Goal: Check status: Check status

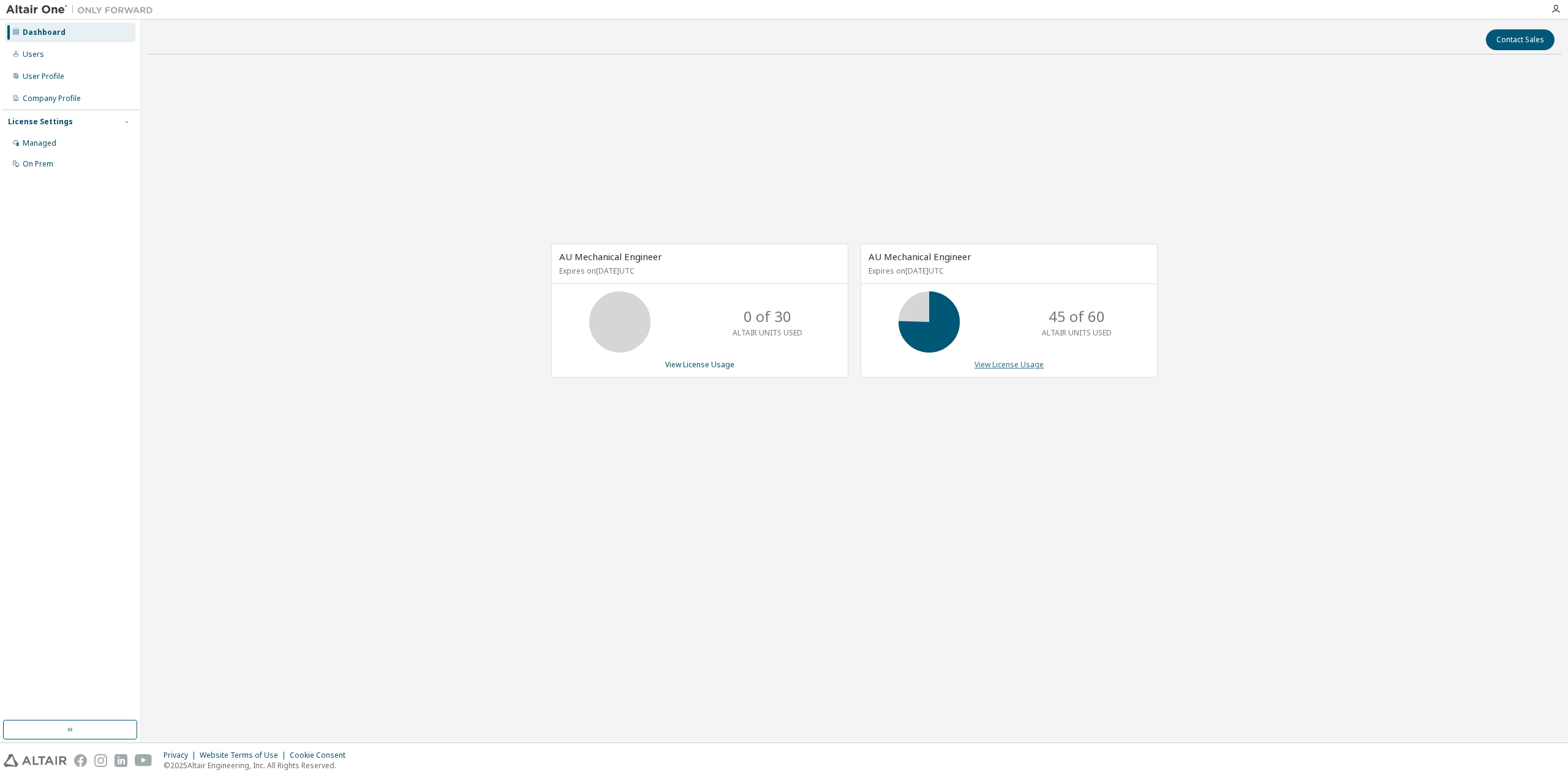
click at [1001, 364] on link "View License Usage" at bounding box center [1008, 364] width 69 height 10
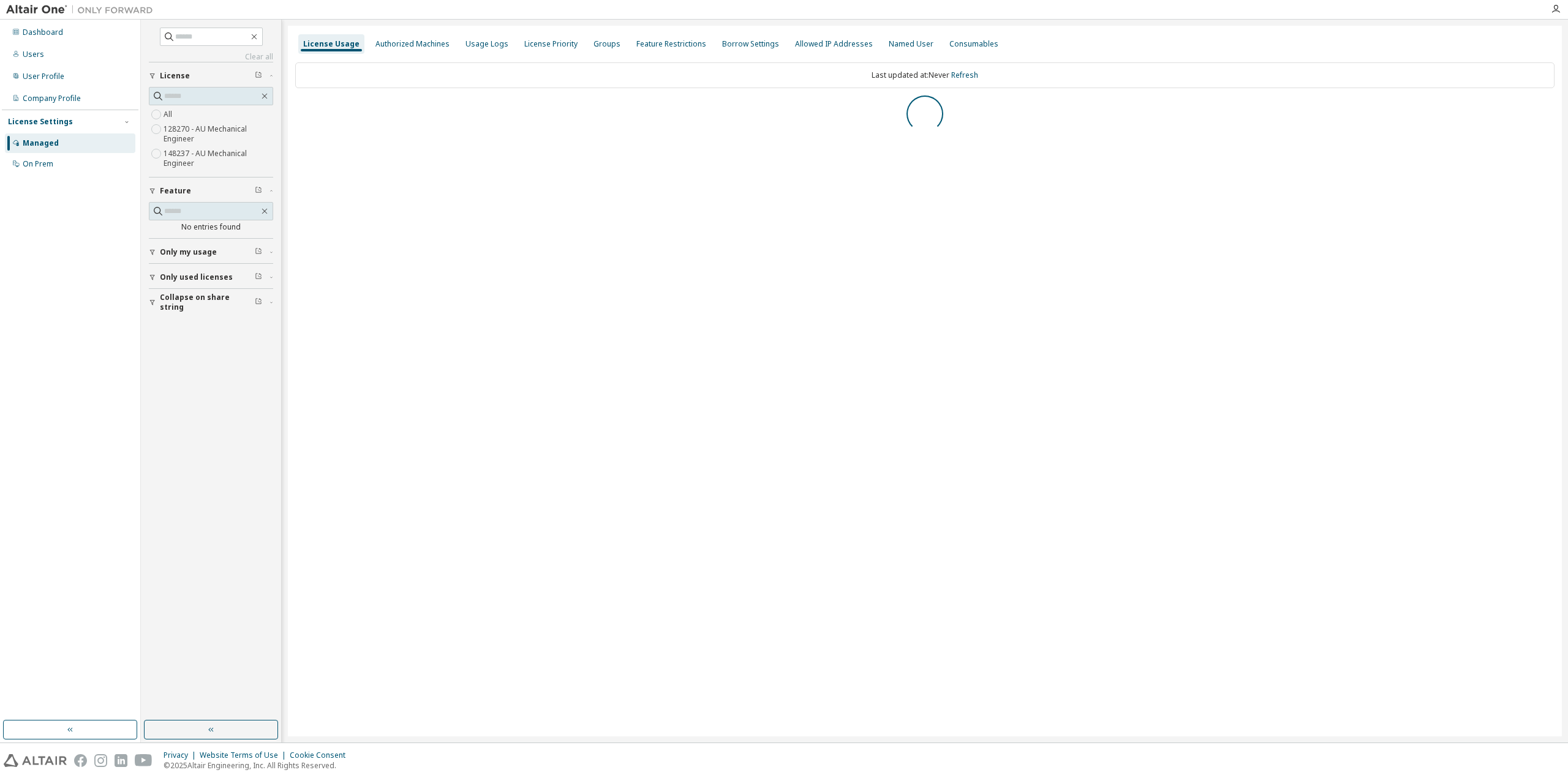
click at [178, 303] on span "Collapse on share string" at bounding box center [208, 302] width 95 height 19
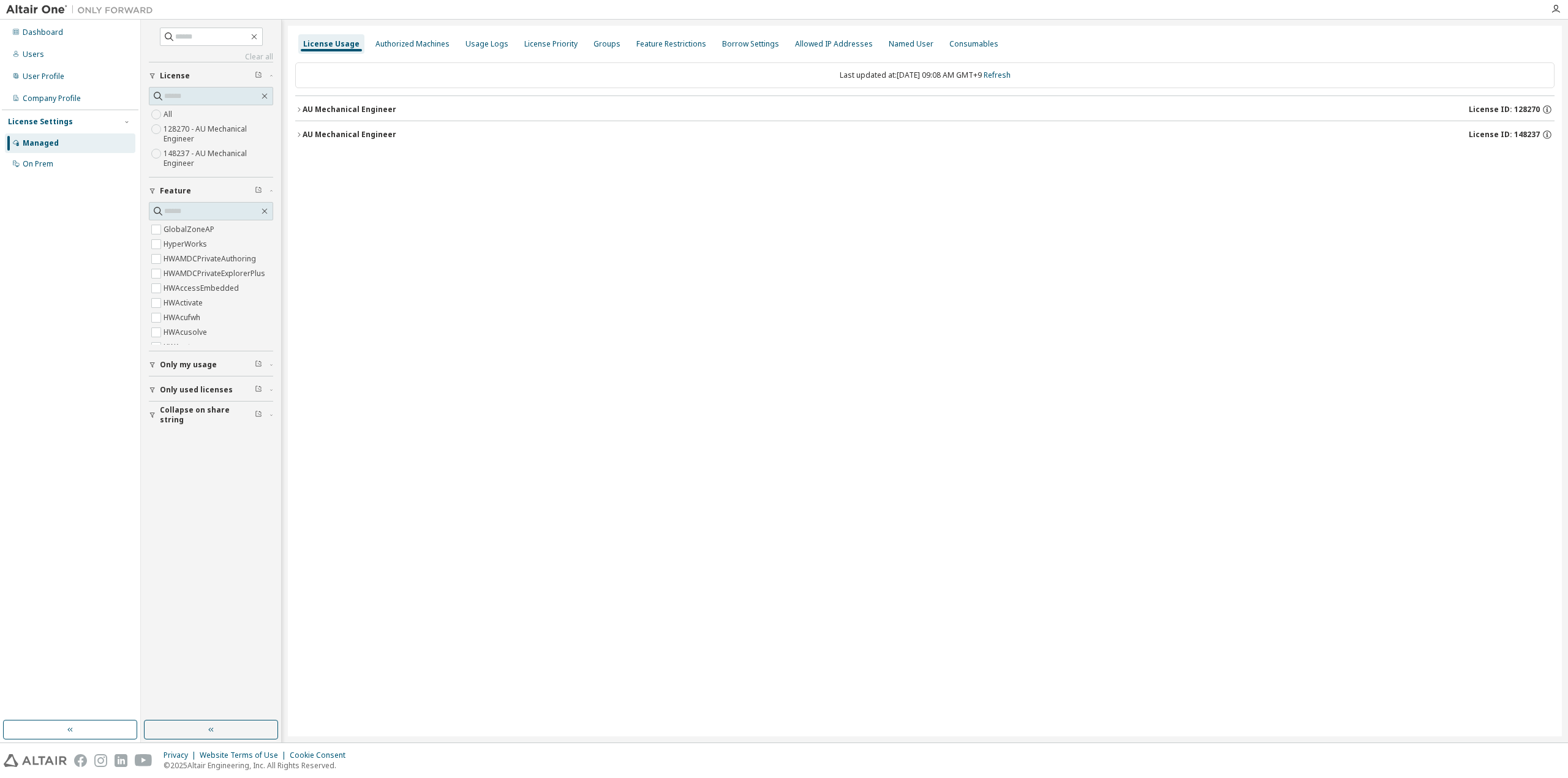
click at [186, 274] on label "HWAMDCPrivateExplorerPlus" at bounding box center [216, 274] width 104 height 15
click at [188, 272] on label "HWAMDCPrivateExplorerPlus" at bounding box center [216, 274] width 104 height 15
click at [182, 417] on div "Clear all Collapse on share string Only used licenses Only my usage Feature HWA…" at bounding box center [211, 370] width 137 height 697
click at [205, 308] on span "Collapse on share string" at bounding box center [208, 307] width 95 height 19
click at [170, 313] on label "HWAcufwh" at bounding box center [183, 318] width 39 height 15
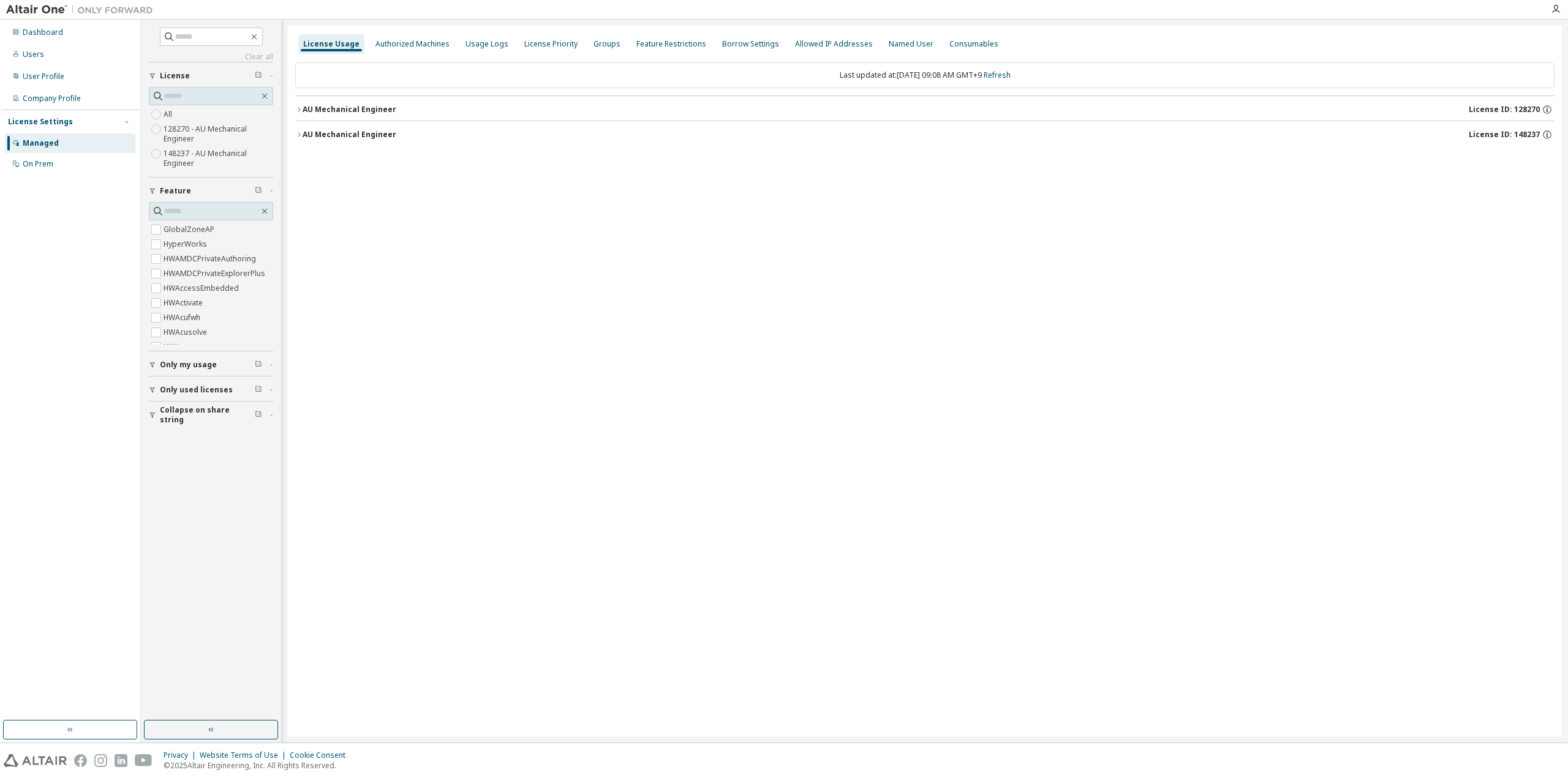
click at [217, 418] on button "Collapse on share string" at bounding box center [211, 415] width 124 height 27
click at [173, 382] on button "Only used licenses" at bounding box center [211, 390] width 124 height 27
click at [182, 360] on span "Only my usage" at bounding box center [188, 364] width 57 height 10
click at [168, 363] on span "Only my usage" at bounding box center [188, 364] width 57 height 10
click at [193, 441] on button "Collapse on share string" at bounding box center [211, 451] width 124 height 27
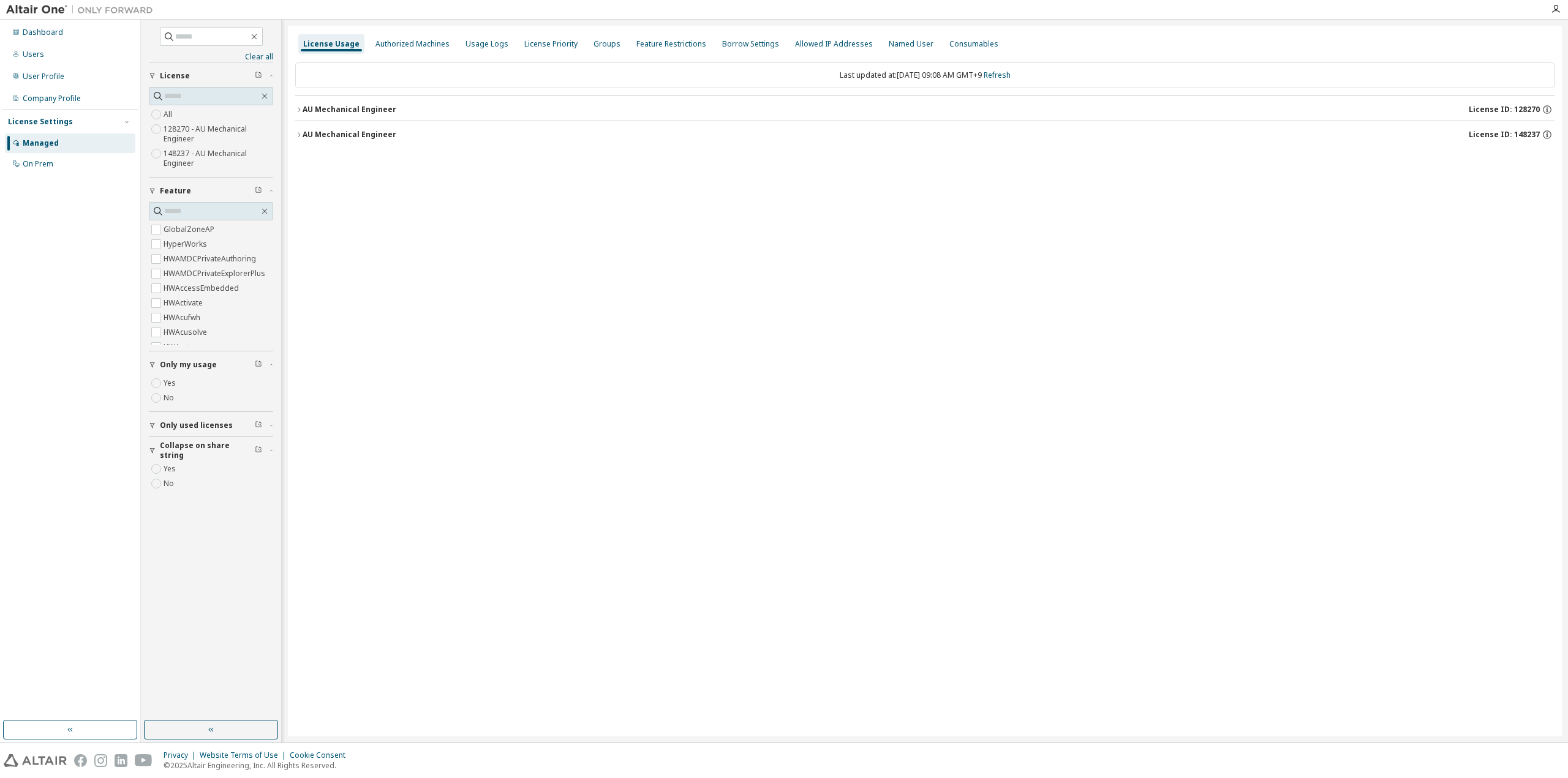
click at [189, 424] on span "Only used licenses" at bounding box center [196, 425] width 73 height 10
click at [1011, 71] on link "Refresh" at bounding box center [997, 75] width 27 height 10
click at [196, 734] on button "button" at bounding box center [211, 730] width 134 height 19
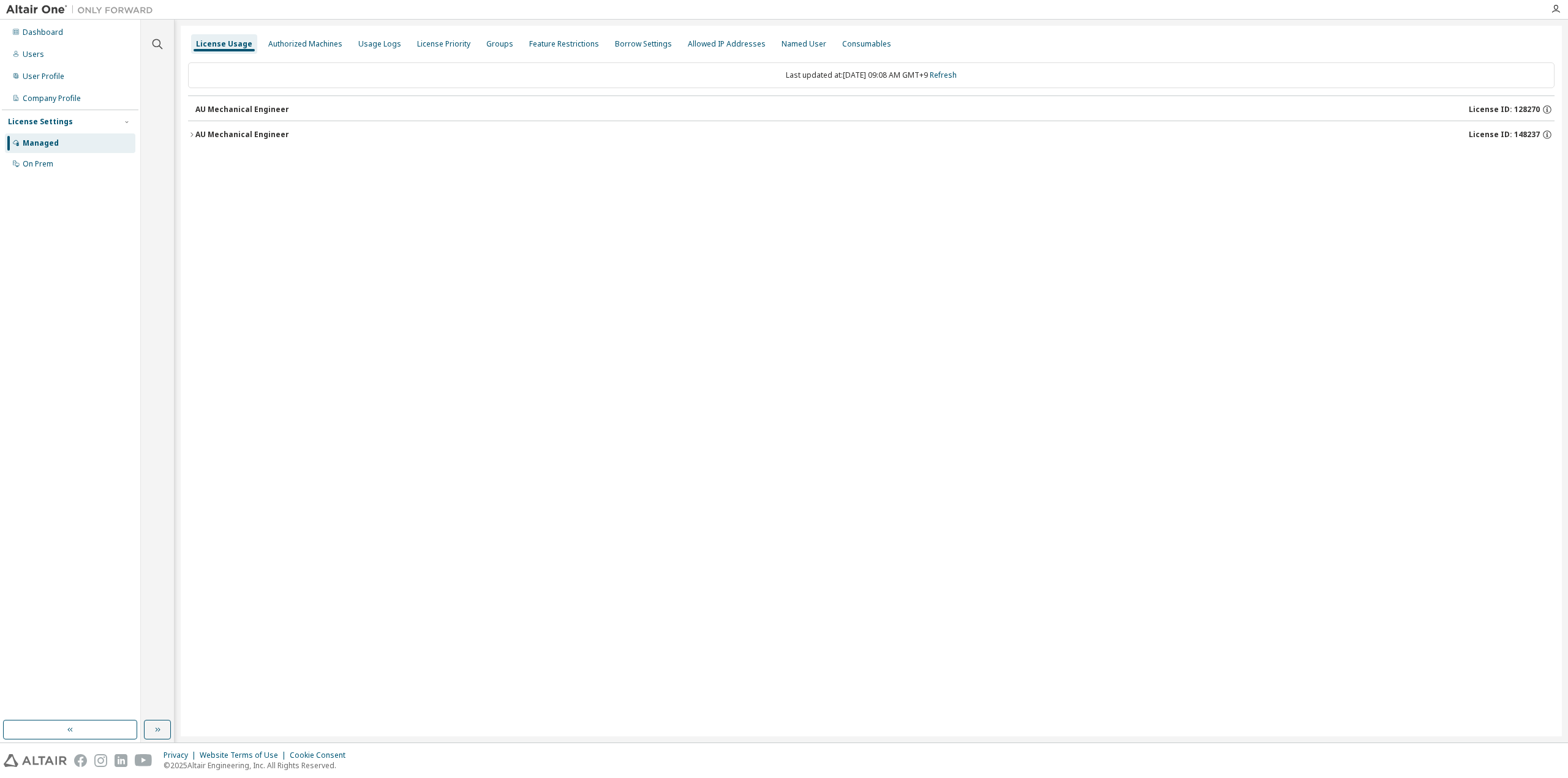
click at [241, 135] on div "AU Mechanical Engineer" at bounding box center [243, 134] width 94 height 10
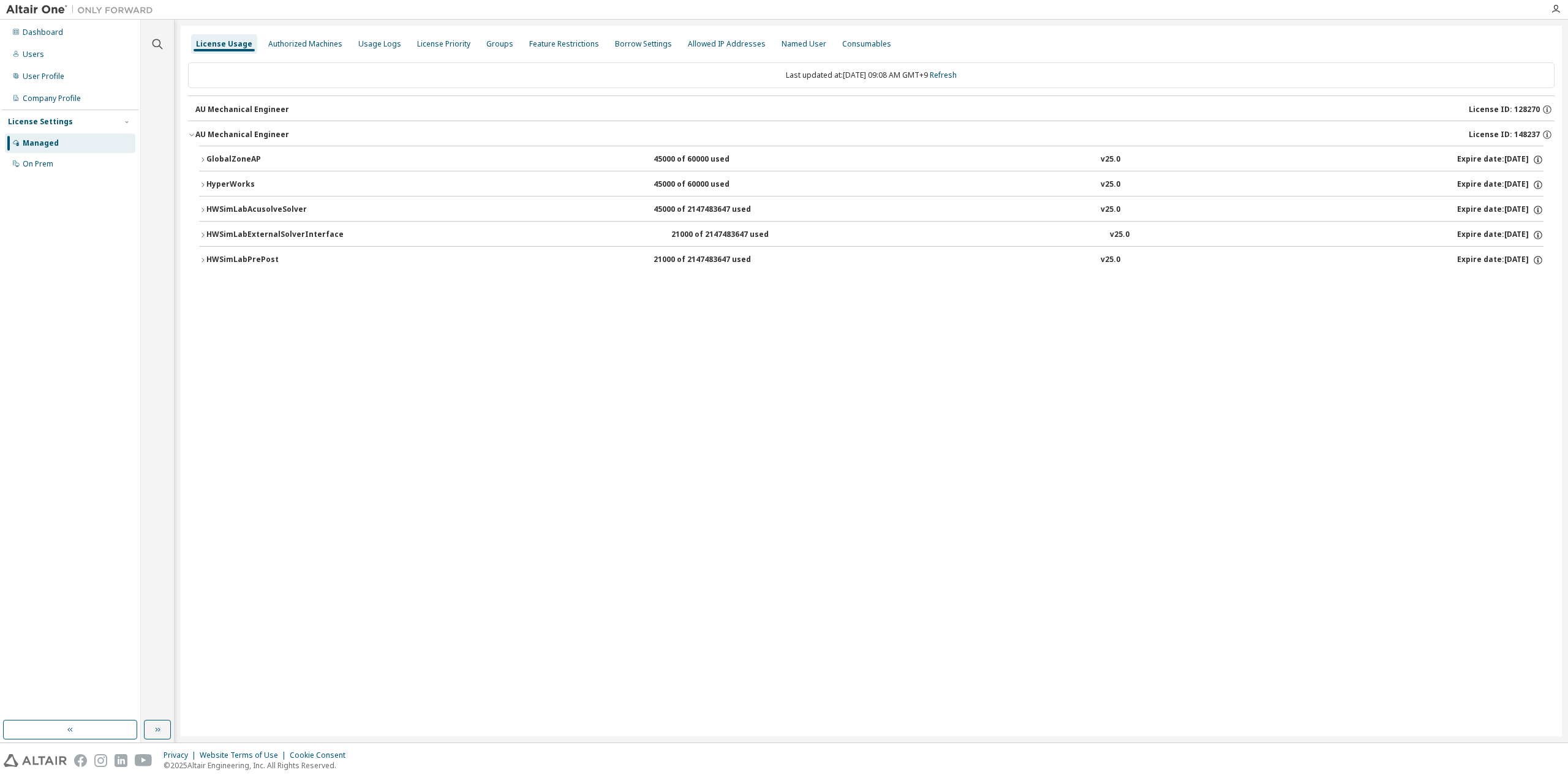
click at [230, 155] on div "GlobalZoneAP" at bounding box center [261, 159] width 110 height 11
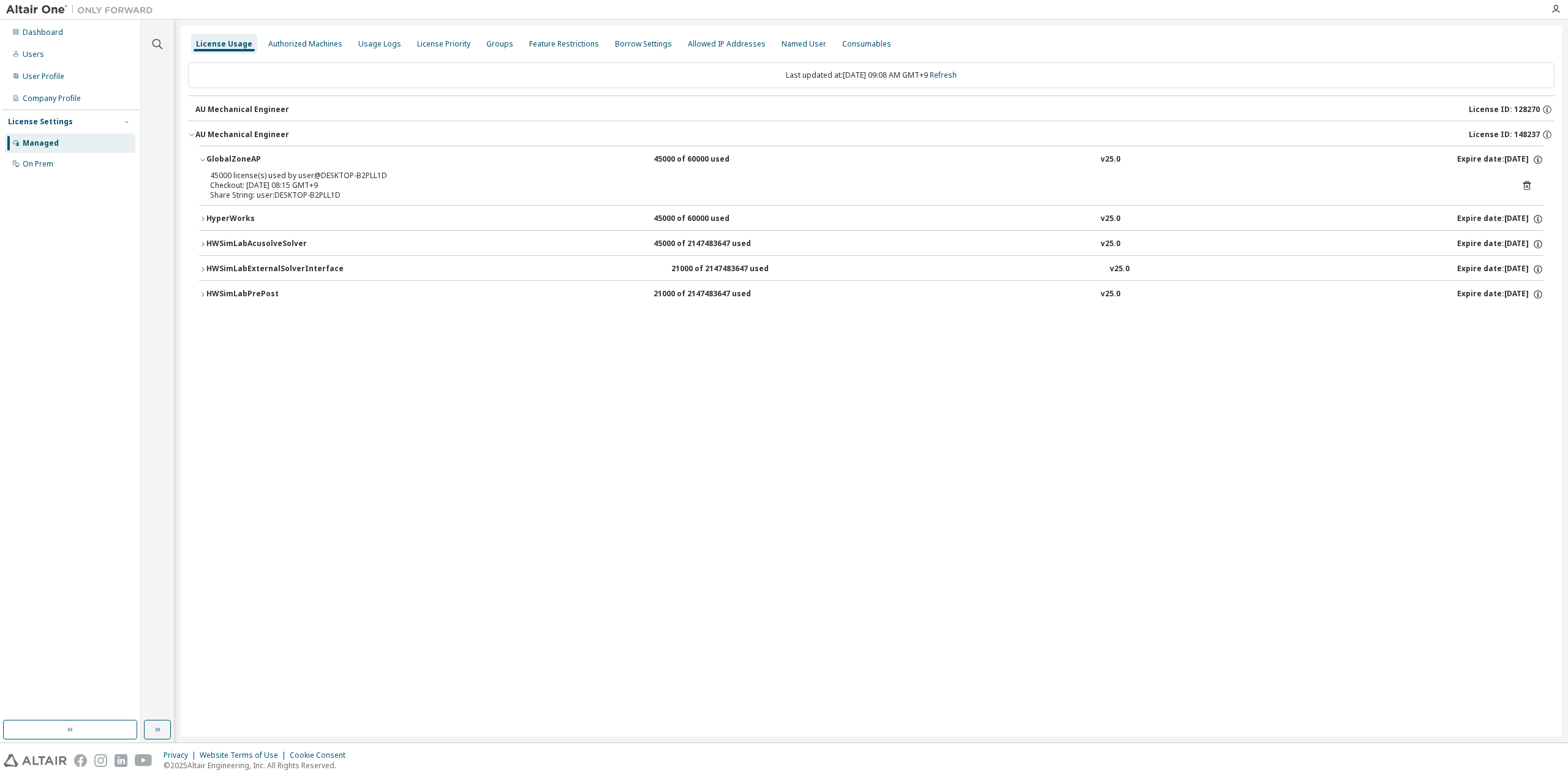
click at [241, 292] on div "HWSimLabPrePost" at bounding box center [261, 294] width 110 height 11
click at [258, 257] on button "HWSimLabExternalSolverInterface 21000 of 2147483647 used v25.0 Expire date: [DA…" at bounding box center [871, 269] width 1345 height 27
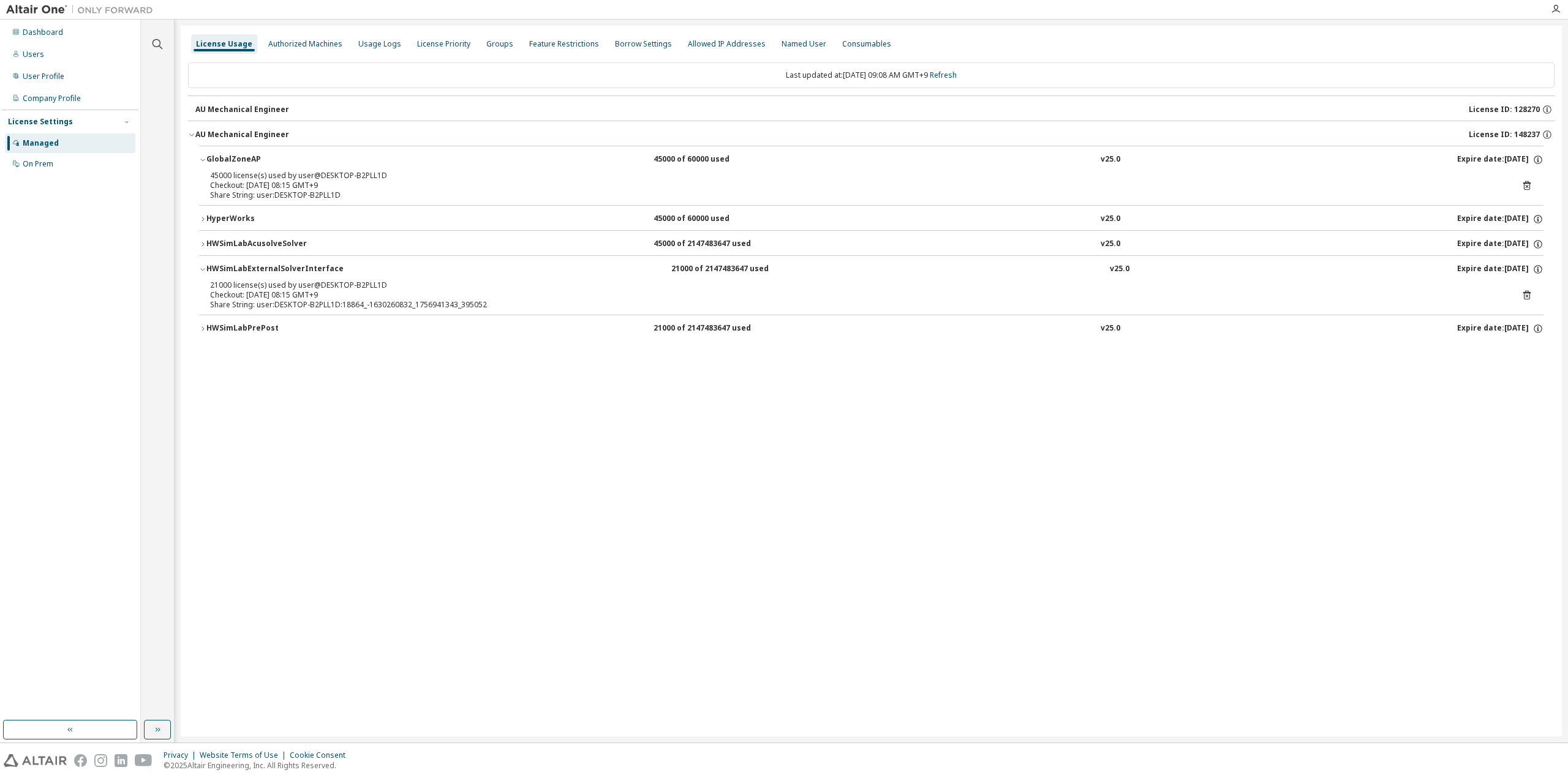
click at [258, 257] on button "HWSimLabExternalSolverInterface 21000 of 2147483647 used v25.0 Expire date: [DA…" at bounding box center [871, 269] width 1345 height 27
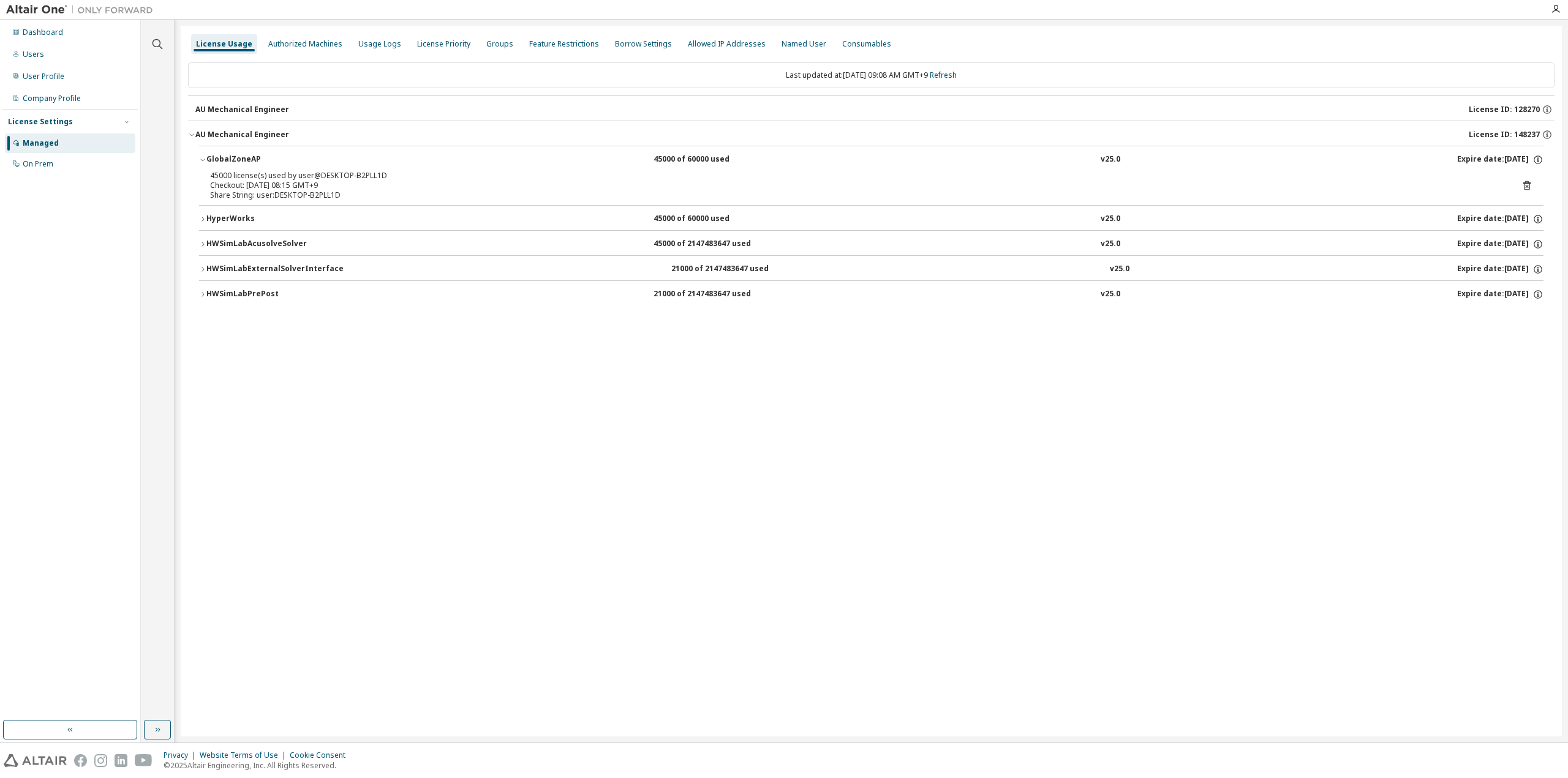
click at [258, 234] on button "HWSimLabAcusolveSolver 45000 of 2147483647 used v25.0 Expire date: [DATE]" at bounding box center [871, 244] width 1345 height 27
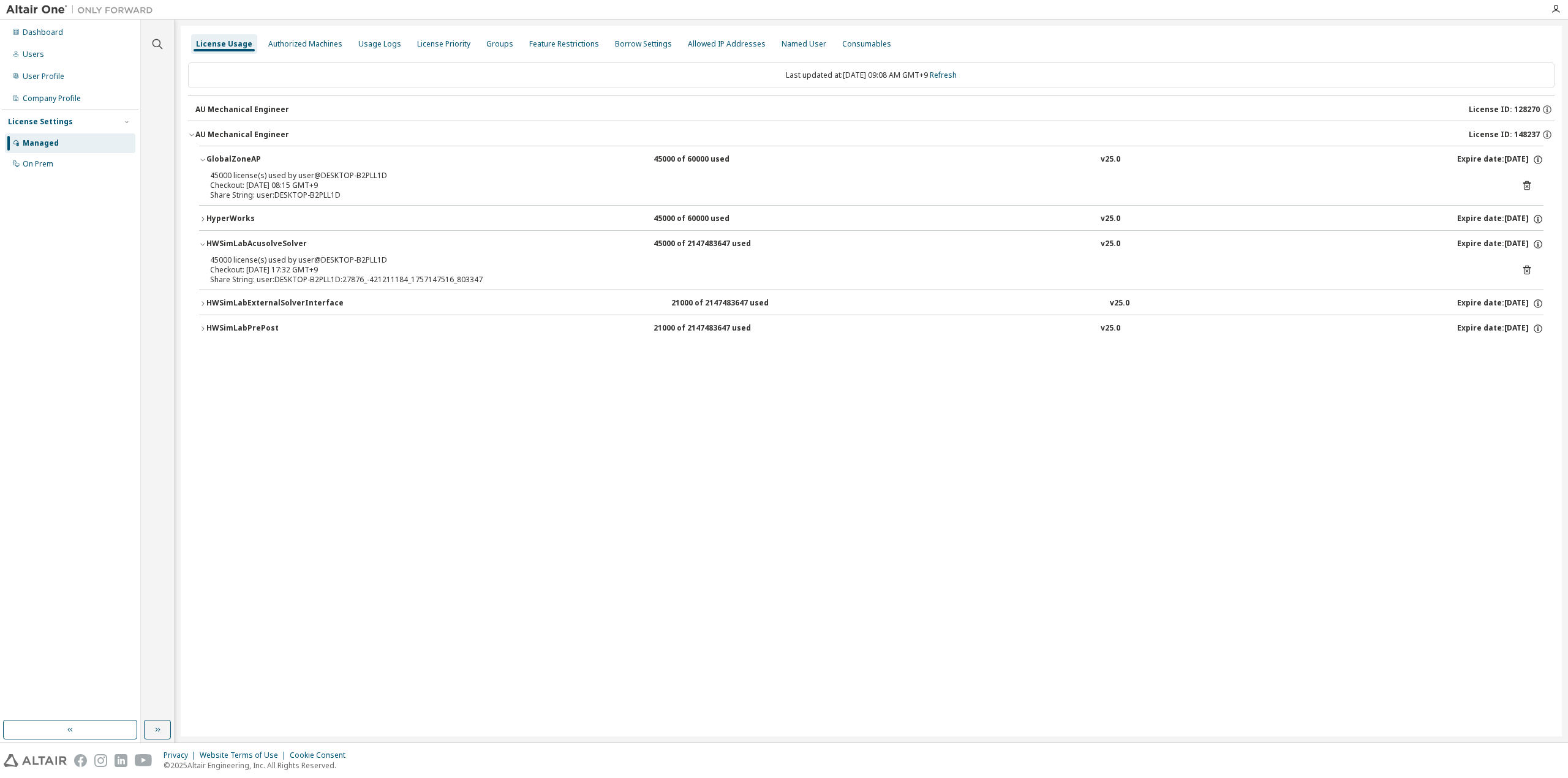
click at [258, 234] on button "HWSimLabAcusolveSolver 45000 of 2147483647 used v25.0 Expire date: [DATE]" at bounding box center [871, 244] width 1345 height 27
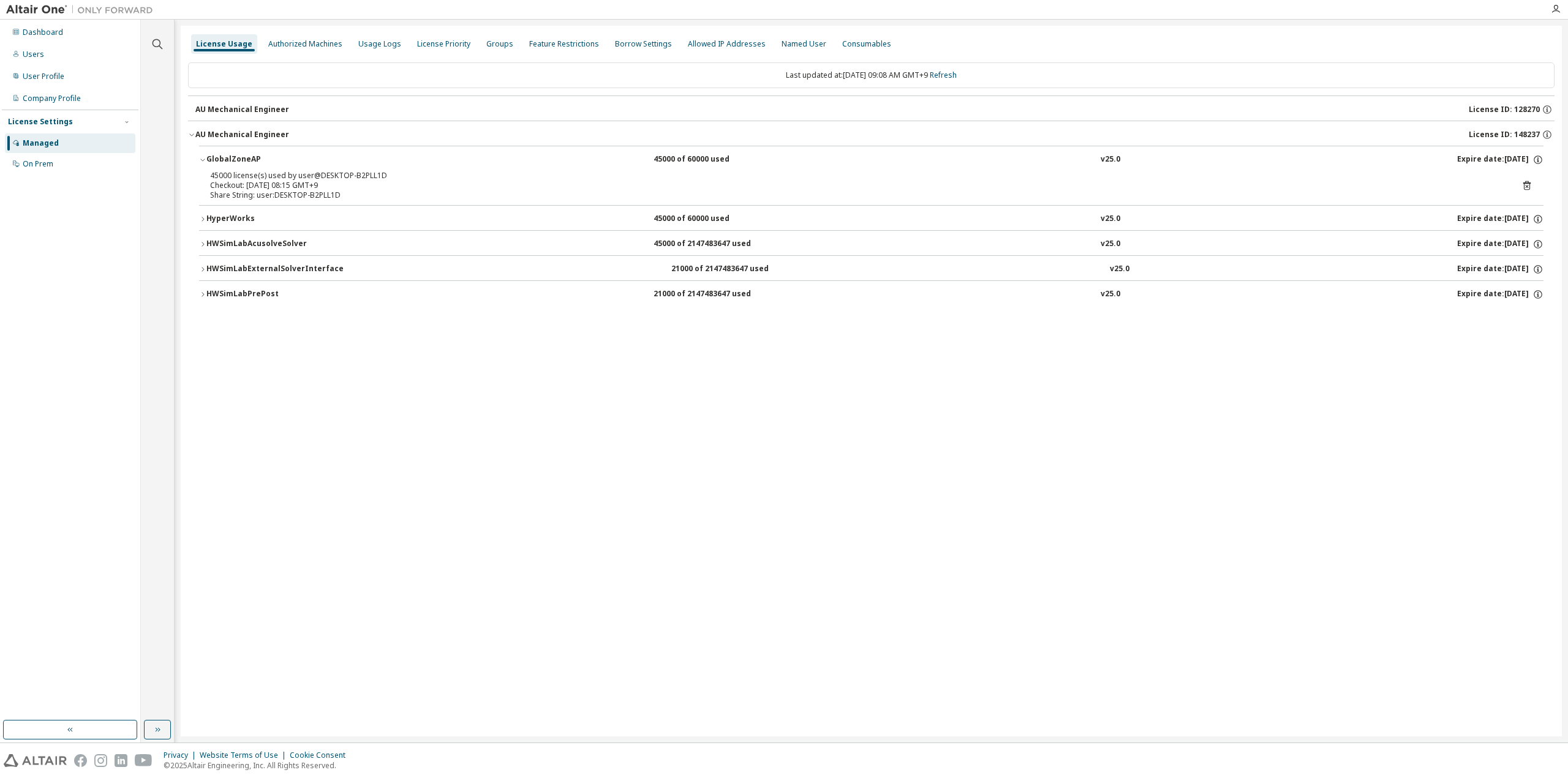
click at [258, 234] on button "HWSimLabAcusolveSolver 45000 of 2147483647 used v25.0 Expire date: [DATE]" at bounding box center [871, 244] width 1345 height 27
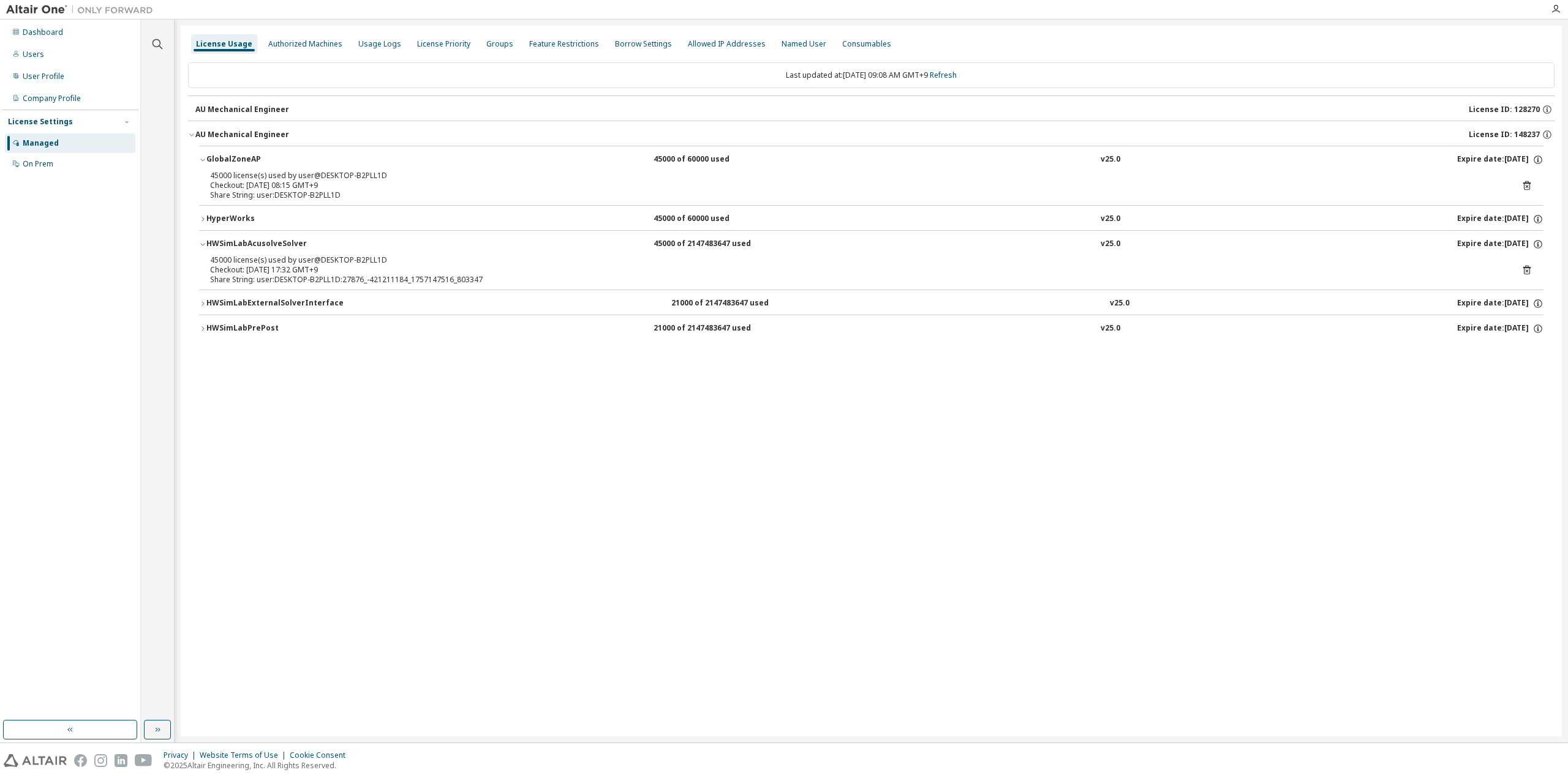
click at [258, 234] on button "HWSimLabAcusolveSolver 45000 of 2147483647 used v25.0 Expire date: [DATE]" at bounding box center [871, 244] width 1345 height 27
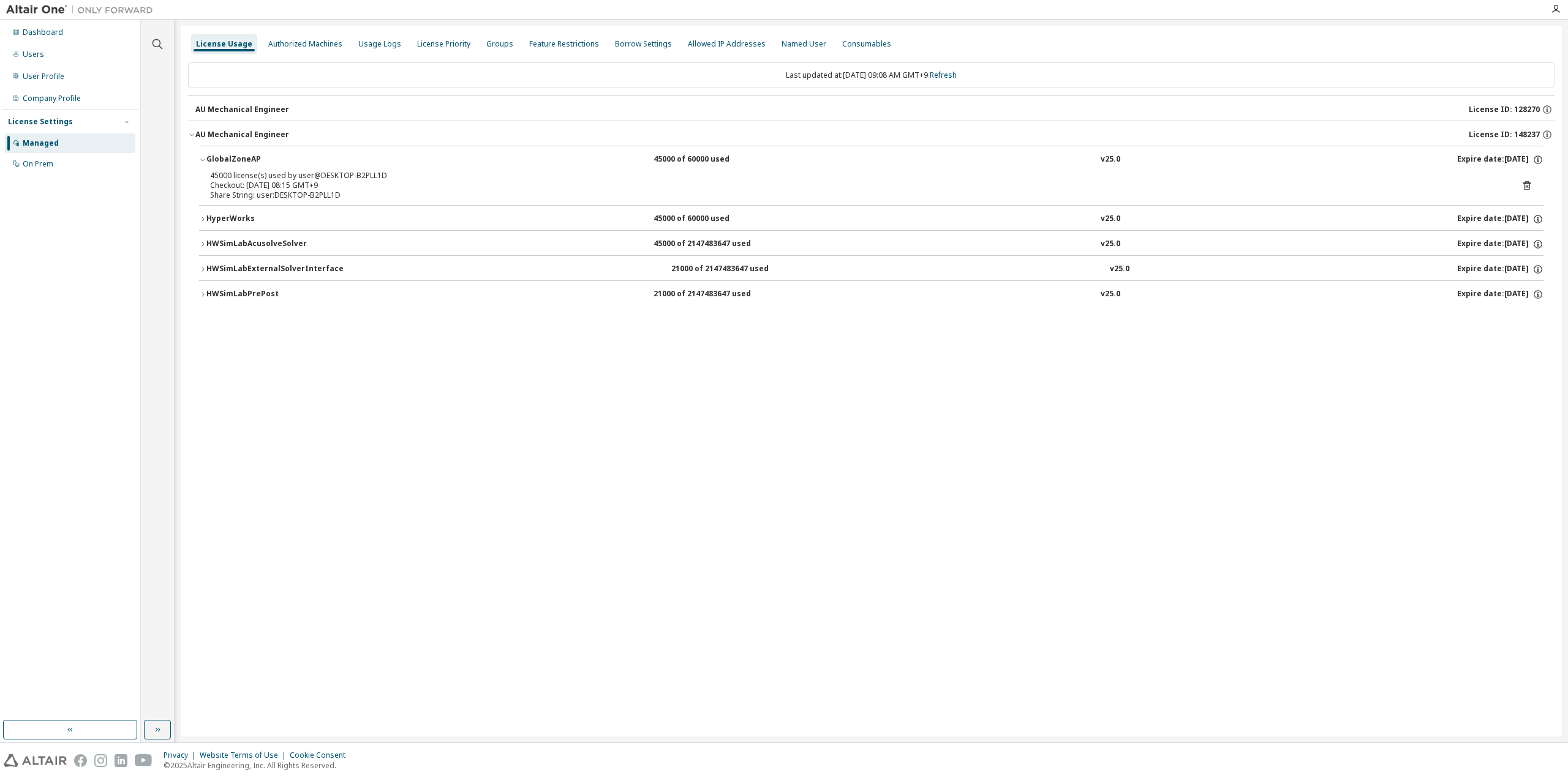
click at [258, 234] on button "HWSimLabAcusolveSolver 45000 of 2147483647 used v25.0 Expire date: [DATE]" at bounding box center [871, 244] width 1345 height 27
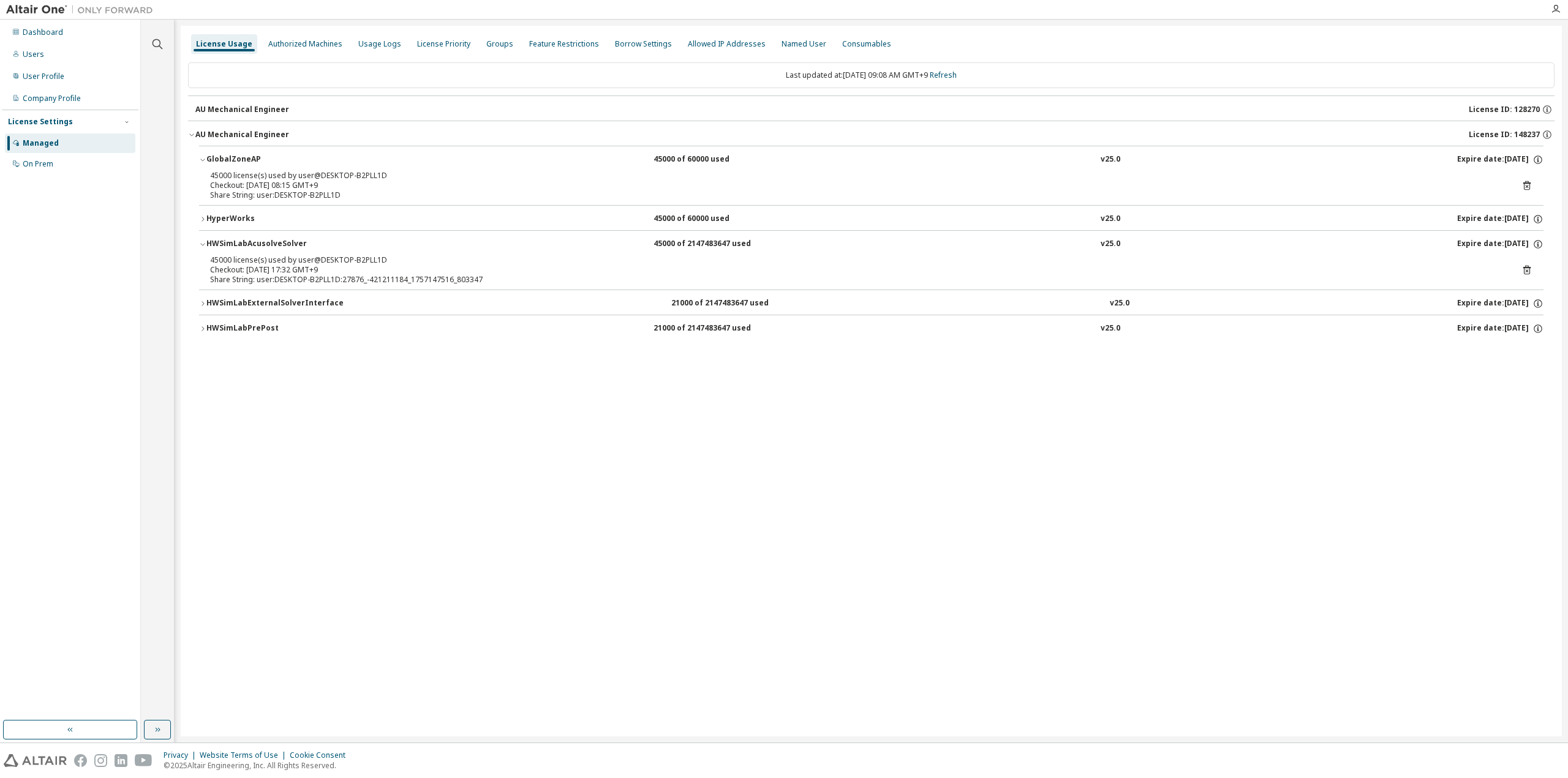
click at [258, 234] on button "HWSimLabAcusolveSolver 45000 of 2147483647 used v25.0 Expire date: [DATE]" at bounding box center [871, 244] width 1345 height 27
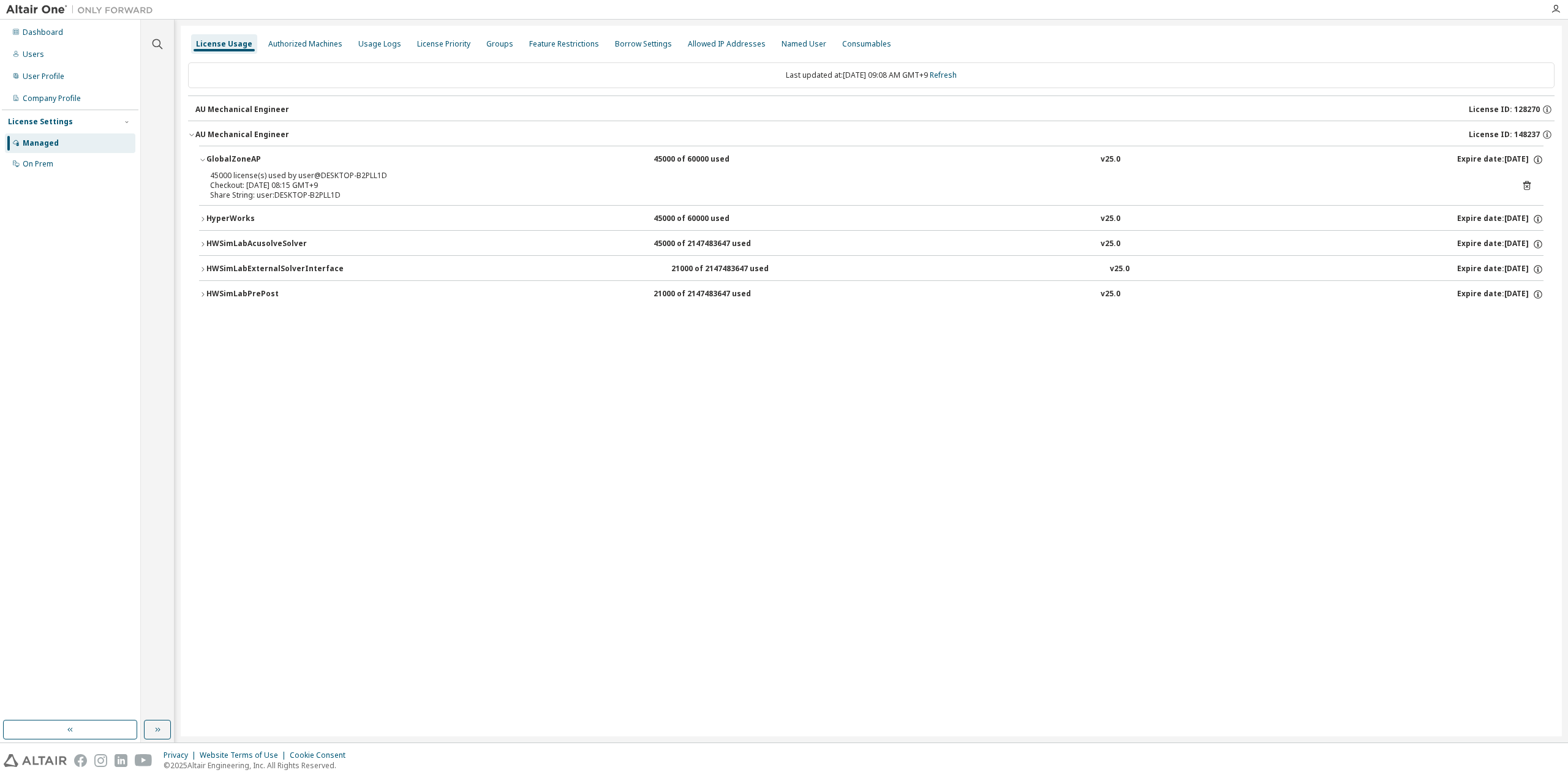
click at [191, 133] on icon "button" at bounding box center [192, 135] width 7 height 7
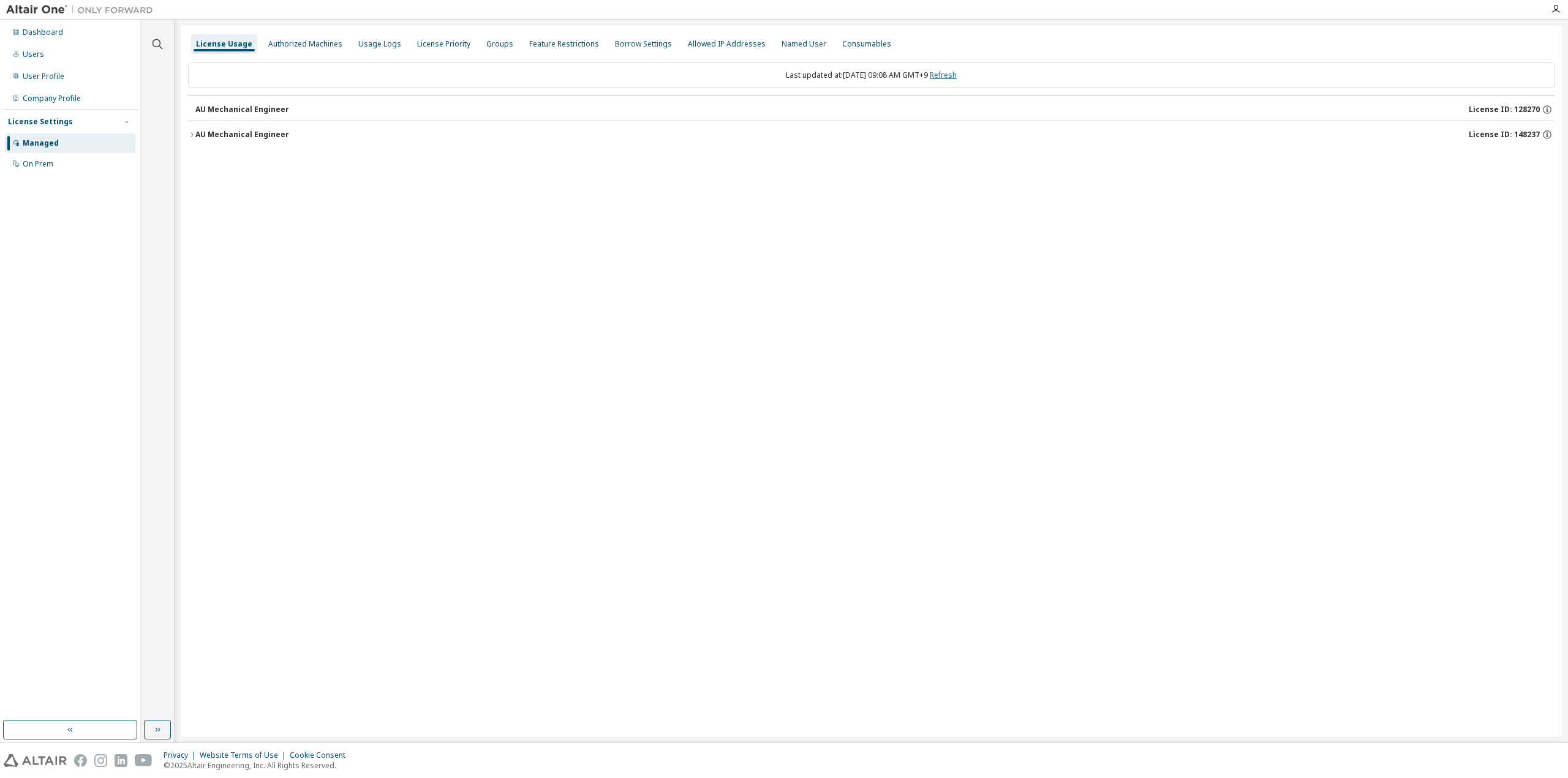
click at [957, 74] on link "Refresh" at bounding box center [943, 75] width 27 height 10
click at [255, 144] on button "AU Mechanical Engineer License ID: 148237" at bounding box center [871, 135] width 1366 height 27
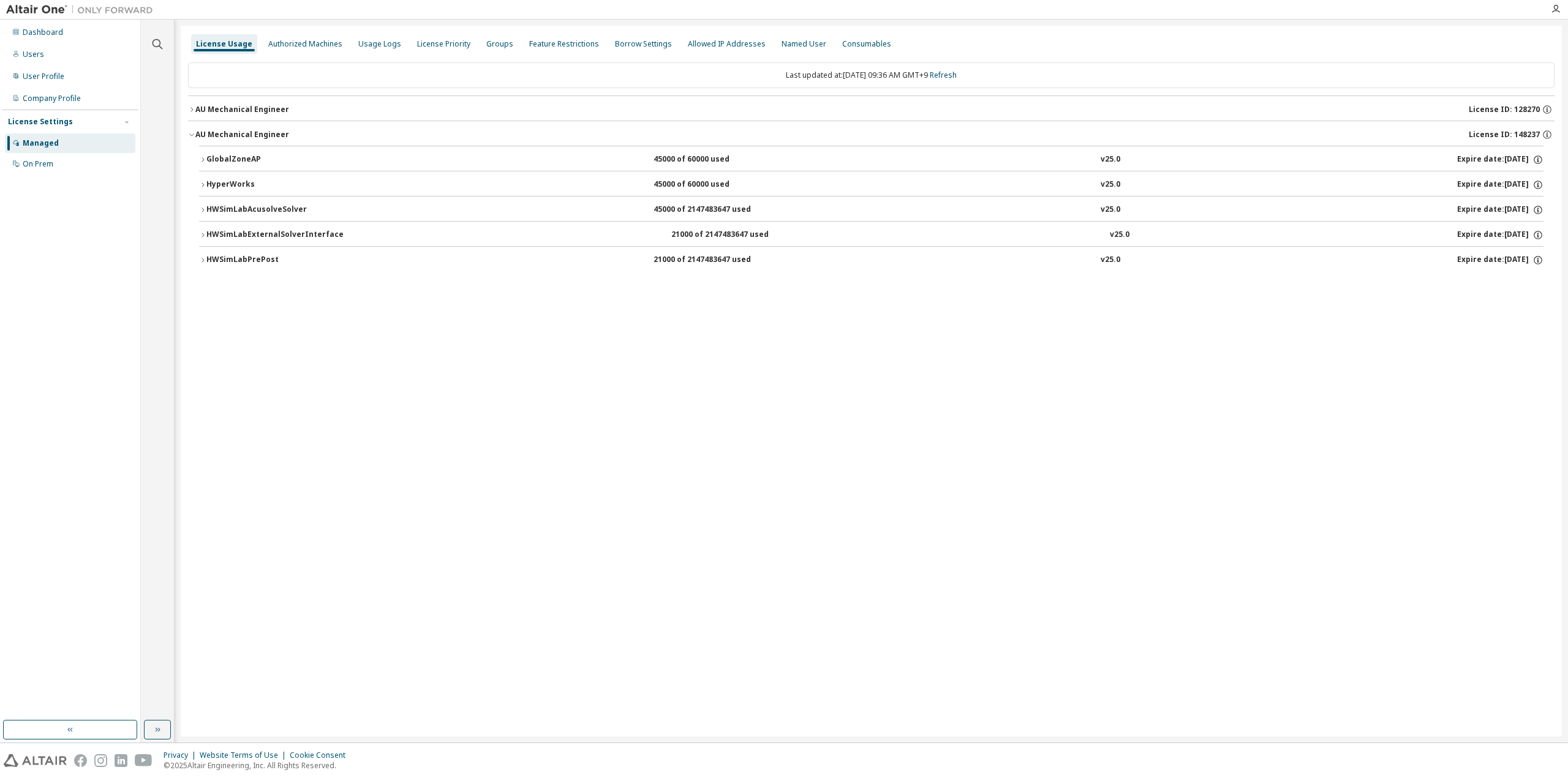
click at [247, 129] on div "AU Mechanical Engineer" at bounding box center [243, 134] width 94 height 10
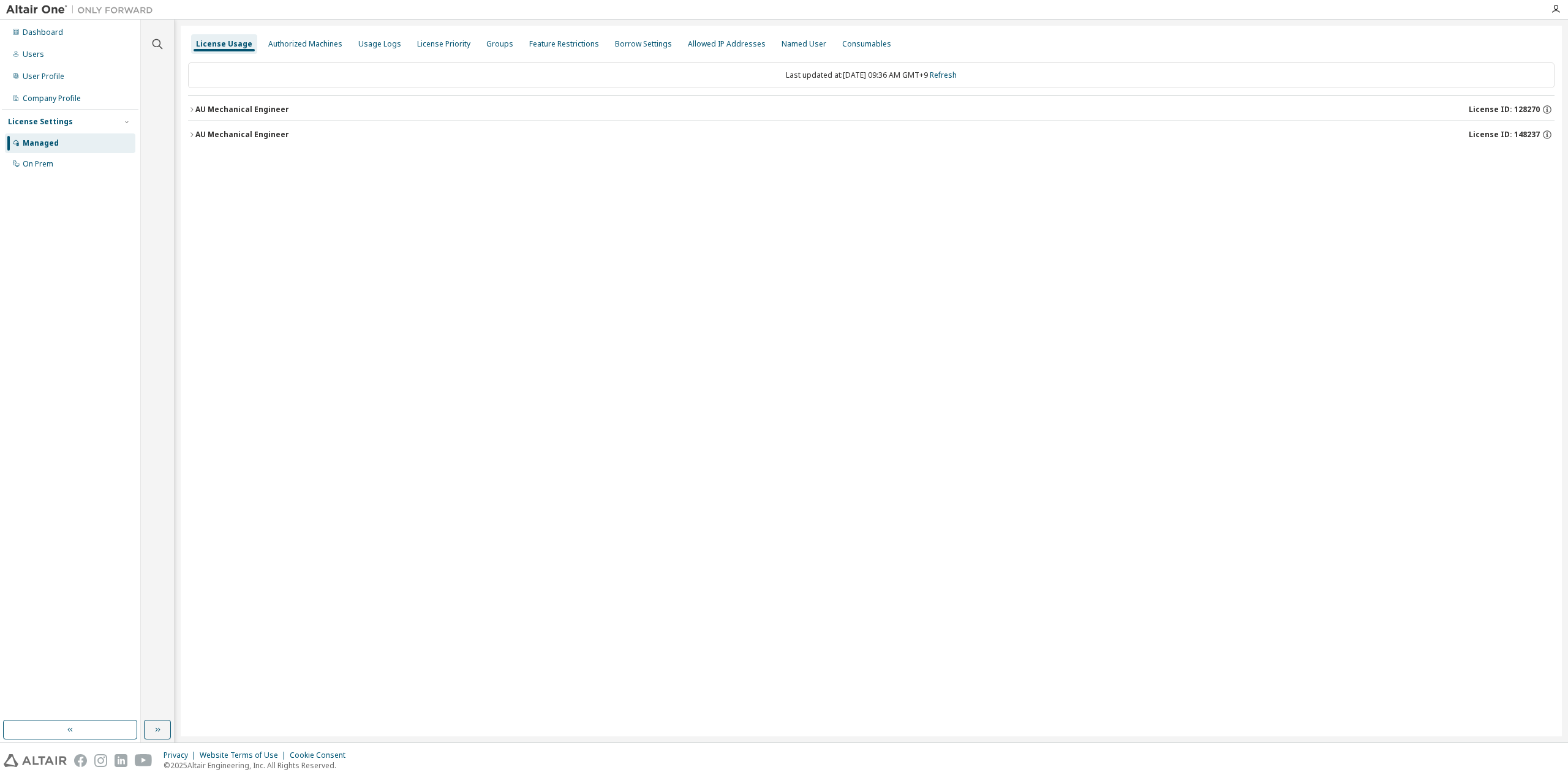
click at [243, 109] on div "AU Mechanical Engineer" at bounding box center [243, 109] width 94 height 10
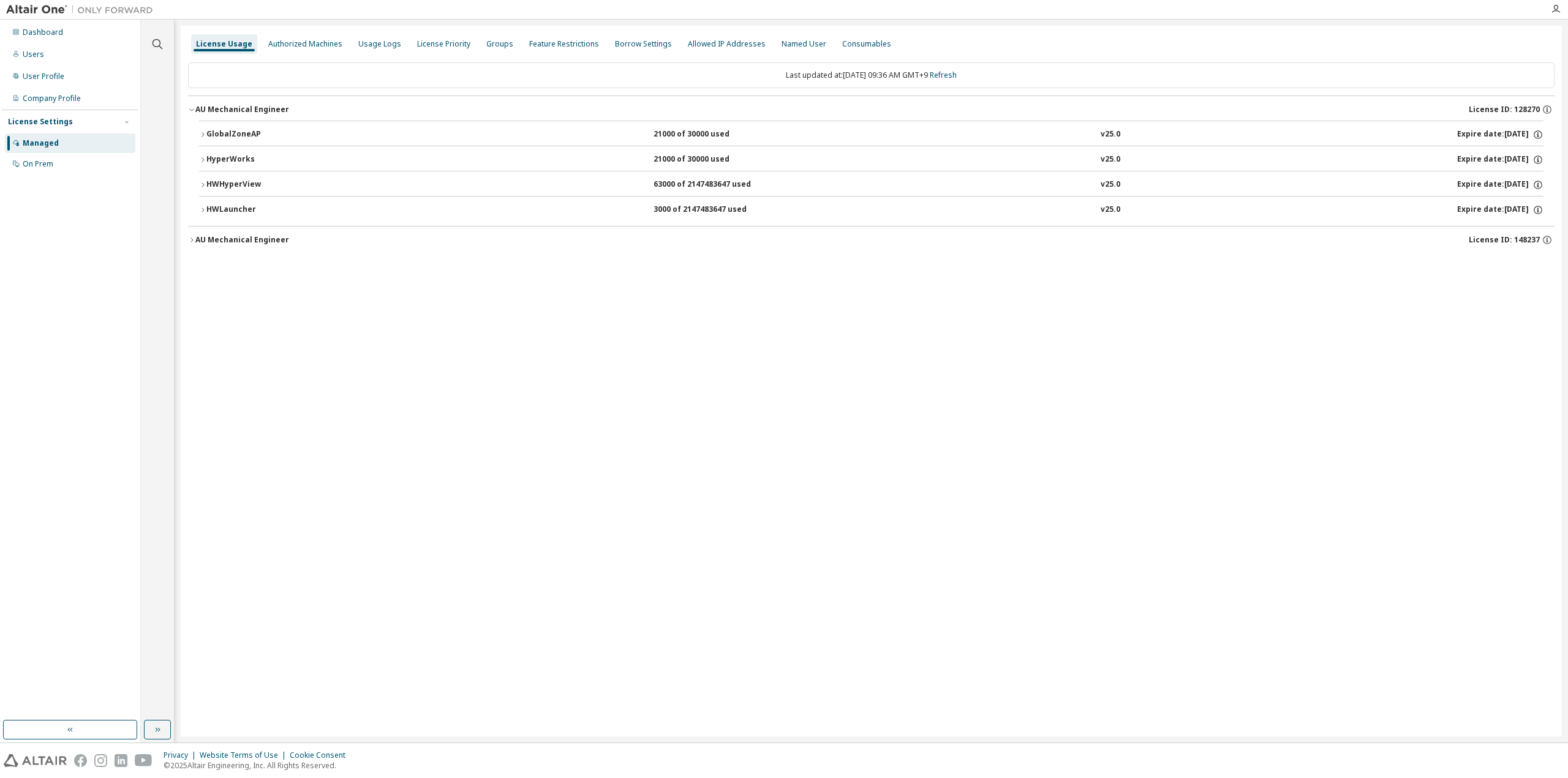
click at [243, 109] on div "AU Mechanical Engineer" at bounding box center [243, 109] width 94 height 10
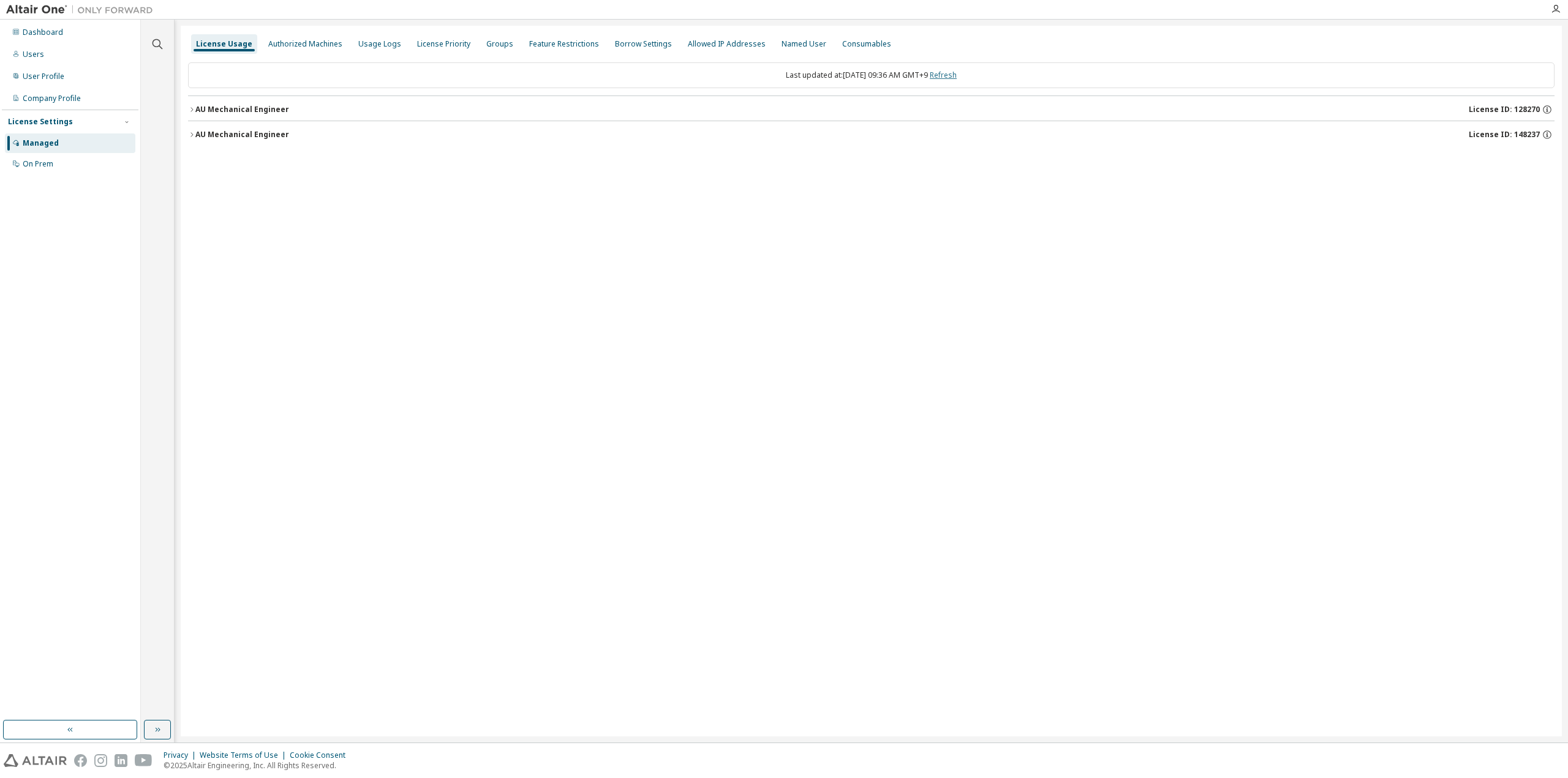
click at [954, 73] on link "Refresh" at bounding box center [943, 75] width 27 height 10
click at [211, 134] on div "AU Mechanical Engineer" at bounding box center [243, 134] width 94 height 10
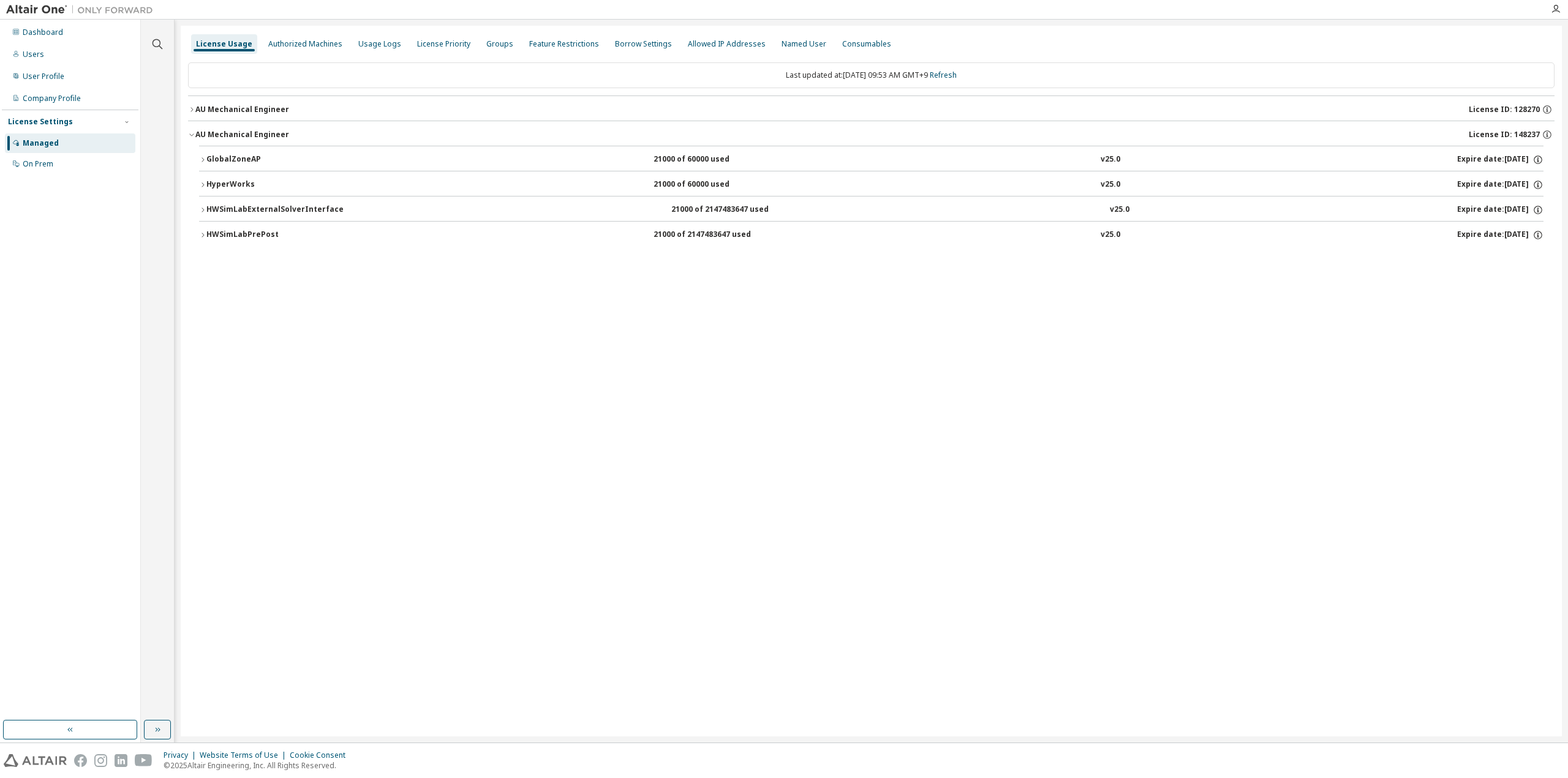
click at [210, 109] on div "AU Mechanical Engineer" at bounding box center [243, 109] width 94 height 10
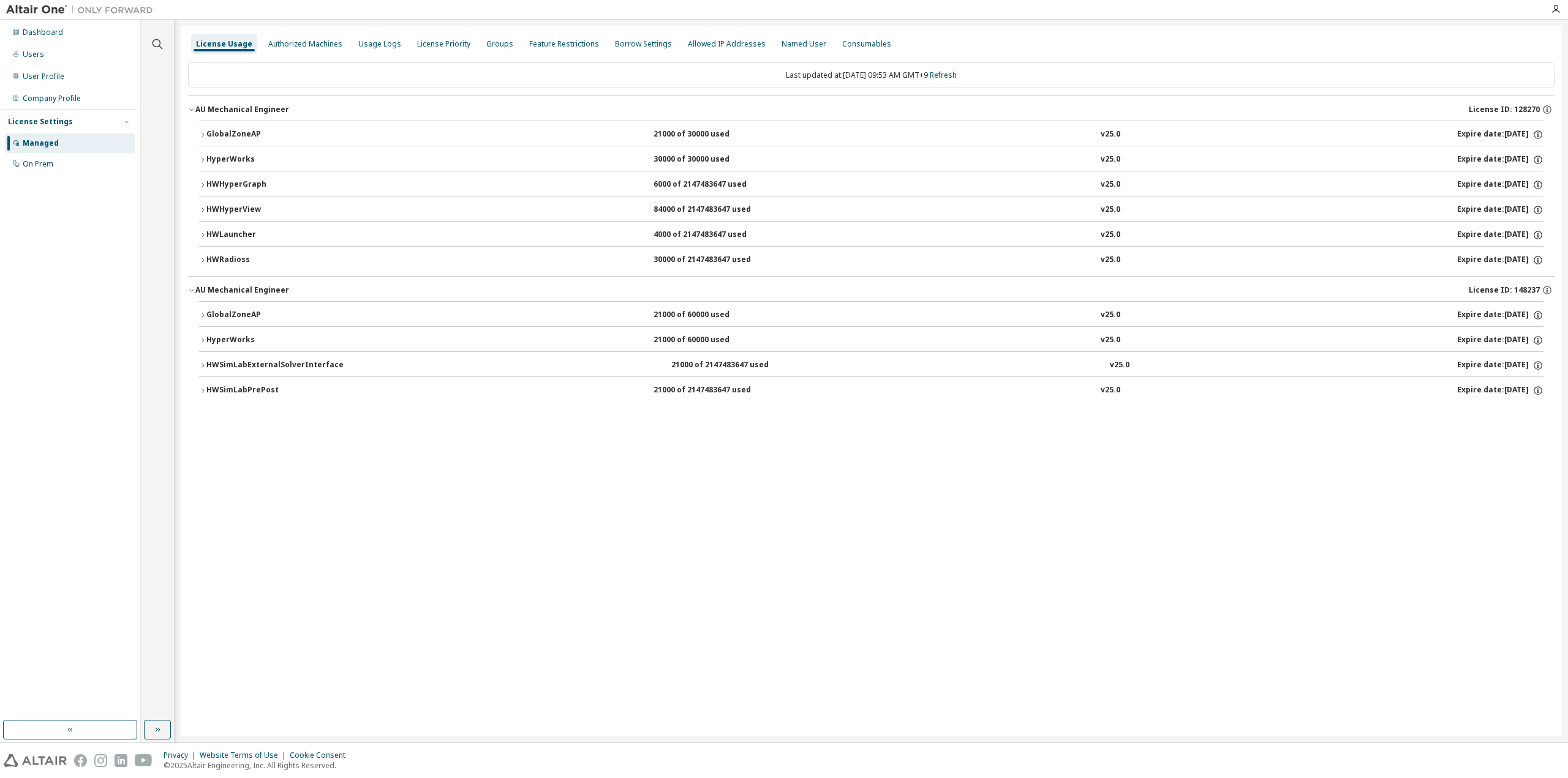
click at [240, 286] on div "AU Mechanical Engineer" at bounding box center [243, 290] width 94 height 10
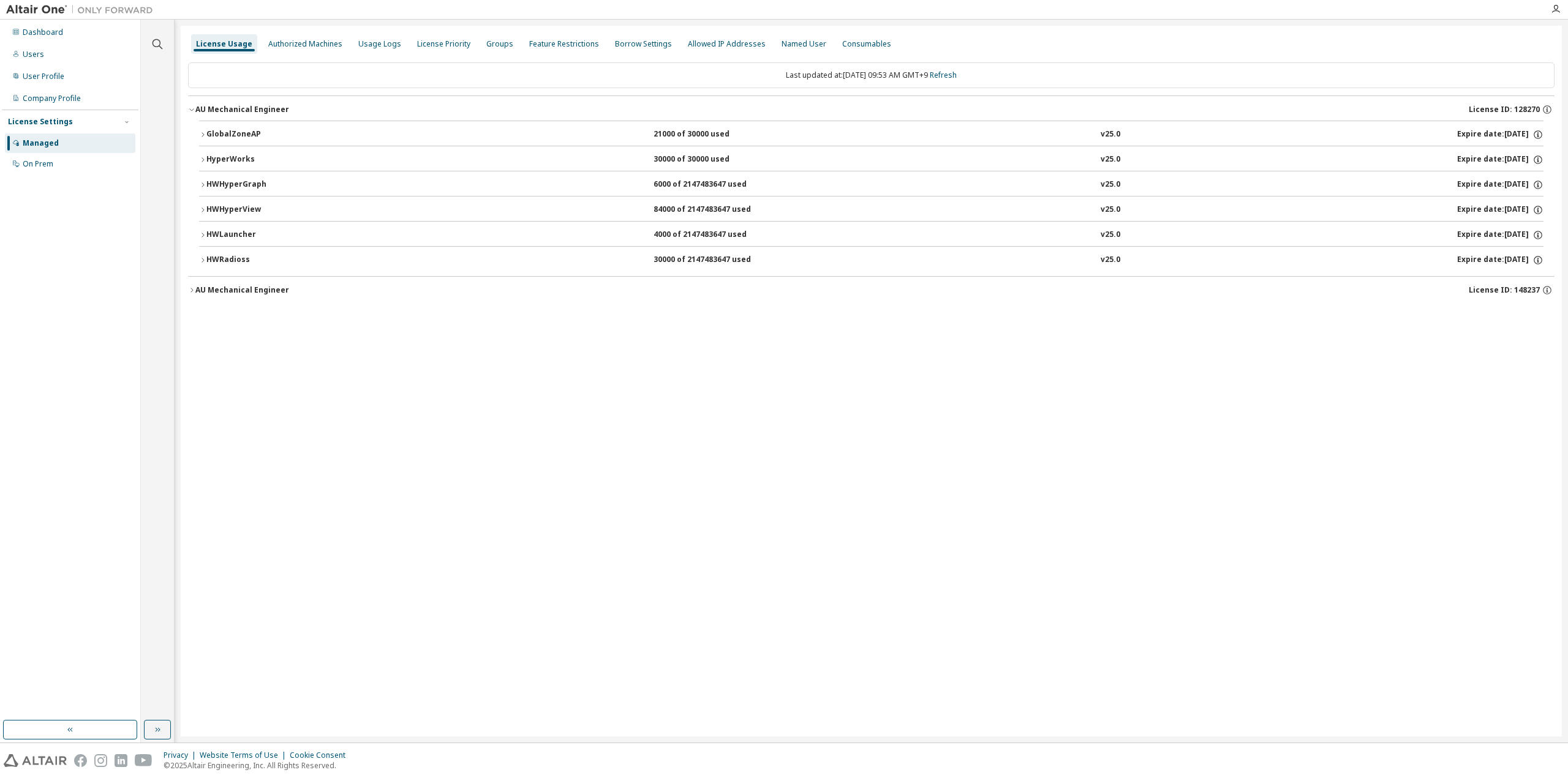
click at [215, 259] on div "HWRadioss" at bounding box center [261, 260] width 110 height 11
click at [240, 132] on div "GlobalZoneAP" at bounding box center [261, 135] width 110 height 11
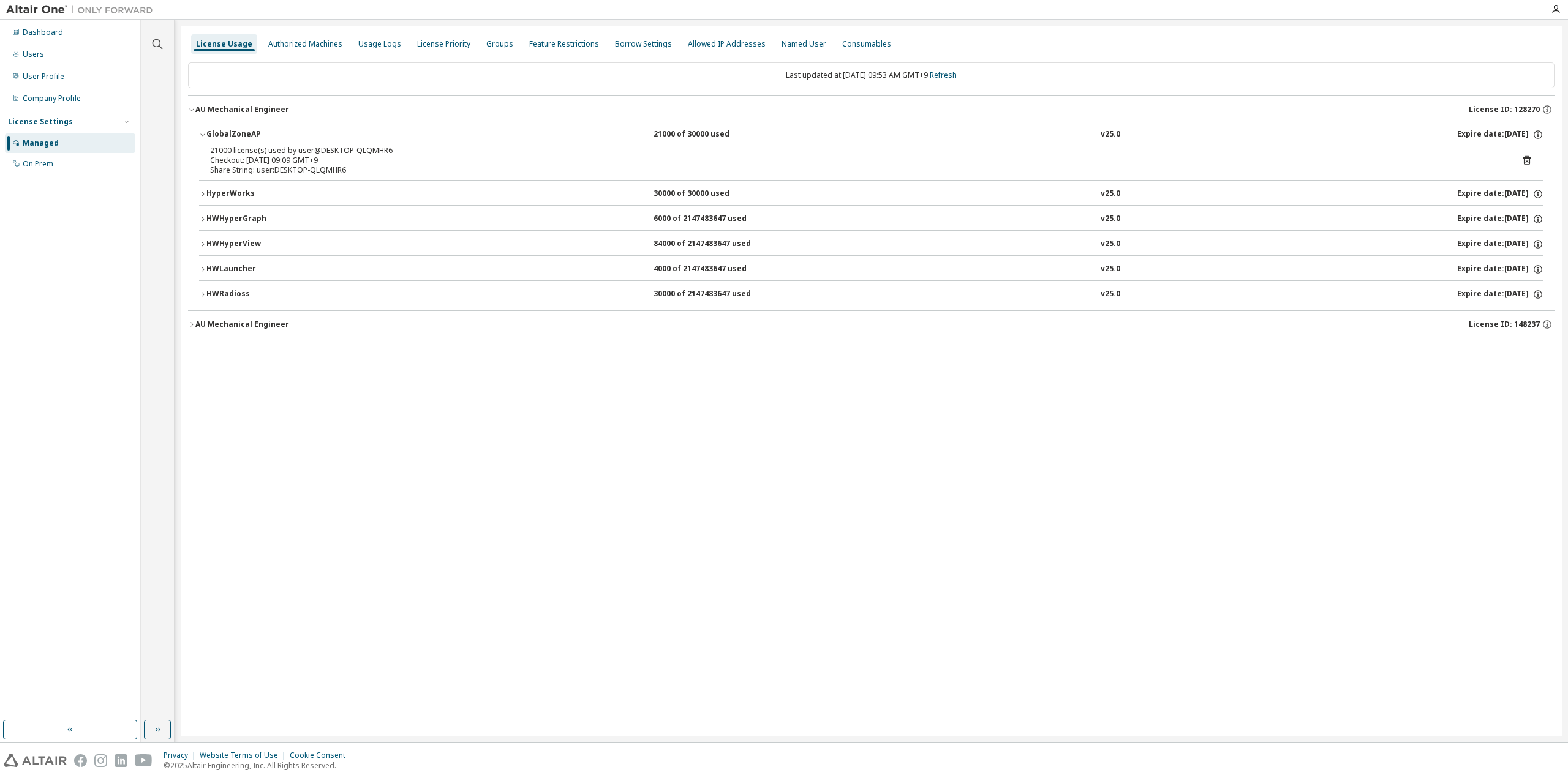
click at [240, 132] on div "GlobalZoneAP" at bounding box center [261, 135] width 110 height 11
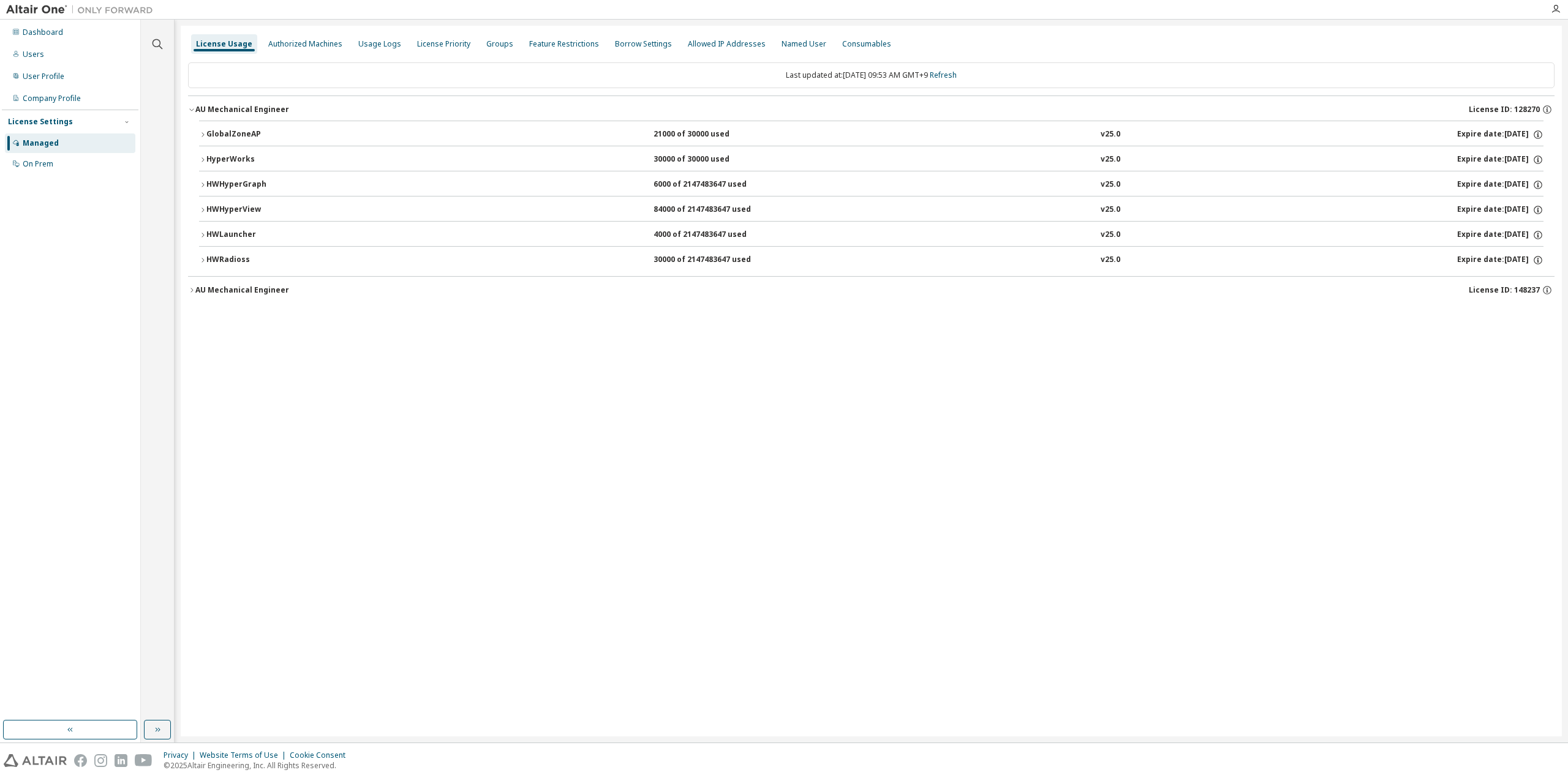
click at [224, 106] on div "AU Mechanical Engineer" at bounding box center [243, 109] width 94 height 10
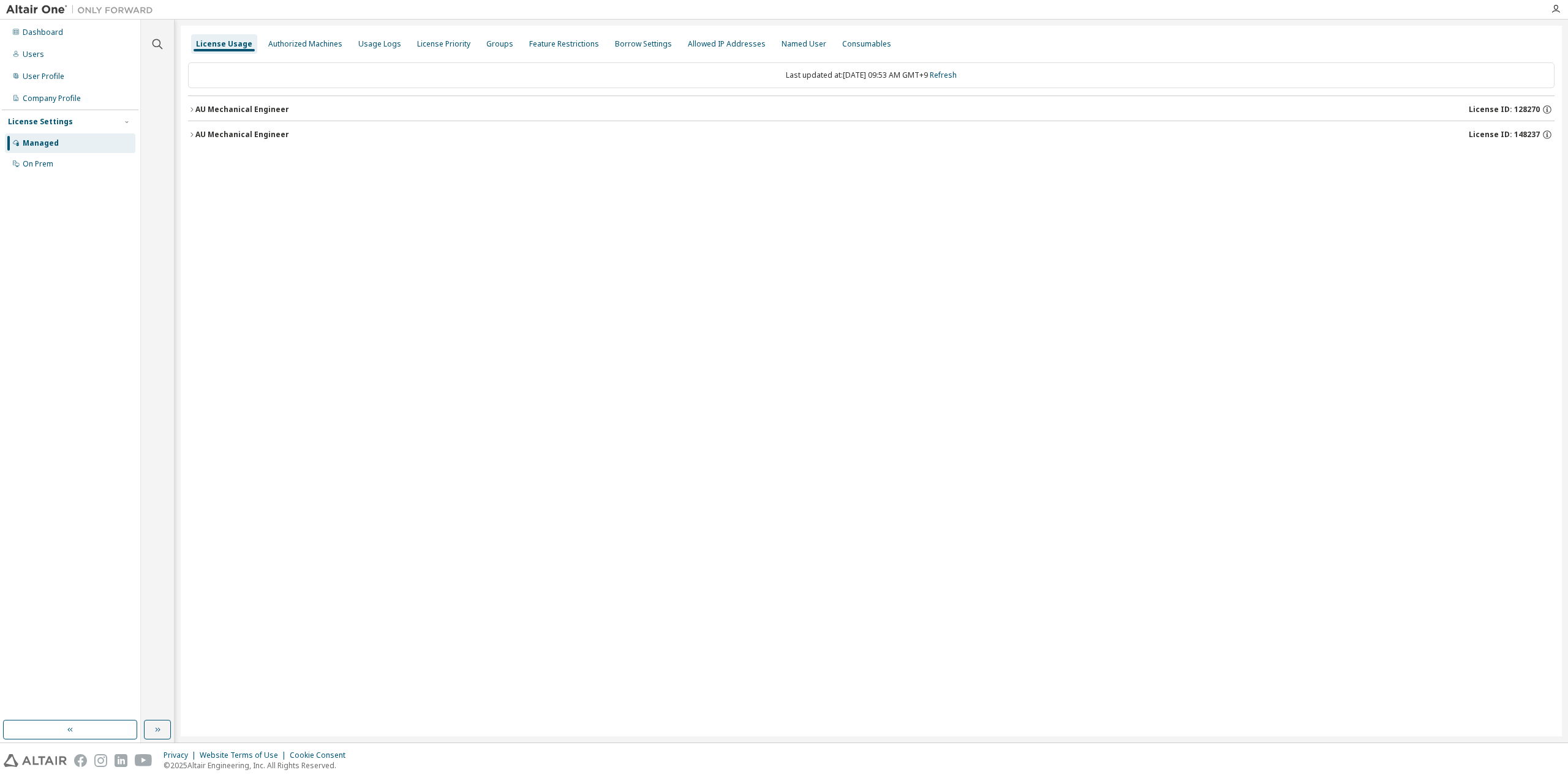
click at [217, 135] on div "AU Mechanical Engineer" at bounding box center [243, 134] width 94 height 10
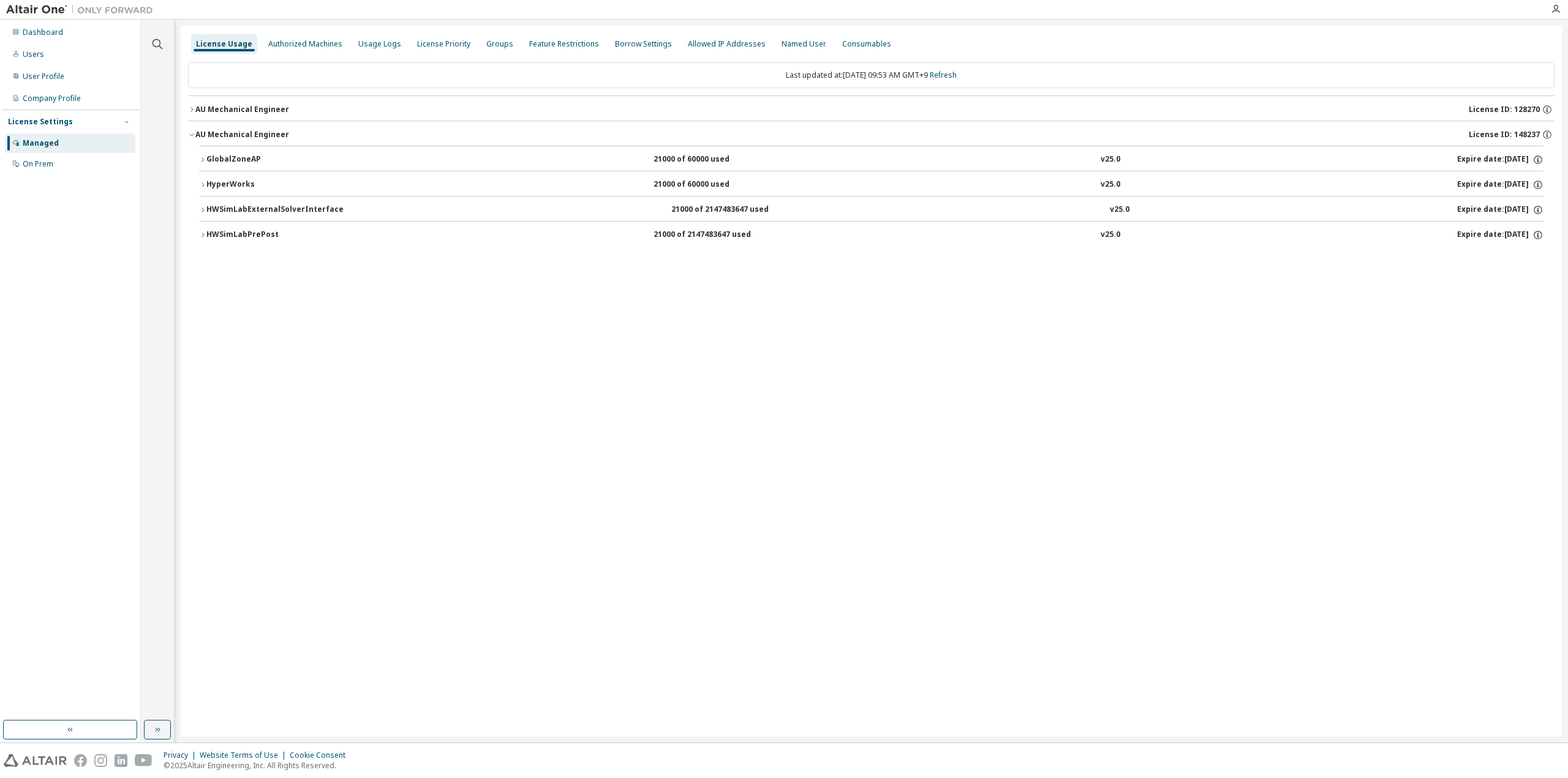
click at [217, 135] on div "AU Mechanical Engineer" at bounding box center [243, 134] width 94 height 10
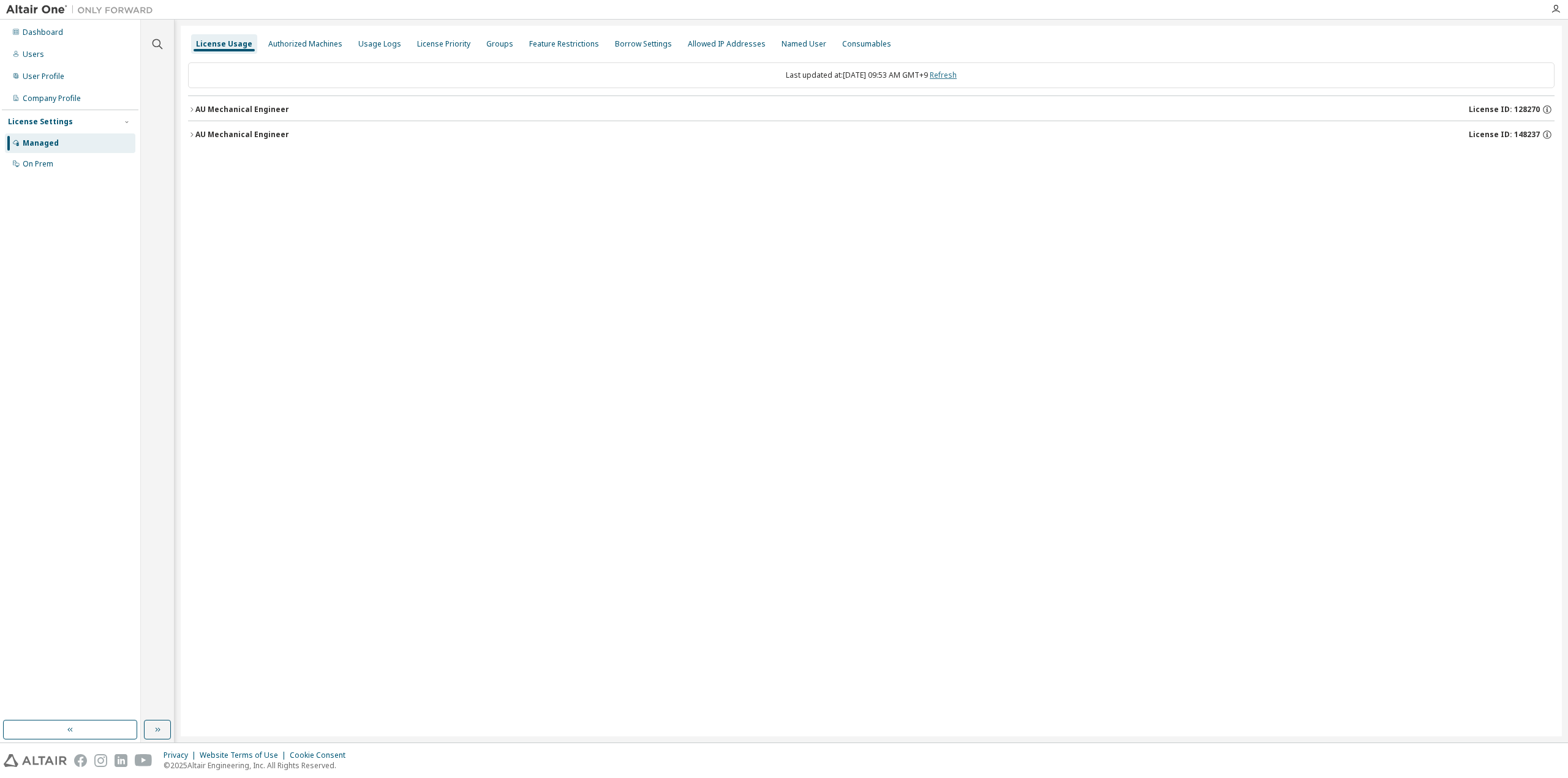
click at [957, 77] on link "Refresh" at bounding box center [943, 75] width 27 height 10
click at [225, 107] on div "AU Mechanical Engineer" at bounding box center [243, 109] width 94 height 10
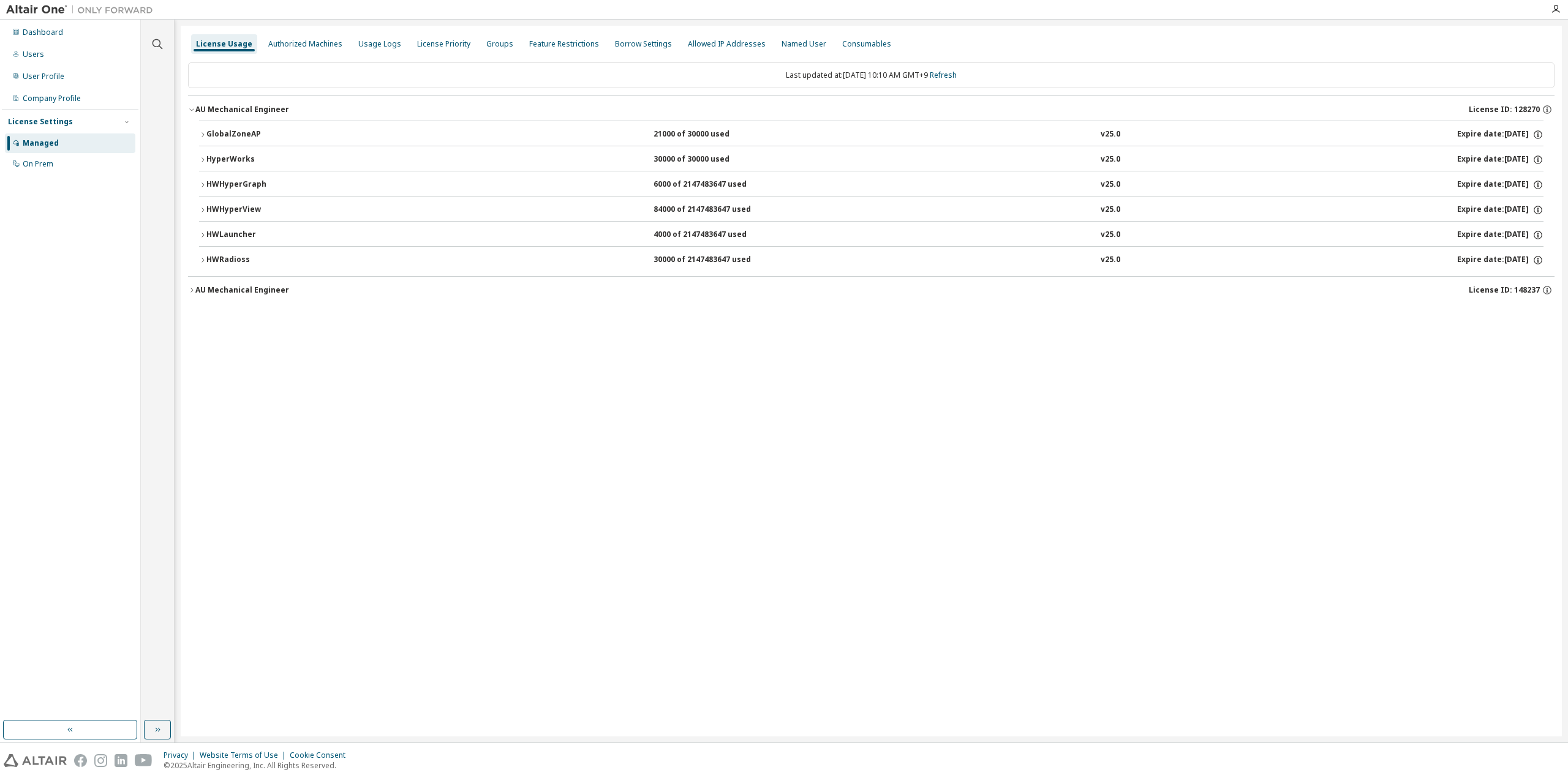
click at [220, 248] on button "HWRadioss 30000 of 2147483647 used v25.0 Expire date: [DATE]" at bounding box center [871, 260] width 1345 height 27
drag, startPoint x: 256, startPoint y: 282, endPoint x: 398, endPoint y: 292, distance: 142.4
click at [398, 292] on div "30000 license(s) used by user@DESKTOP-QLQMHR6 Checkout: [DATE] 09:42 GMT+9 Shar…" at bounding box center [856, 286] width 1293 height 30
click at [398, 292] on div "Share String: user:DESKTOP-QLQMHR6:11160_-2145277728_1757292131_568346" at bounding box center [856, 295] width 1293 height 10
click at [1526, 282] on icon at bounding box center [1527, 286] width 7 height 9
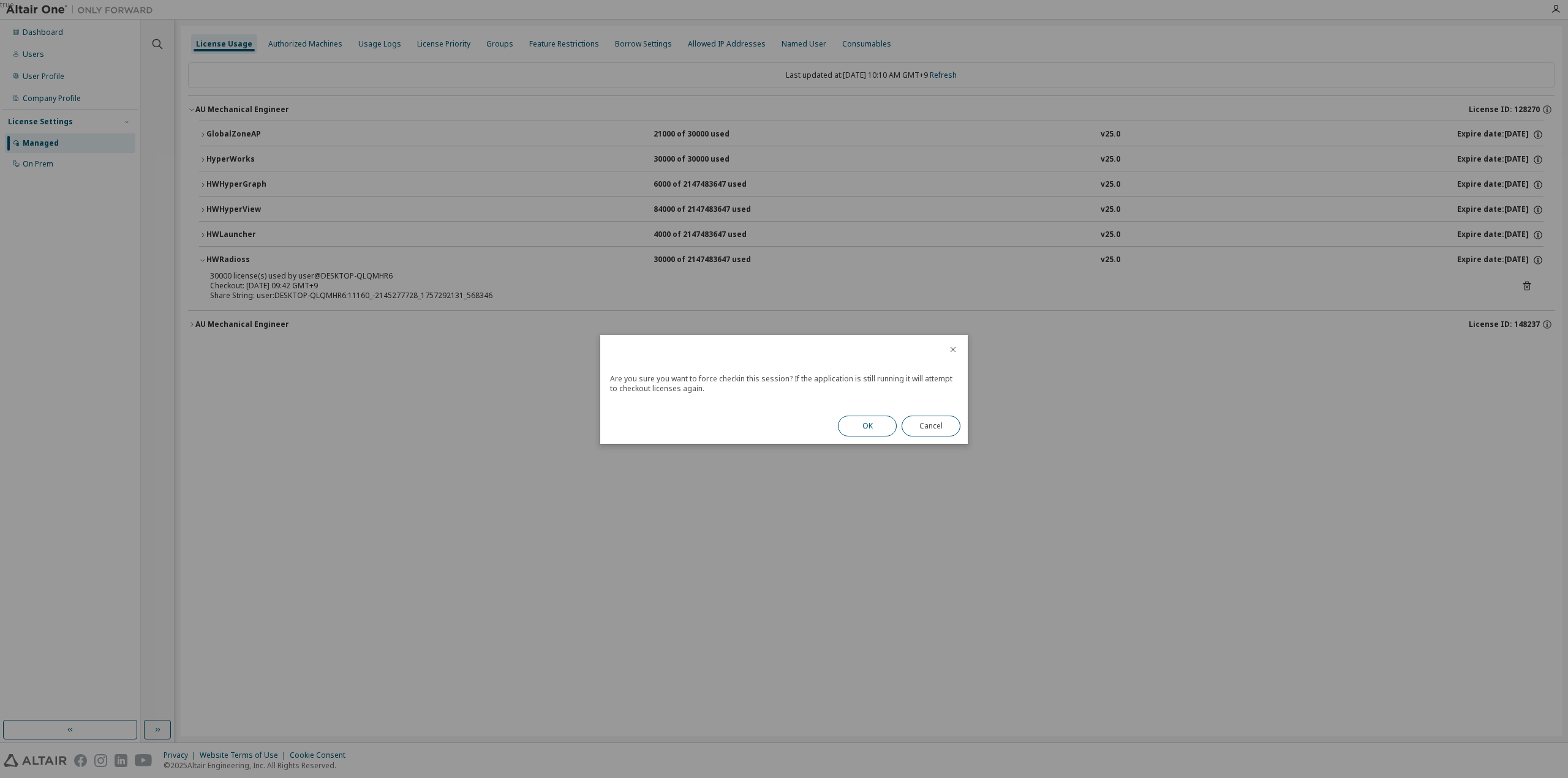
click at [863, 425] on button "OK" at bounding box center [867, 426] width 59 height 21
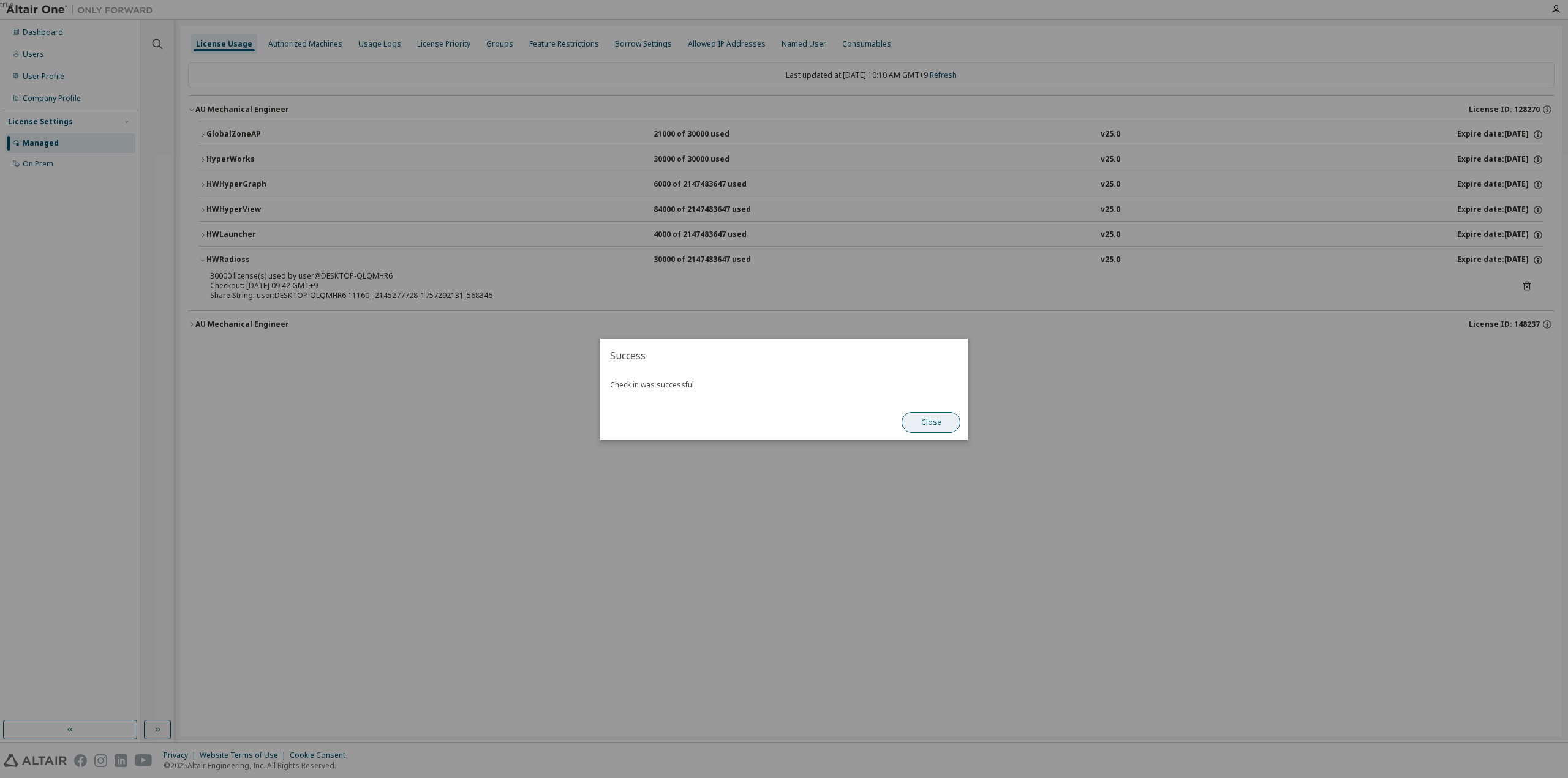
click at [936, 419] on button "Close" at bounding box center [931, 422] width 59 height 21
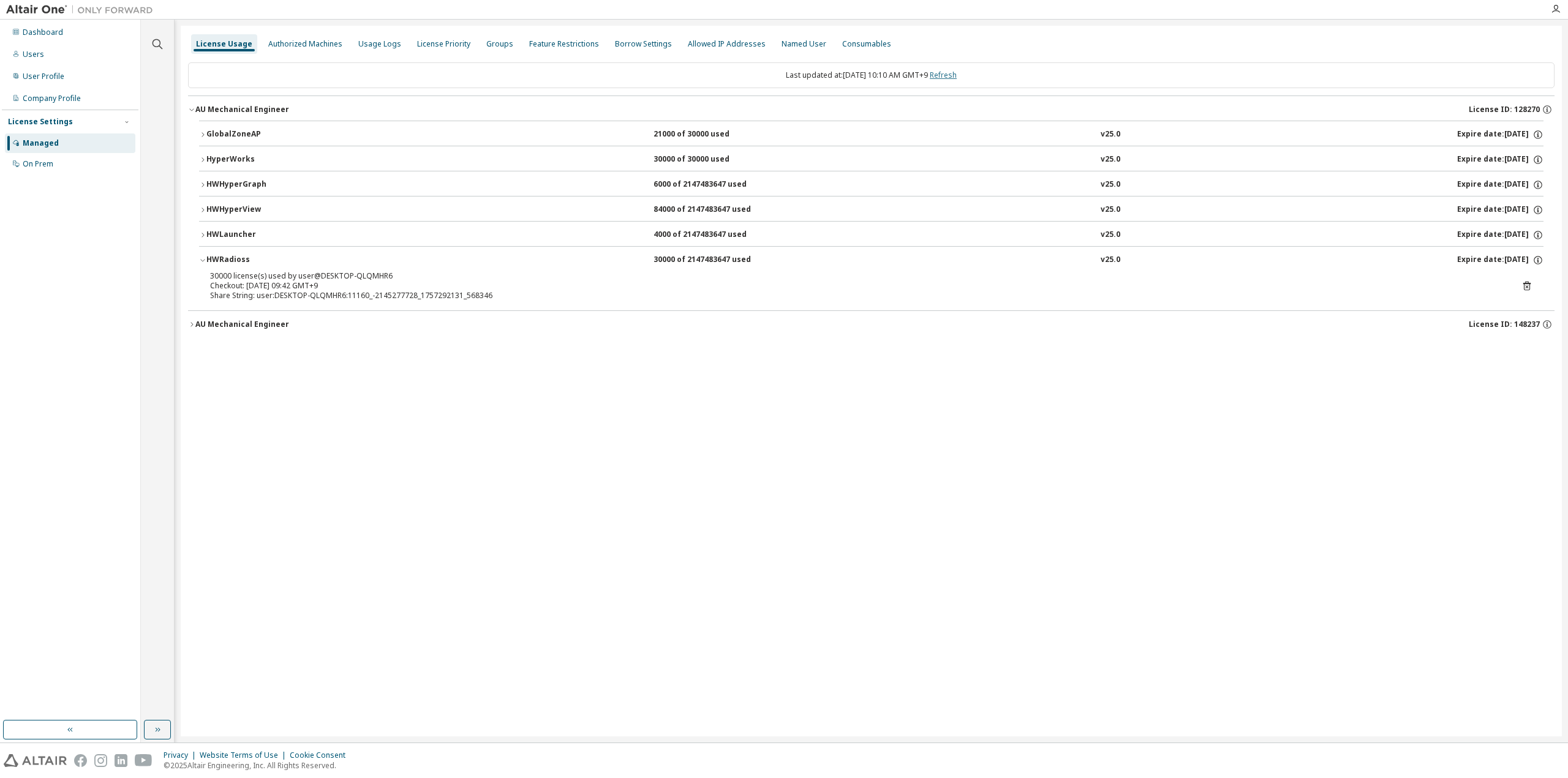
click at [953, 73] on link "Refresh" at bounding box center [943, 75] width 27 height 10
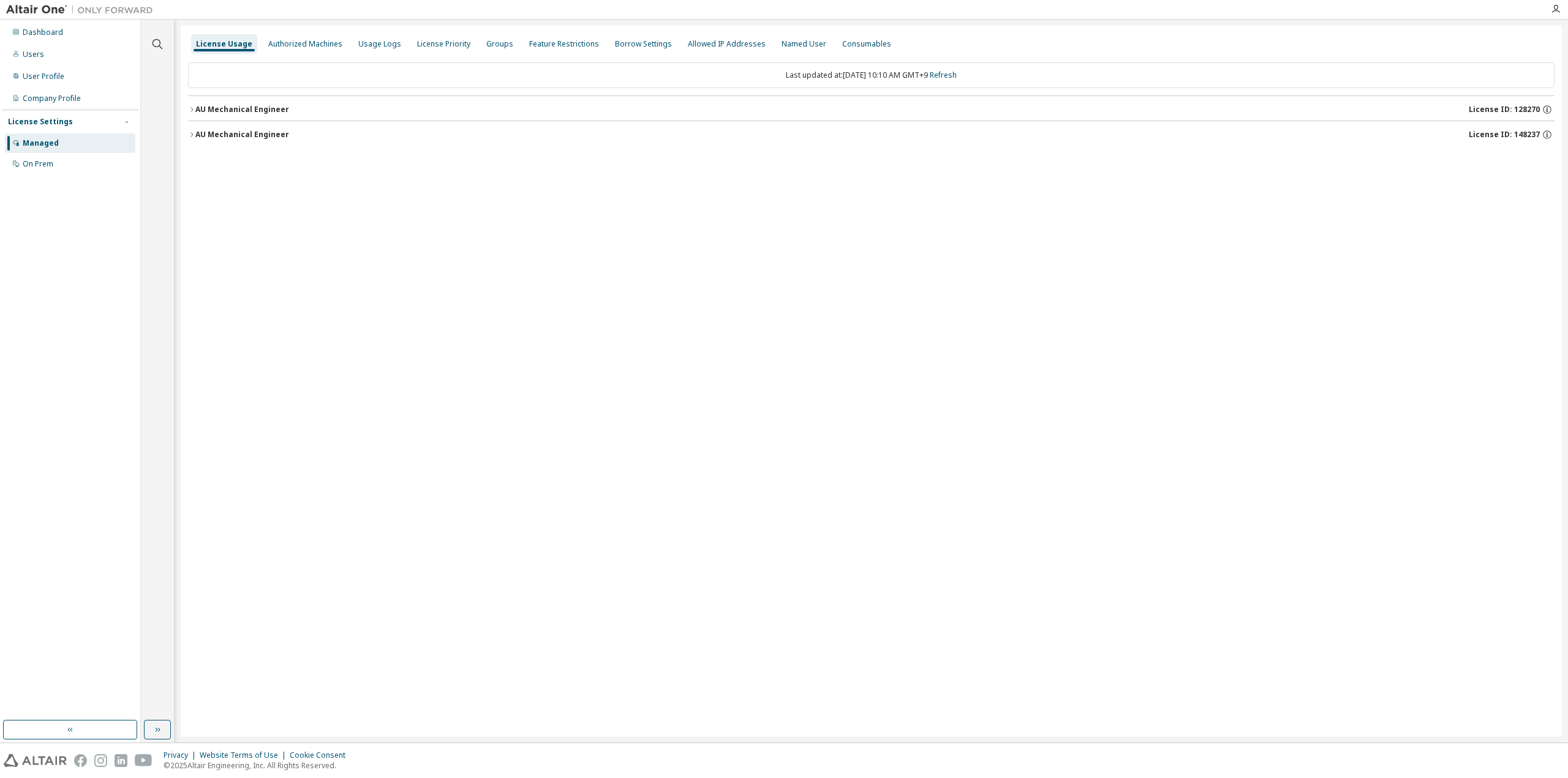
click at [311, 105] on div "AU Mechanical Engineer License ID: 128270" at bounding box center [875, 109] width 1359 height 11
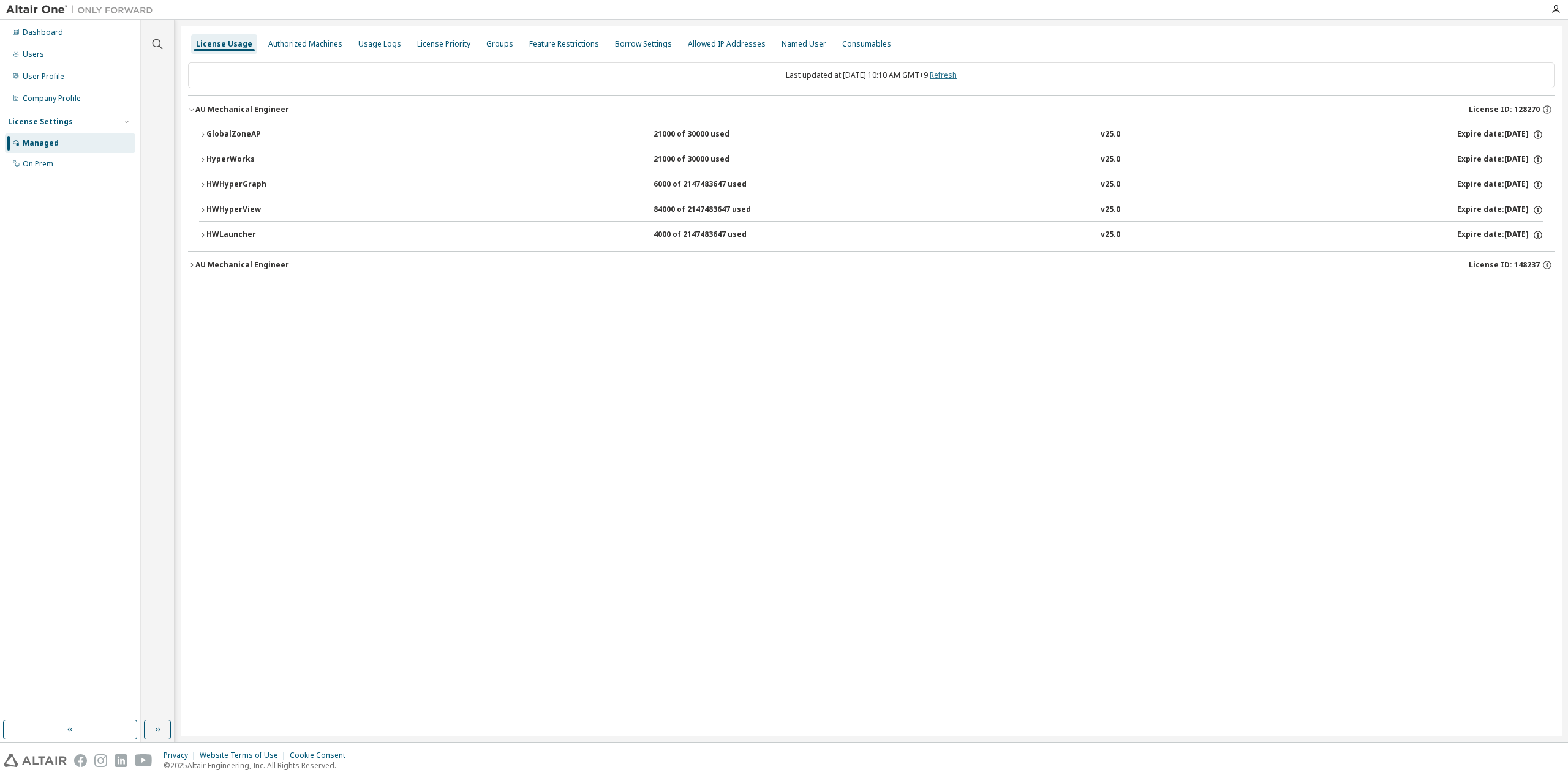
click at [957, 77] on link "Refresh" at bounding box center [943, 75] width 27 height 10
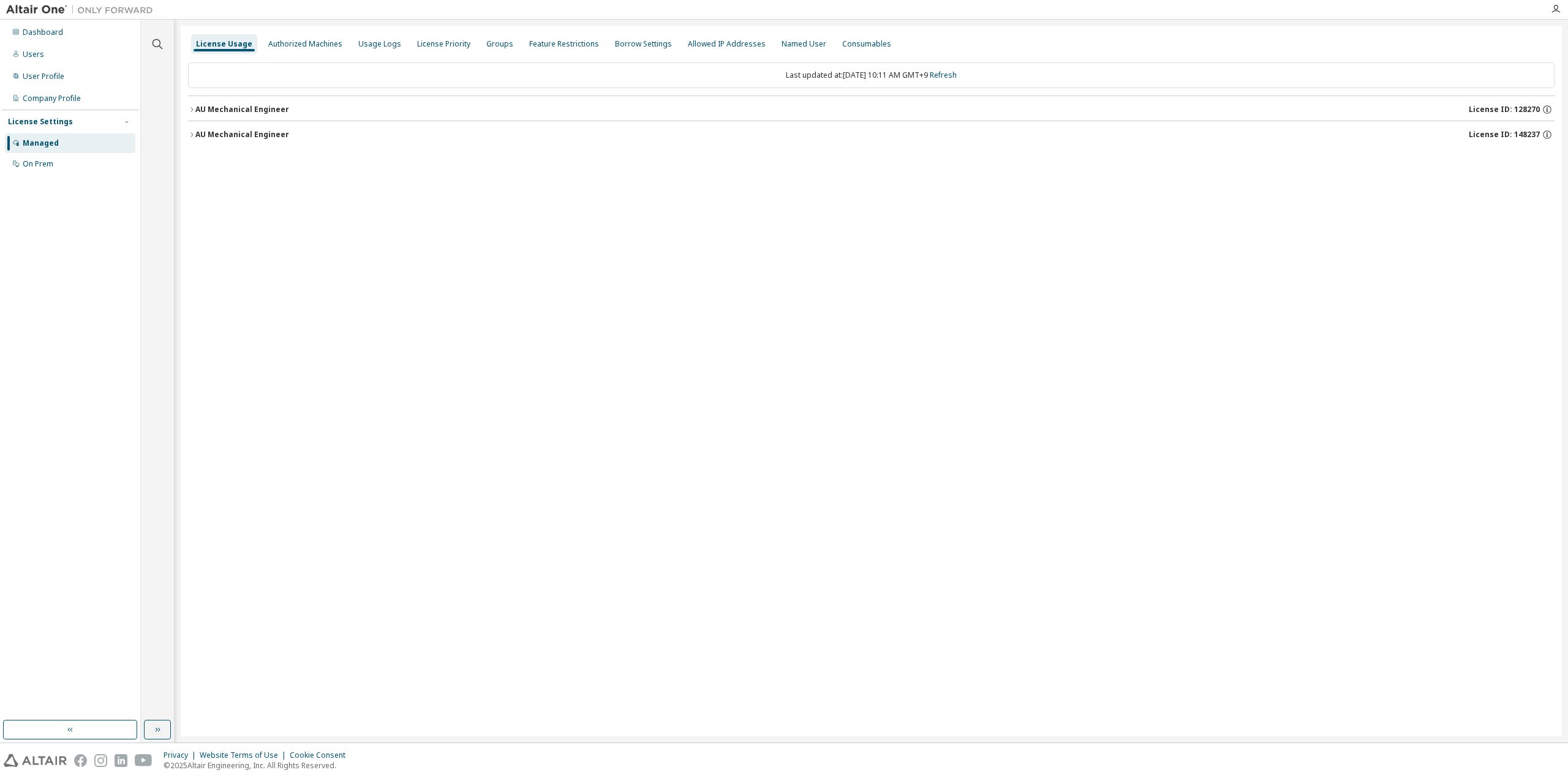
click at [230, 109] on div "AU Mechanical Engineer" at bounding box center [243, 109] width 94 height 10
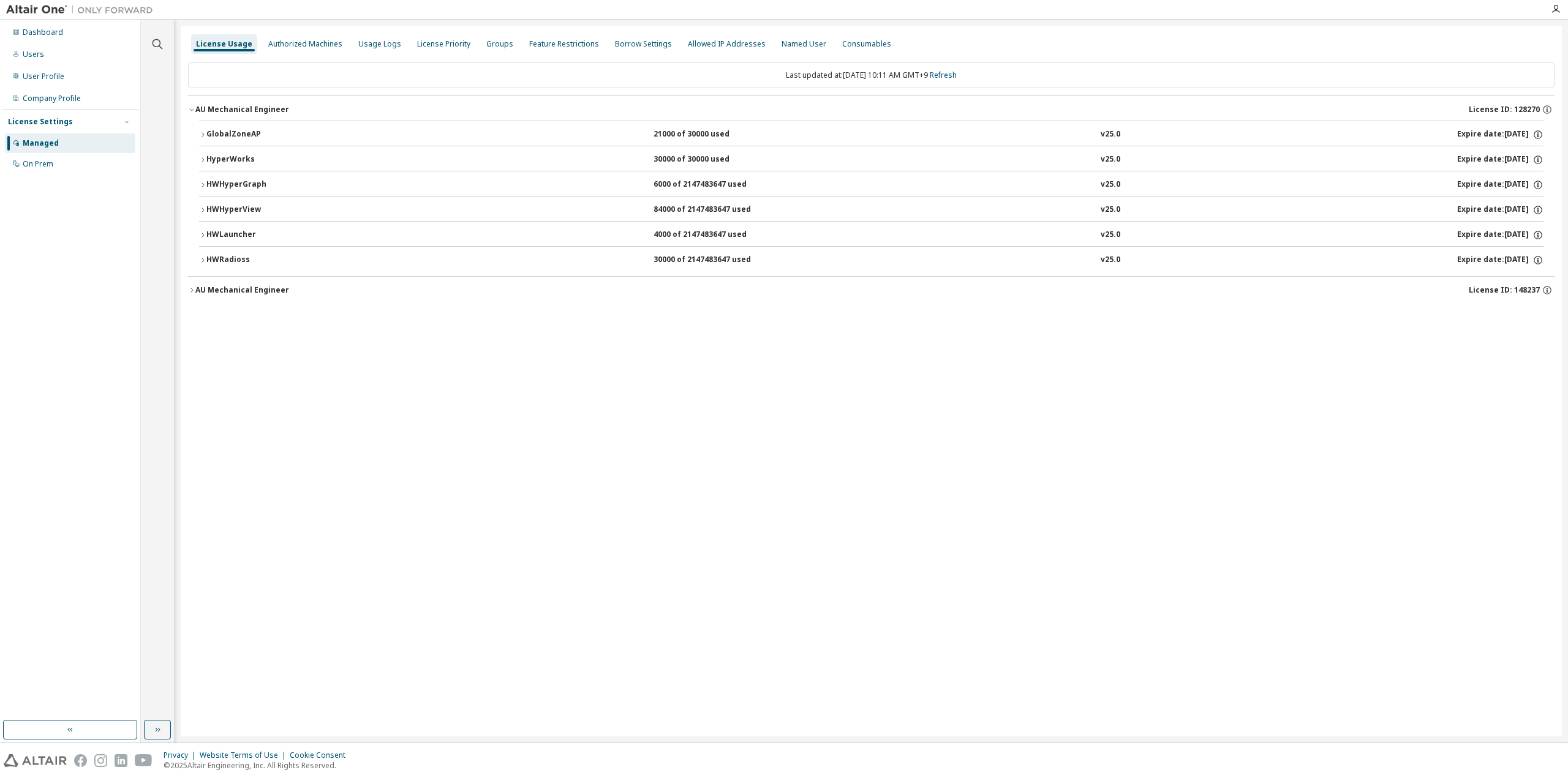
click at [237, 254] on div "HWRadioss" at bounding box center [261, 260] width 110 height 11
click at [1529, 282] on icon at bounding box center [1526, 286] width 11 height 11
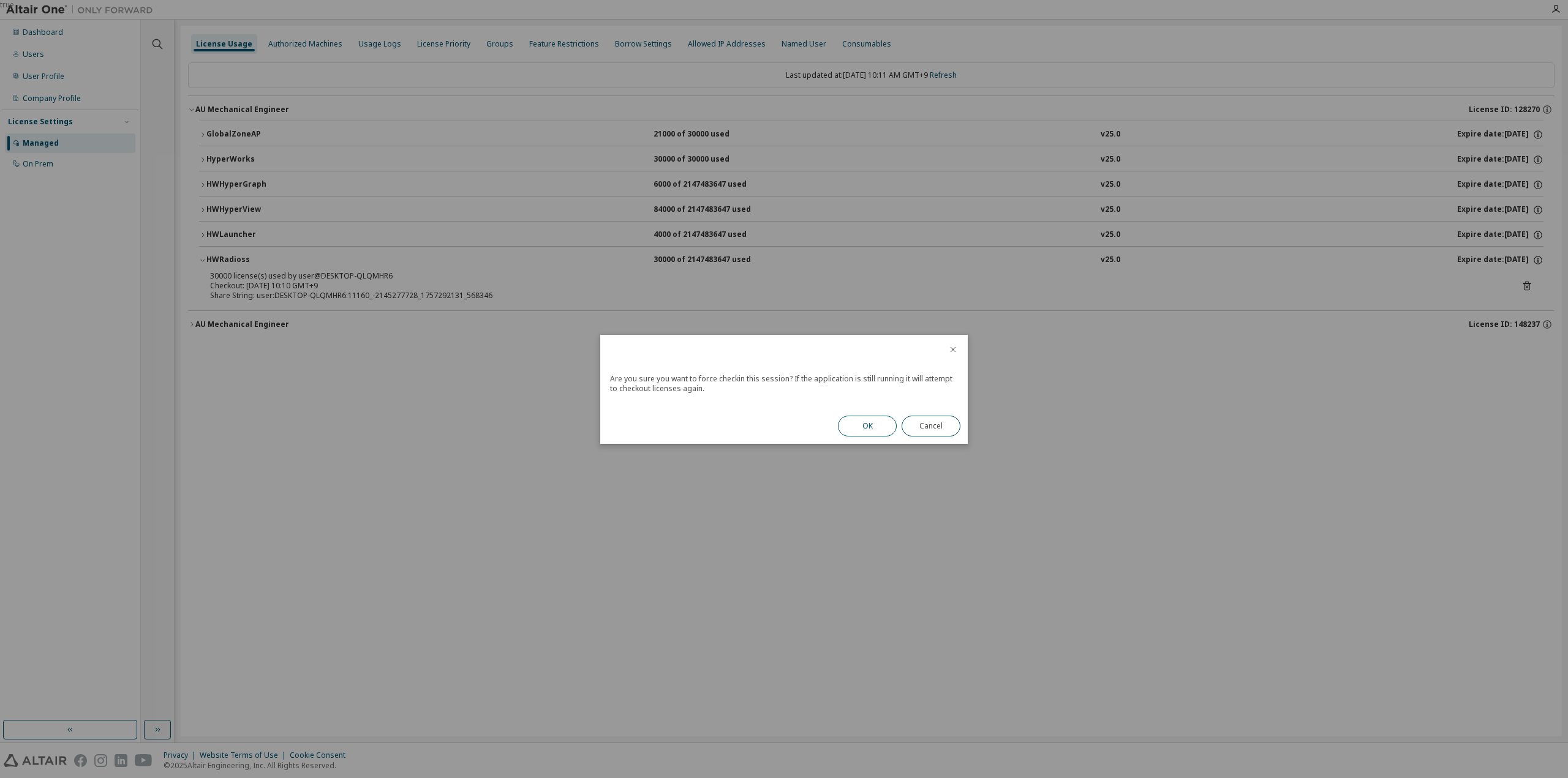
click at [867, 428] on button "OK" at bounding box center [867, 426] width 59 height 21
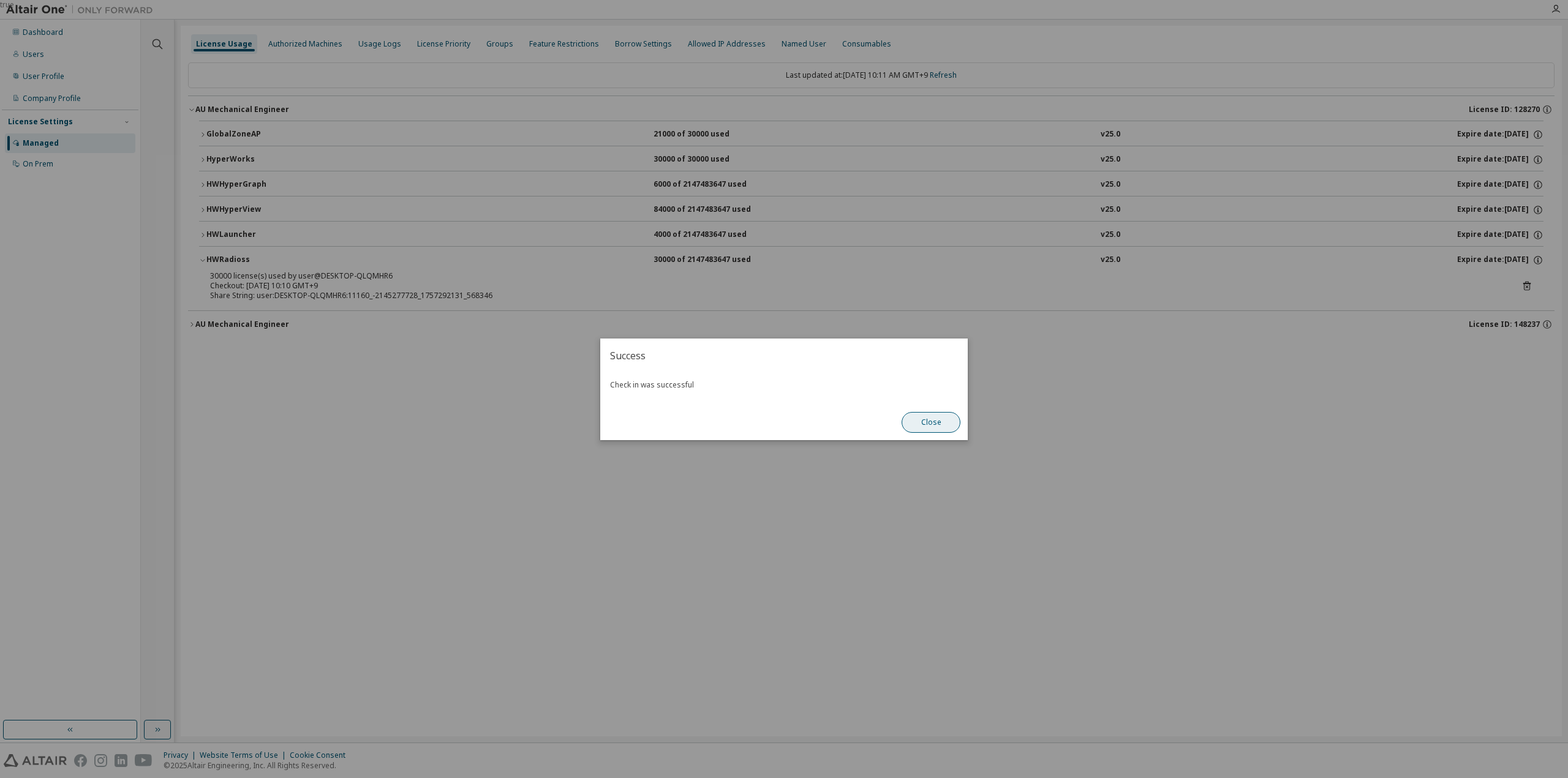
click at [936, 419] on button "Close" at bounding box center [931, 422] width 59 height 21
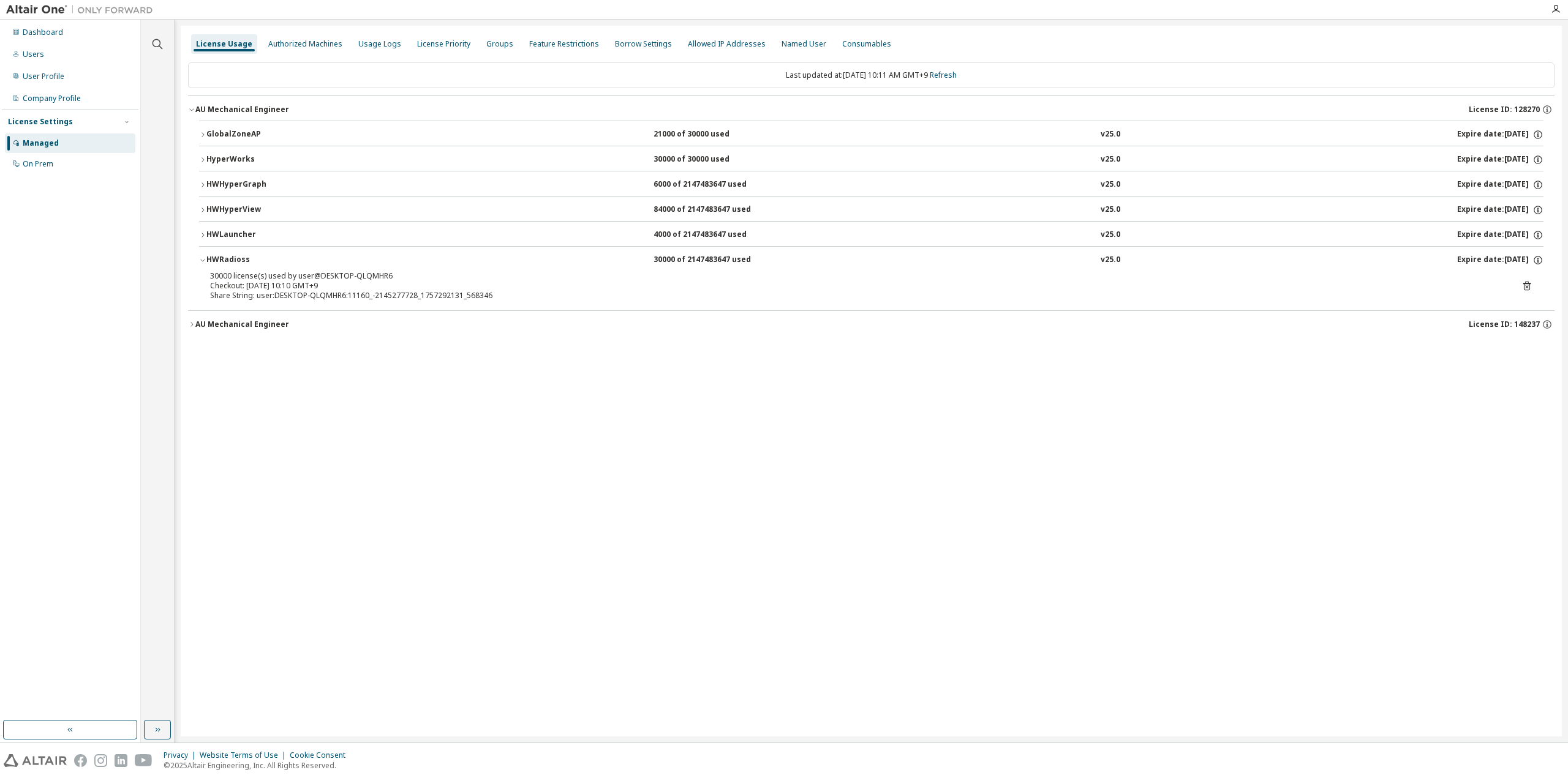
click at [209, 158] on div "HyperWorks" at bounding box center [261, 159] width 110 height 11
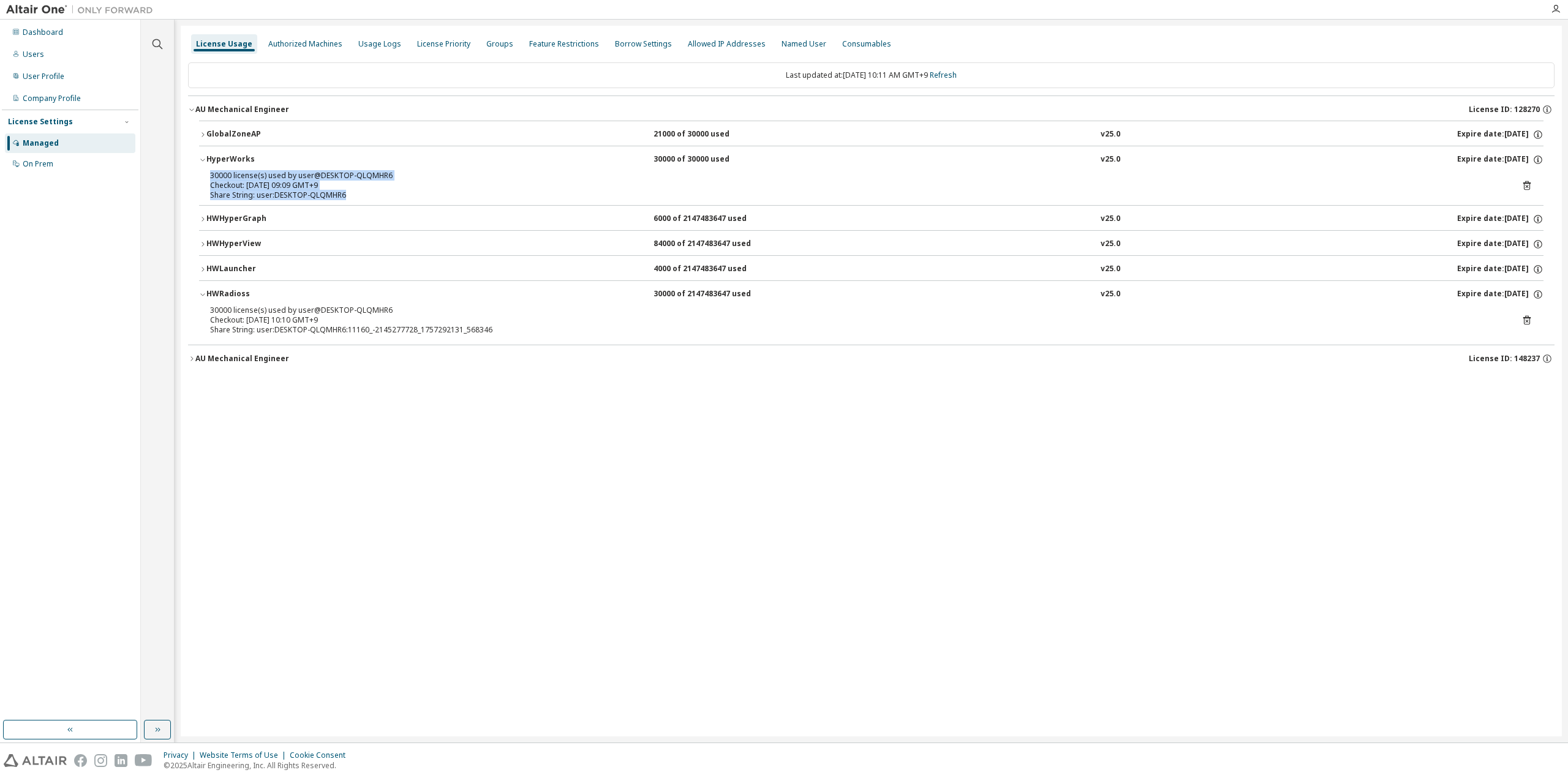
drag, startPoint x: 212, startPoint y: 173, endPoint x: 416, endPoint y: 192, distance: 204.9
click at [416, 192] on div "30000 license(s) used by user@DESKTOP-QLQMHR6 Checkout: [DATE] 09:09 GMT+9 Shar…" at bounding box center [856, 186] width 1293 height 30
click at [533, 492] on div "License Usage Authorized Machines Usage Logs License Priority Groups Feature Re…" at bounding box center [871, 382] width 1381 height 711
click at [957, 73] on link "Refresh" at bounding box center [943, 75] width 27 height 10
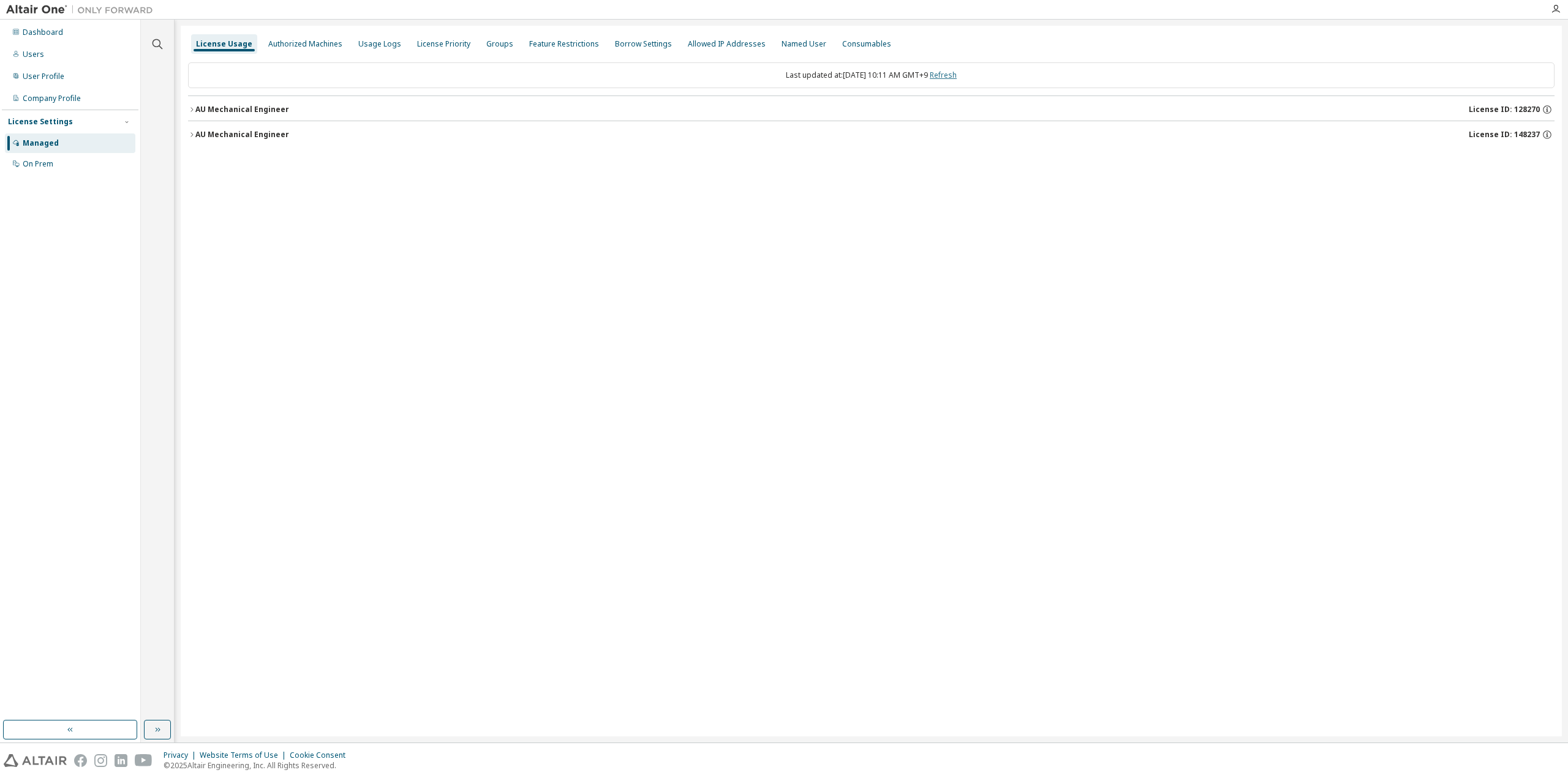
click at [957, 73] on link "Refresh" at bounding box center [943, 75] width 27 height 10
click at [197, 109] on div "AU Mechanical Engineer" at bounding box center [243, 109] width 94 height 10
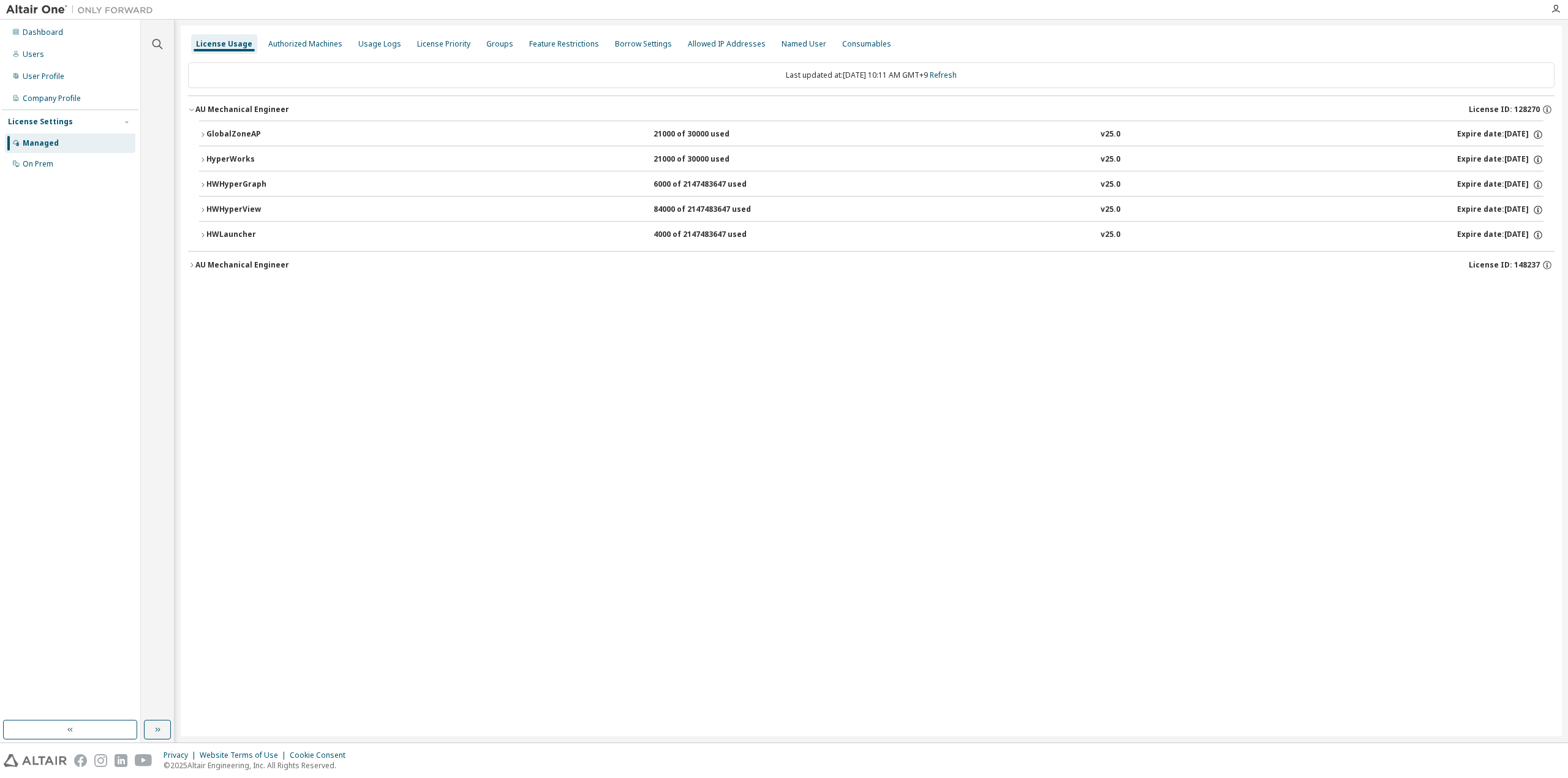
click at [225, 155] on div "HyperWorks" at bounding box center [261, 159] width 110 height 11
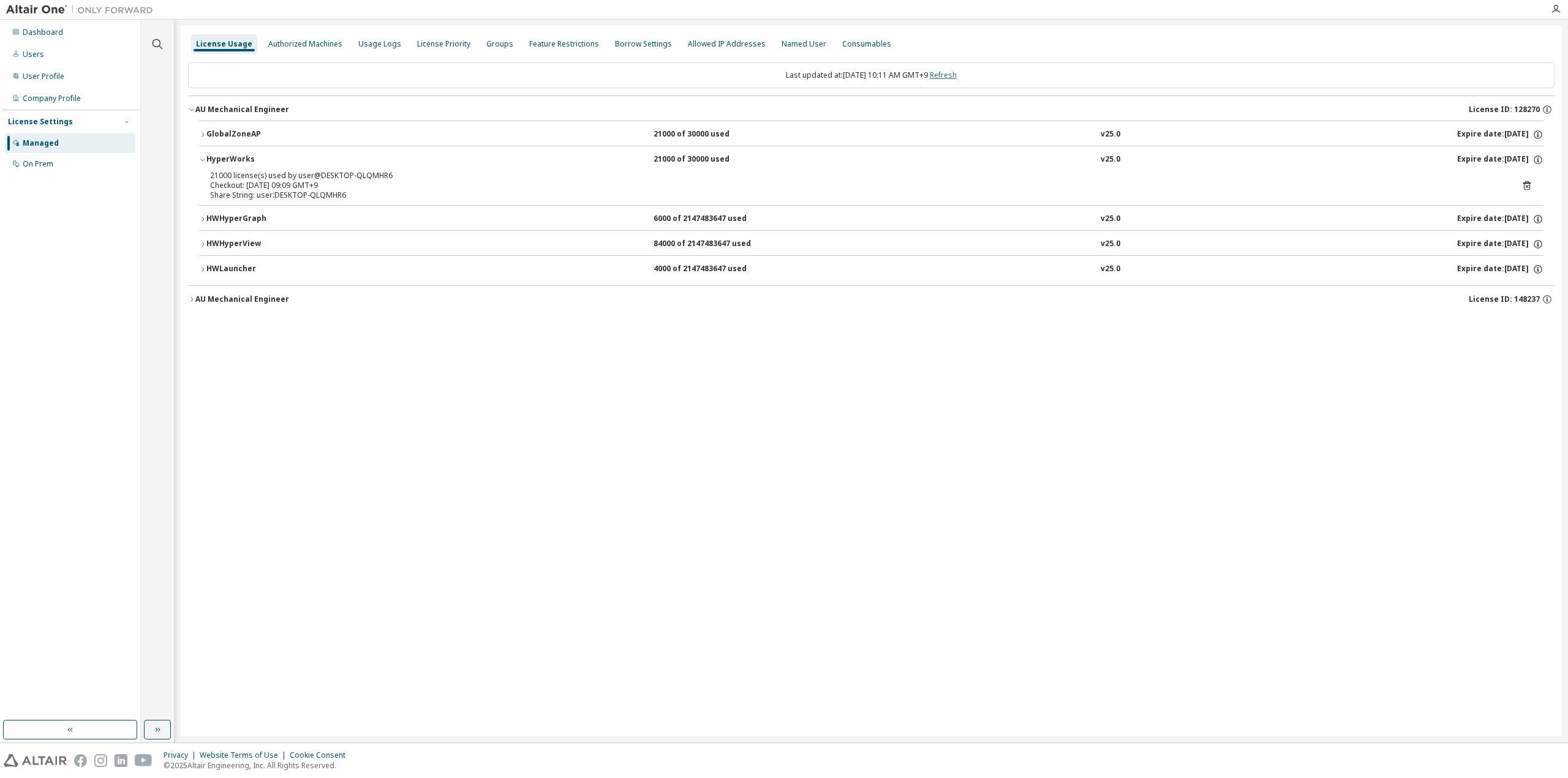
click at [950, 72] on link "Refresh" at bounding box center [943, 75] width 27 height 10
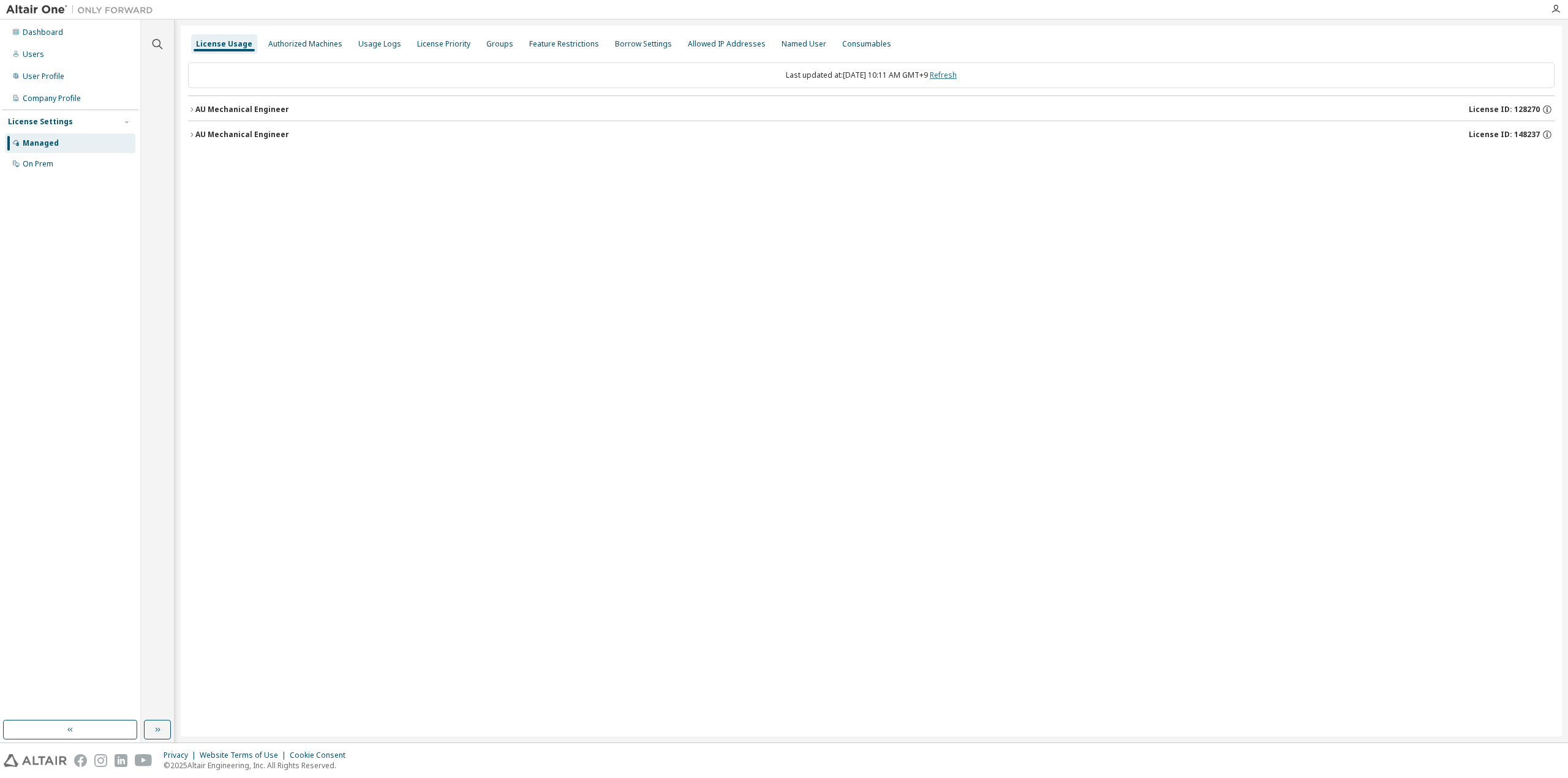
click at [950, 72] on link "Refresh" at bounding box center [943, 75] width 27 height 10
click at [245, 108] on div "AU Mechanical Engineer" at bounding box center [243, 109] width 94 height 10
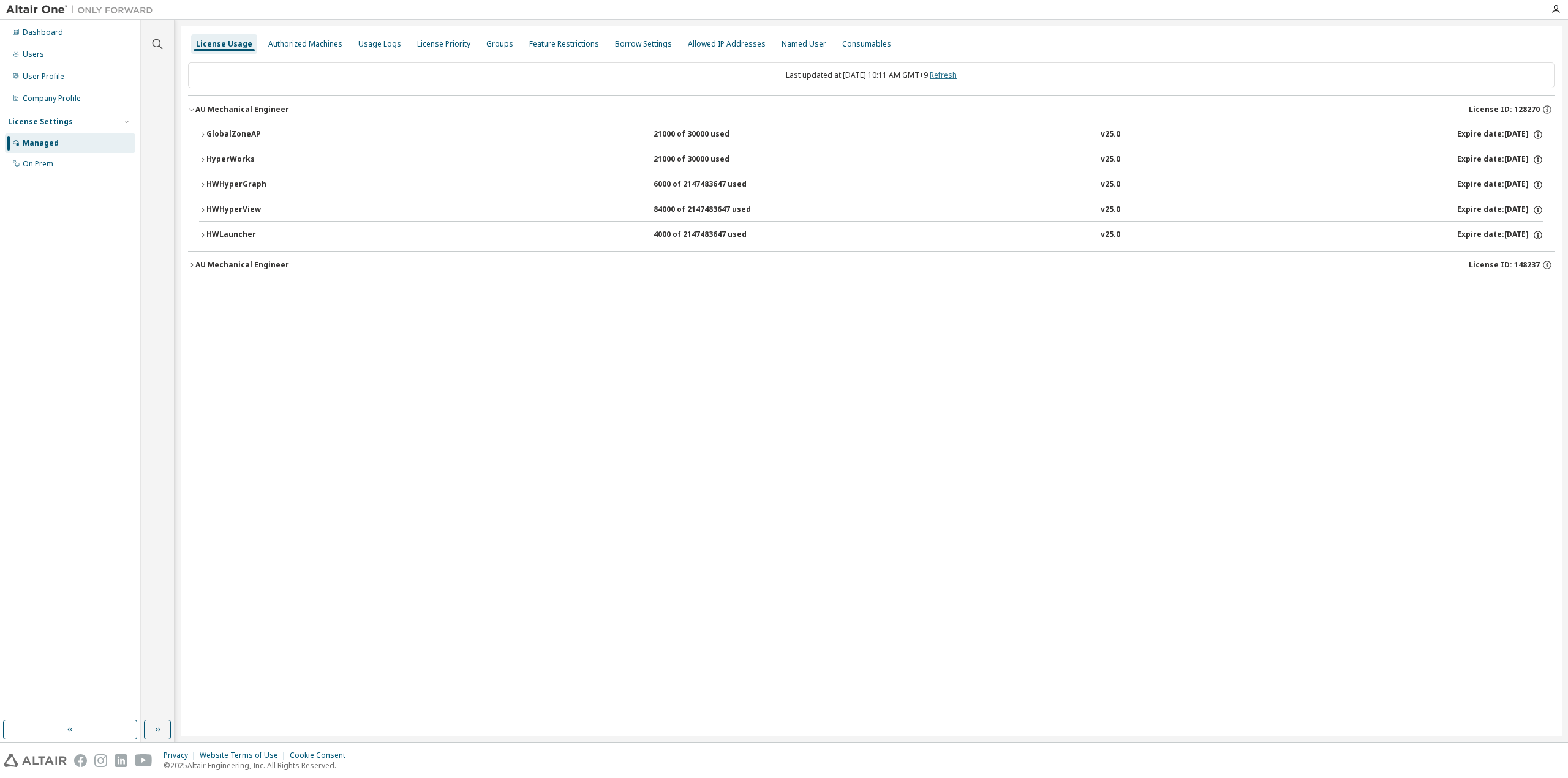
click at [957, 79] on link "Refresh" at bounding box center [943, 75] width 27 height 10
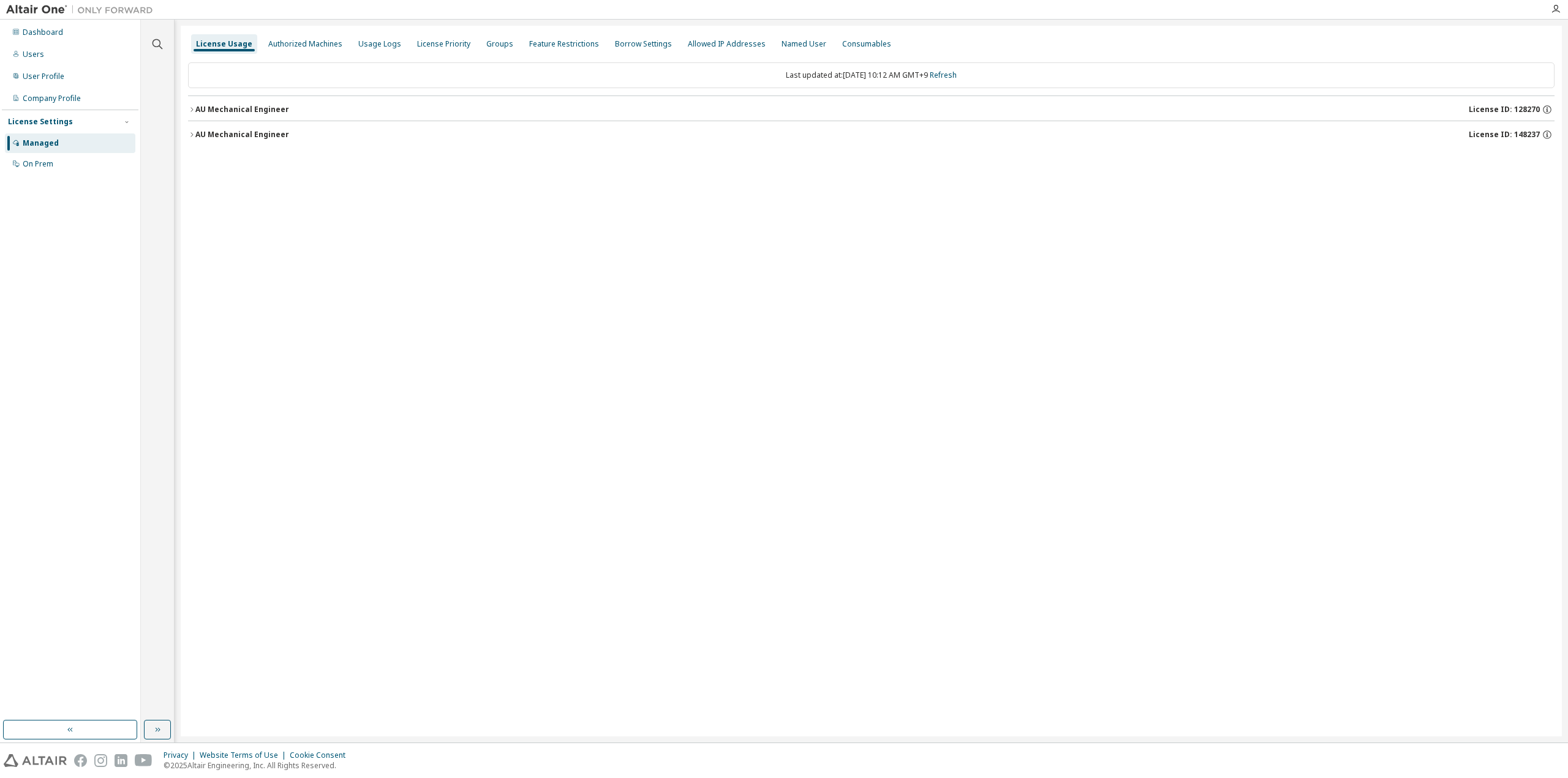
click at [227, 100] on button "AU Mechanical Engineer License ID: 128270" at bounding box center [871, 109] width 1366 height 27
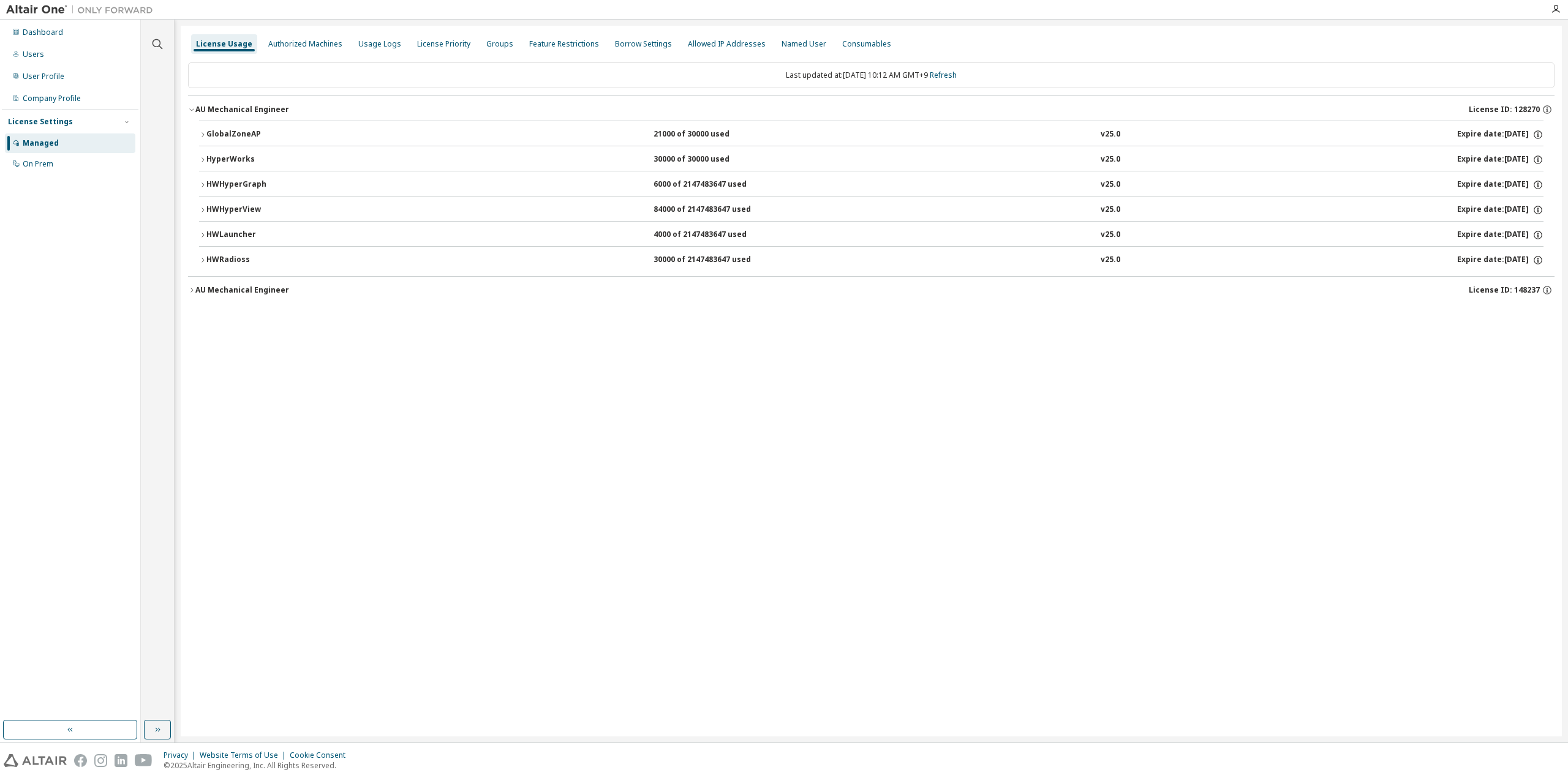
click at [224, 259] on div "HWRadioss" at bounding box center [261, 260] width 110 height 11
click at [1524, 282] on icon at bounding box center [1527, 286] width 7 height 9
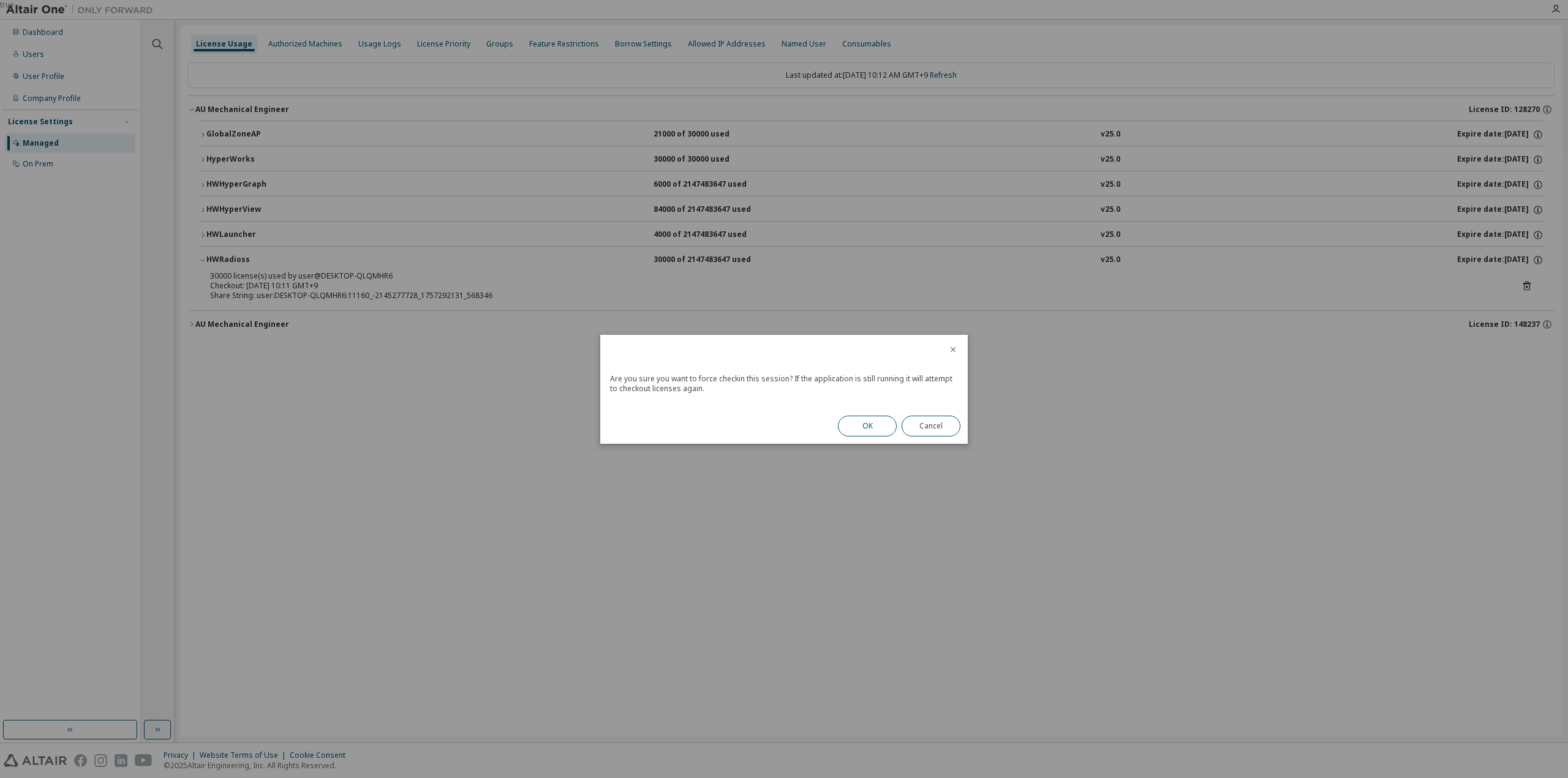
click at [867, 426] on button "OK" at bounding box center [867, 426] width 59 height 21
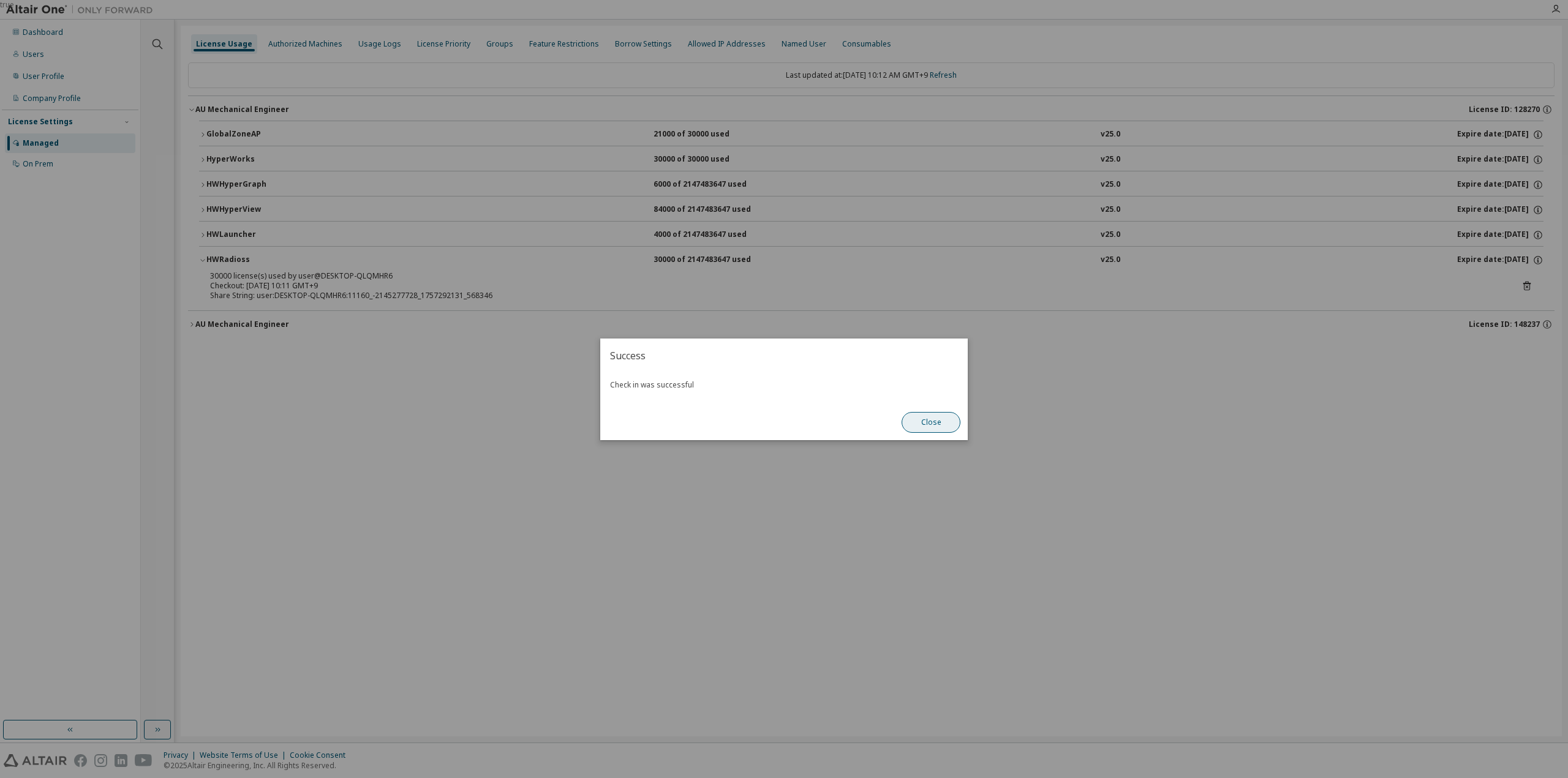
click at [932, 420] on button "Close" at bounding box center [931, 422] width 59 height 21
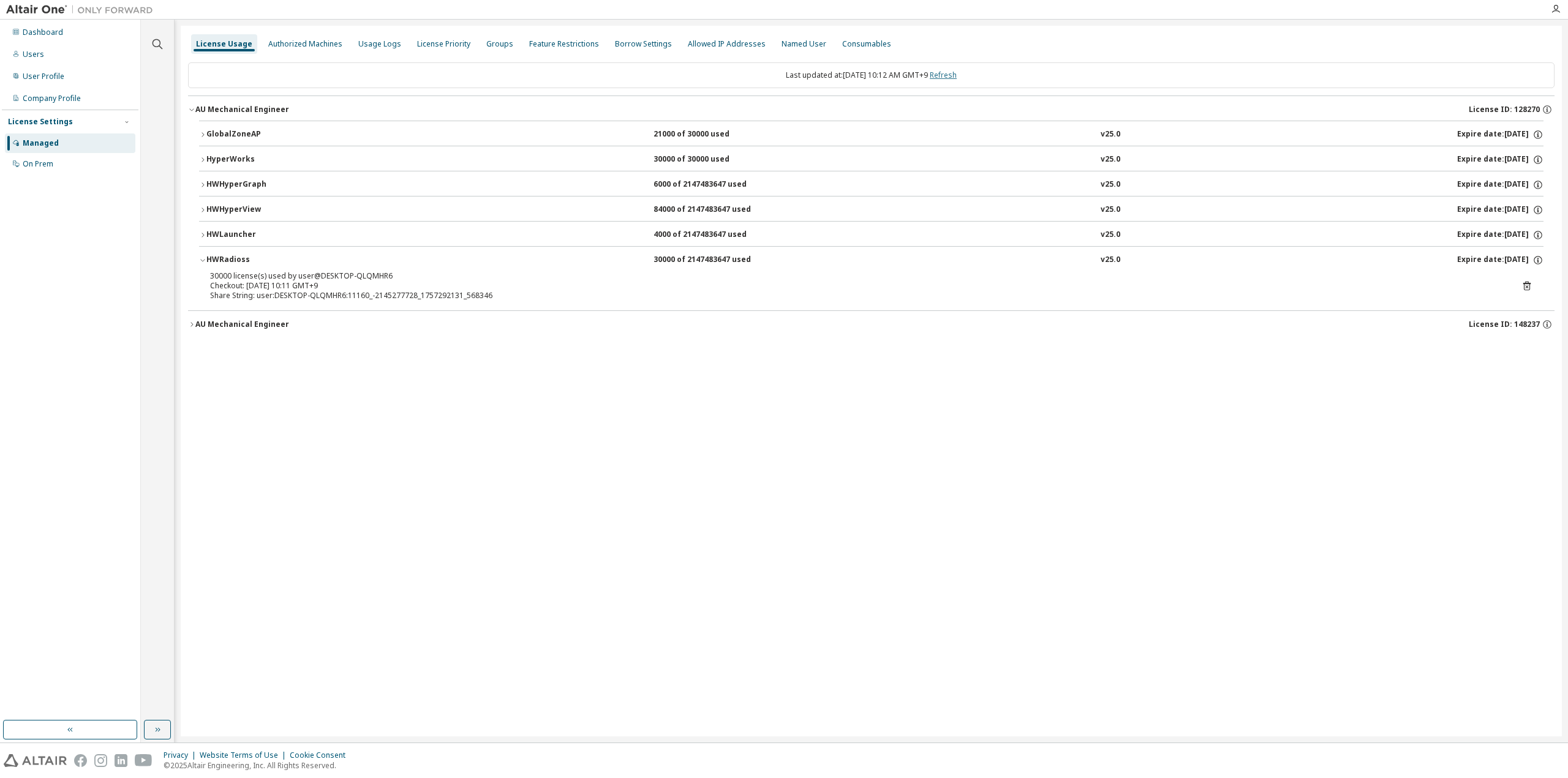
click at [957, 74] on link "Refresh" at bounding box center [943, 75] width 27 height 10
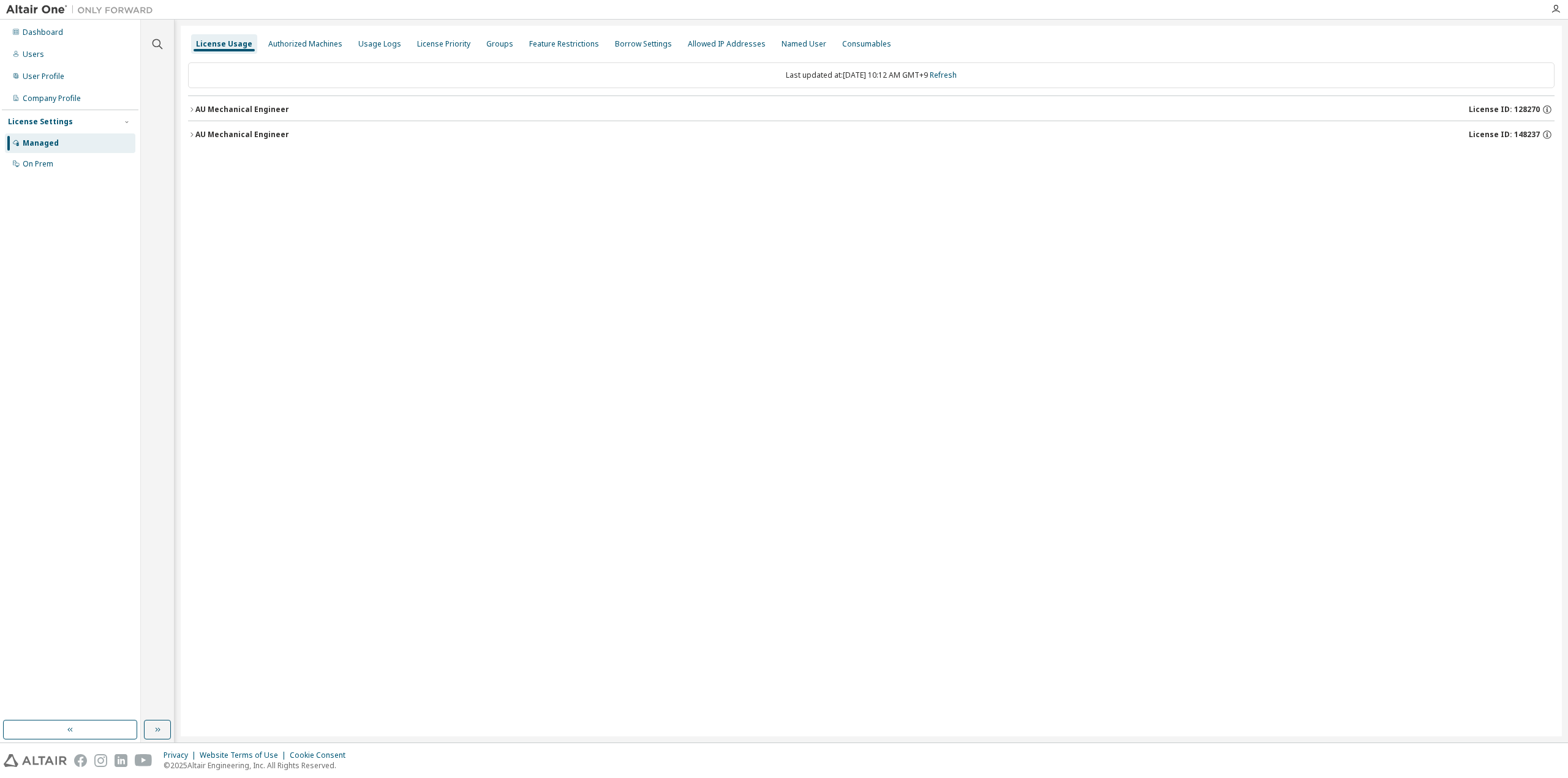
click at [218, 111] on div "AU Mechanical Engineer" at bounding box center [243, 109] width 94 height 10
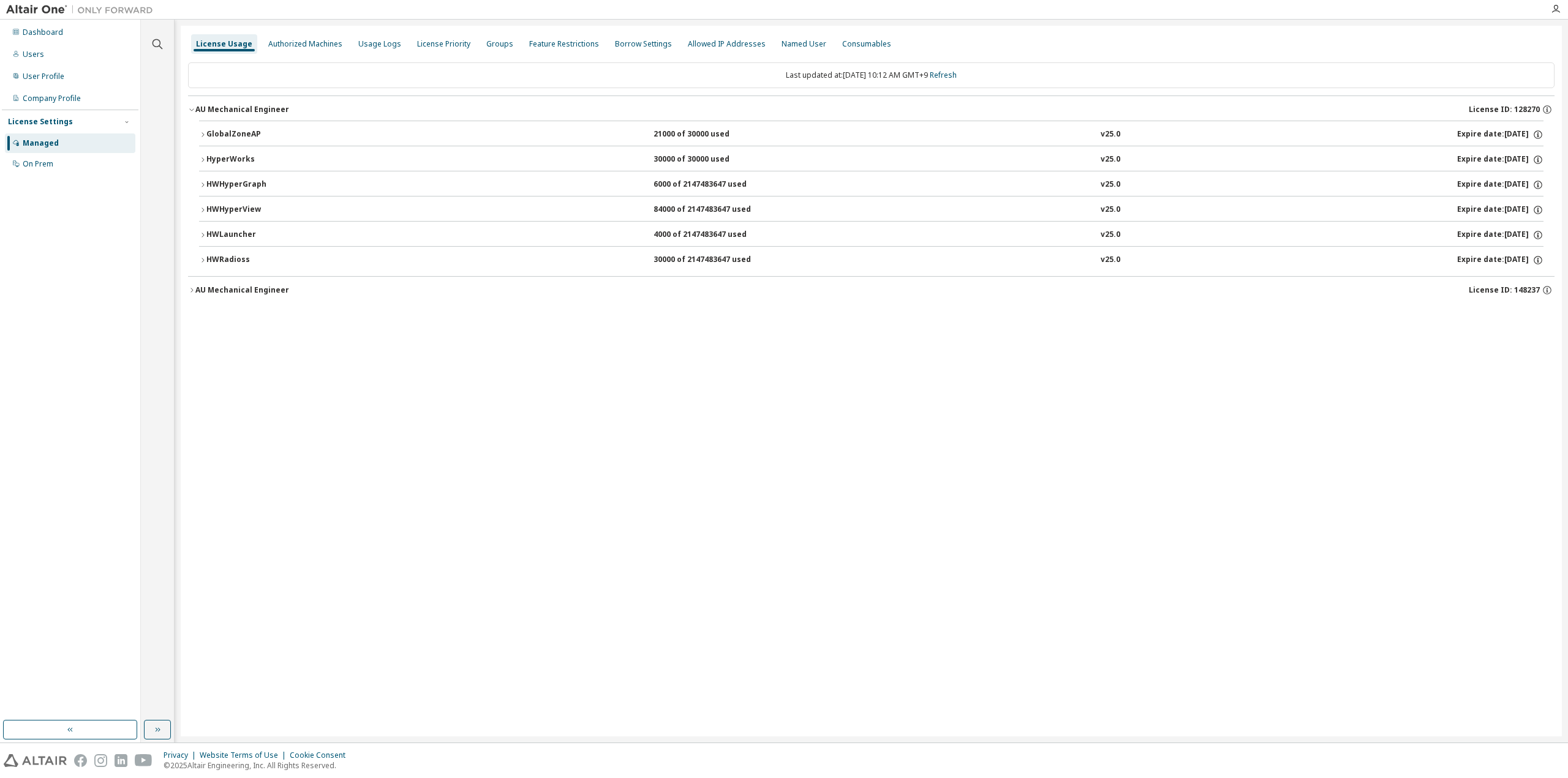
click at [223, 257] on div "HWRadioss" at bounding box center [261, 260] width 110 height 11
click at [1528, 286] on icon at bounding box center [1526, 287] width 3 height 3
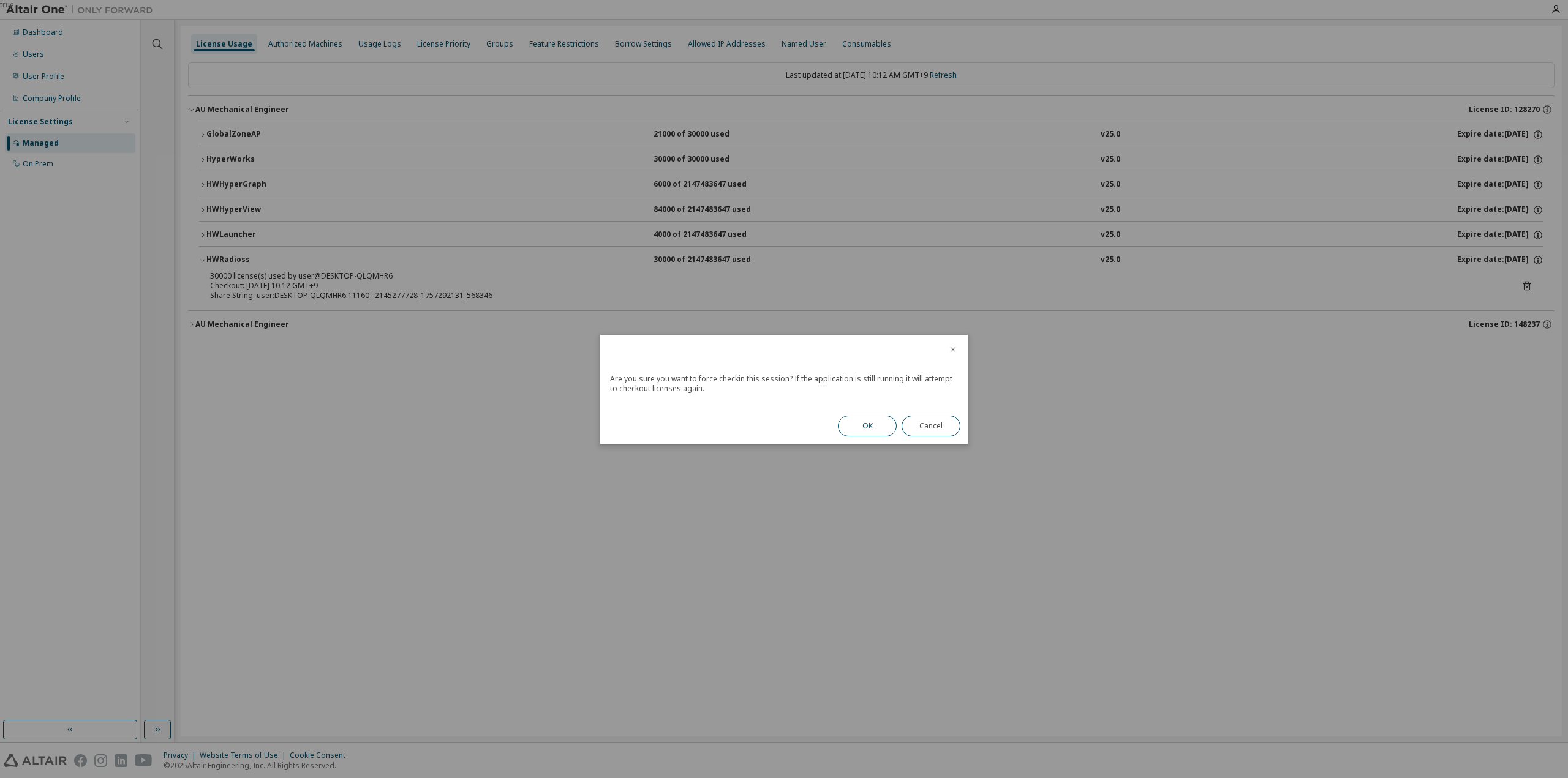
click at [846, 420] on button "OK" at bounding box center [867, 426] width 59 height 21
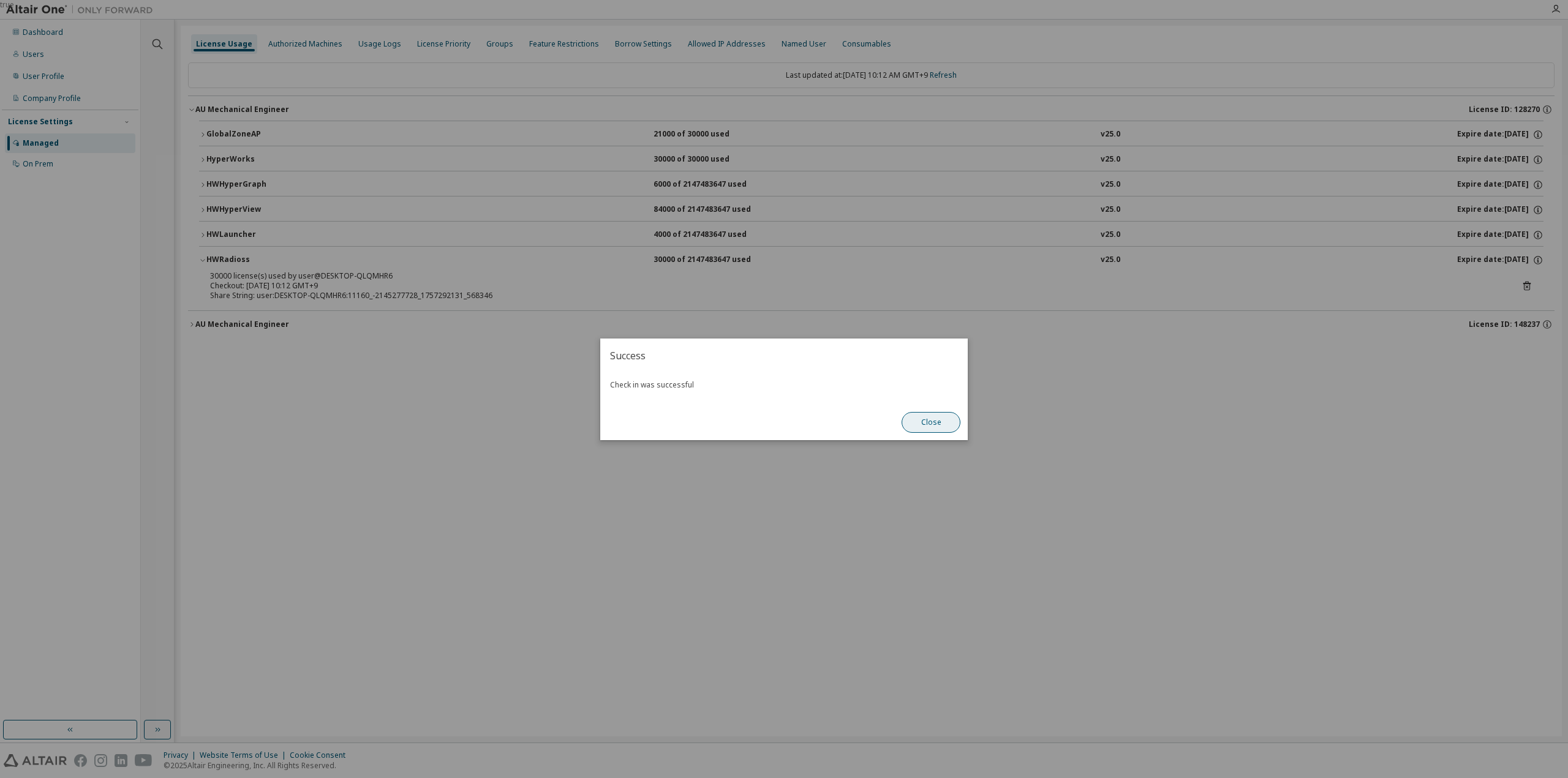
click at [924, 425] on button "Close" at bounding box center [931, 422] width 59 height 21
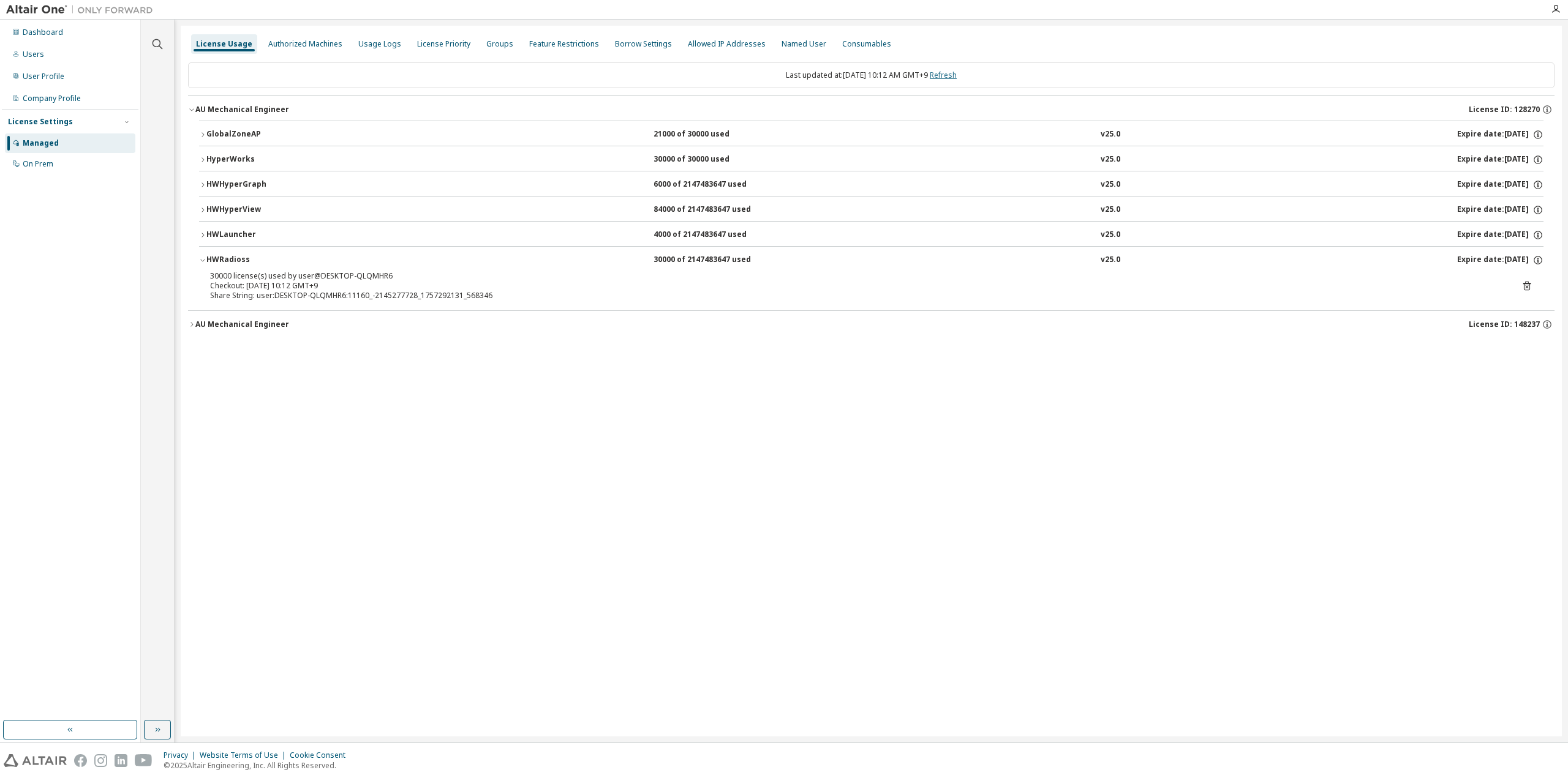
click at [957, 75] on link "Refresh" at bounding box center [943, 75] width 27 height 10
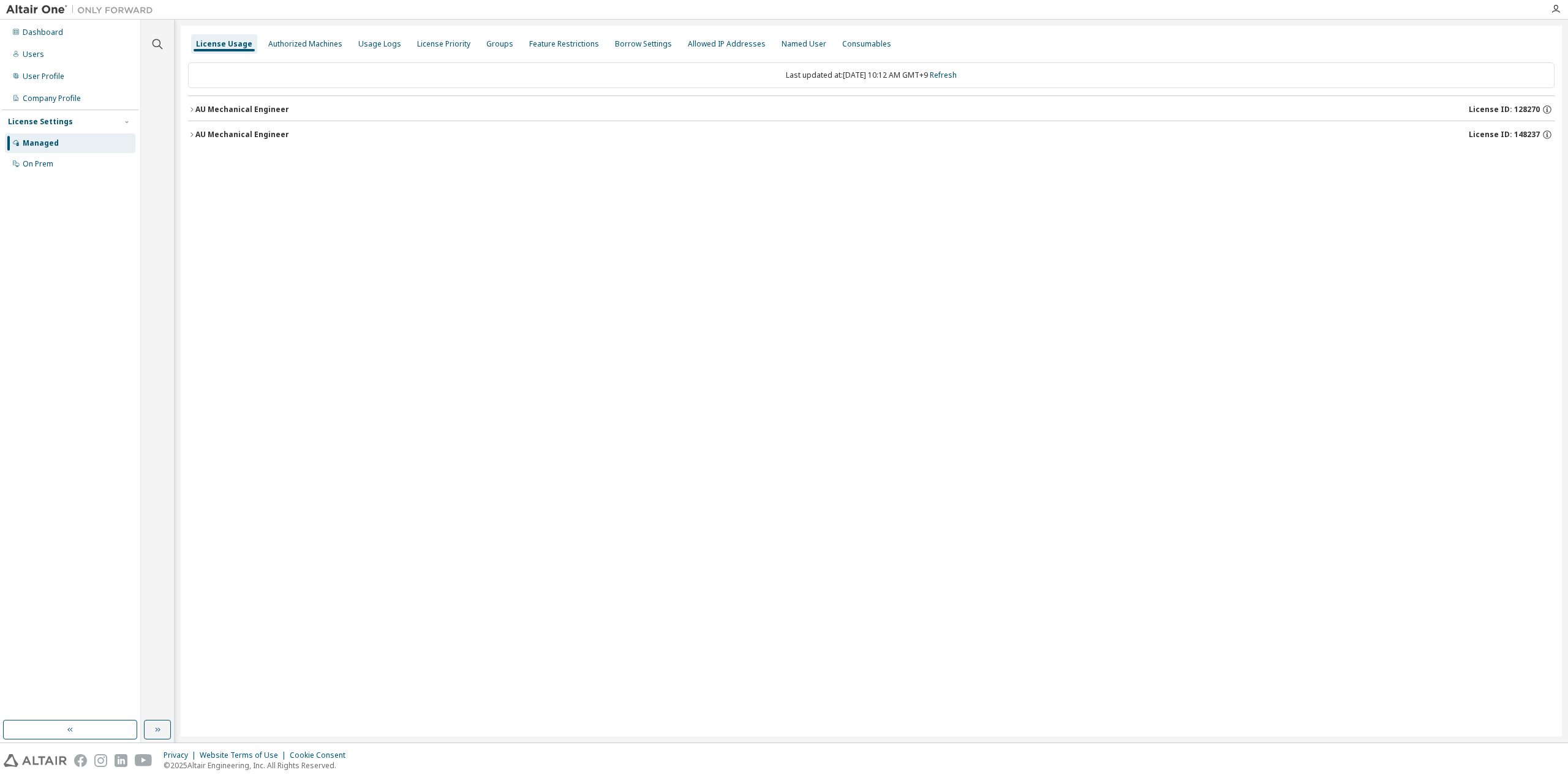
click at [260, 102] on button "AU Mechanical Engineer License ID: 128270" at bounding box center [871, 109] width 1366 height 27
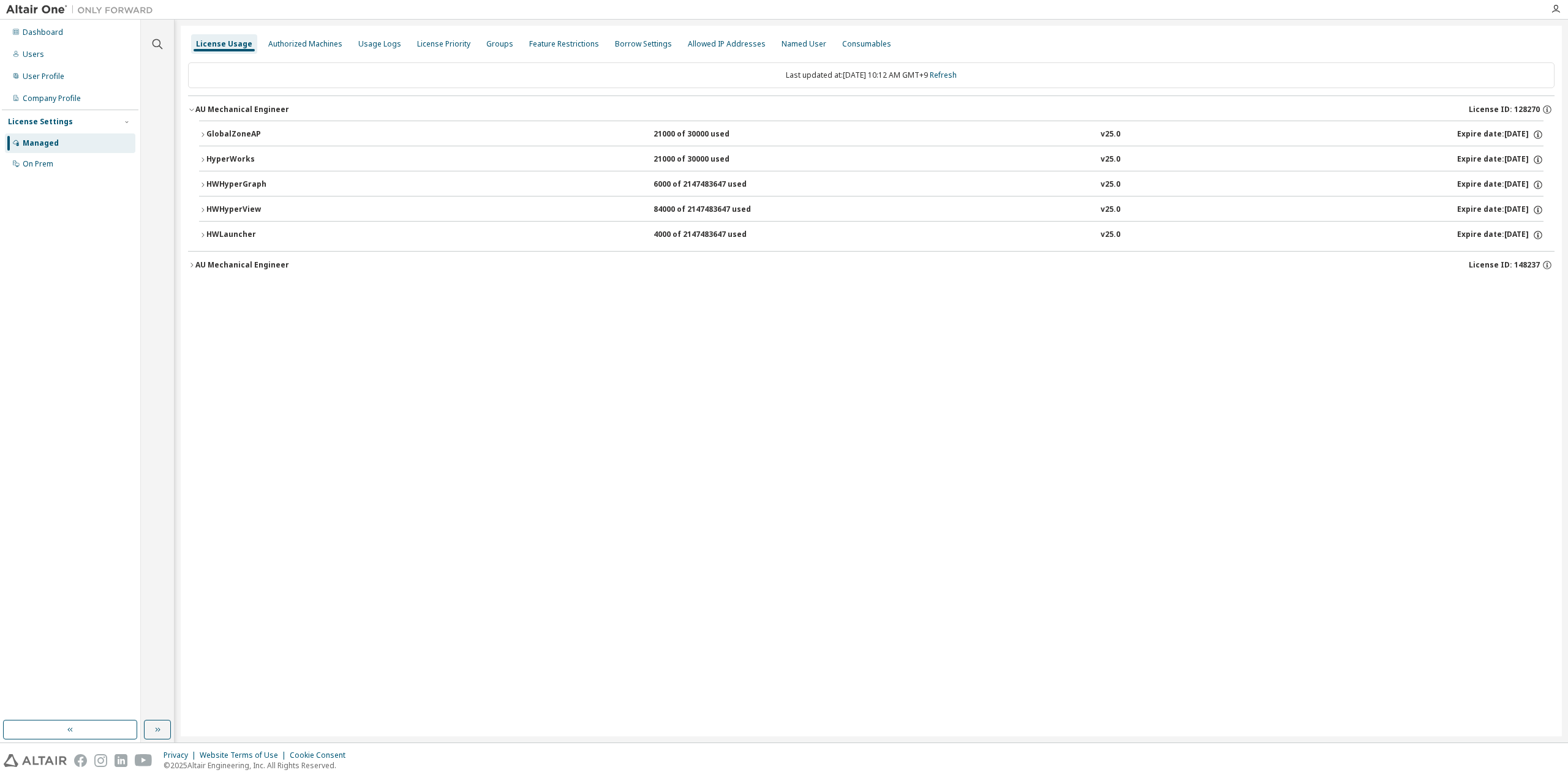
click at [238, 126] on button "GlobalZoneAP 21000 of 30000 used v25.0 Expire date: [DATE]" at bounding box center [871, 135] width 1345 height 27
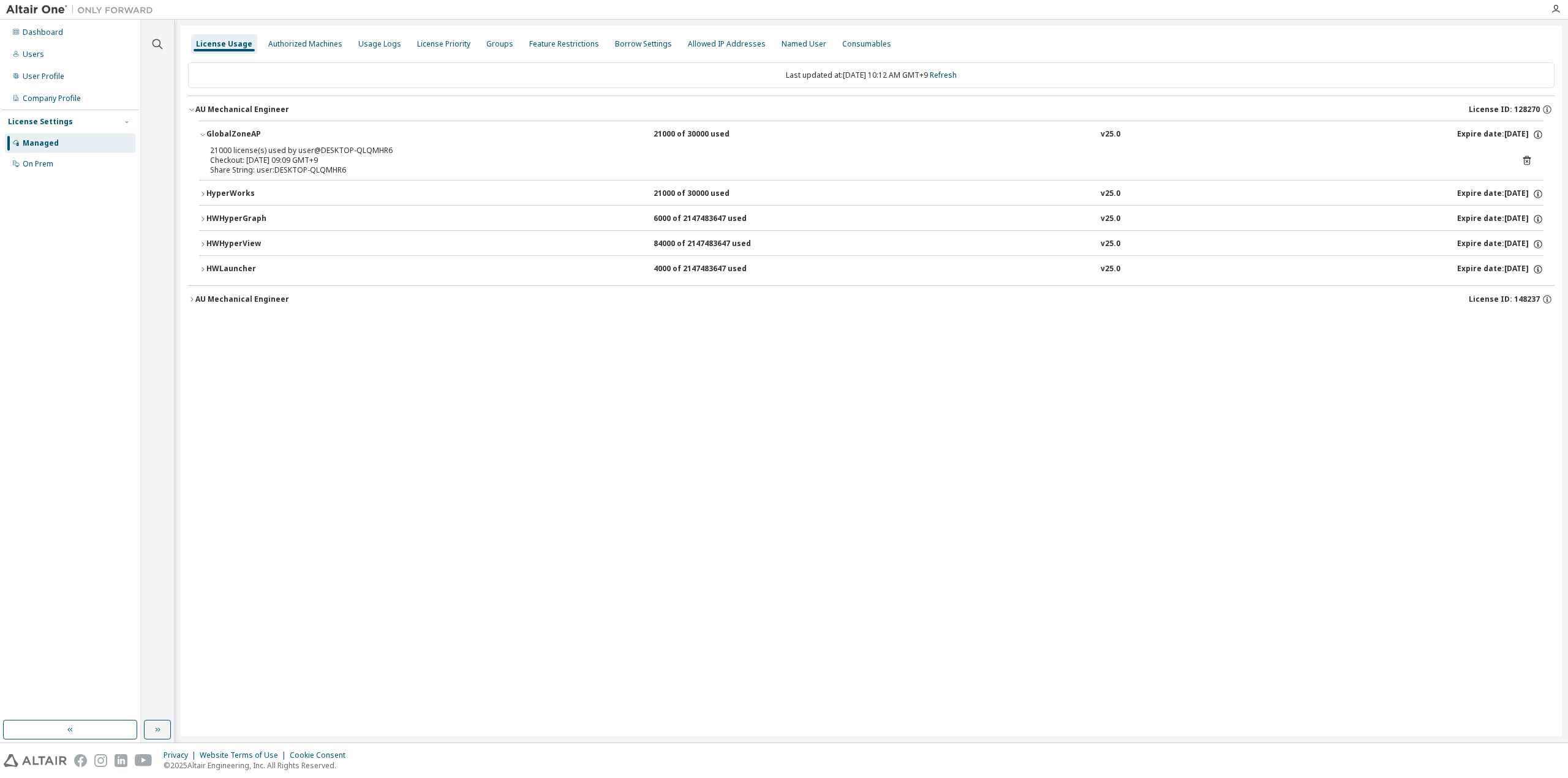
click at [231, 193] on div "HyperWorks" at bounding box center [261, 194] width 110 height 11
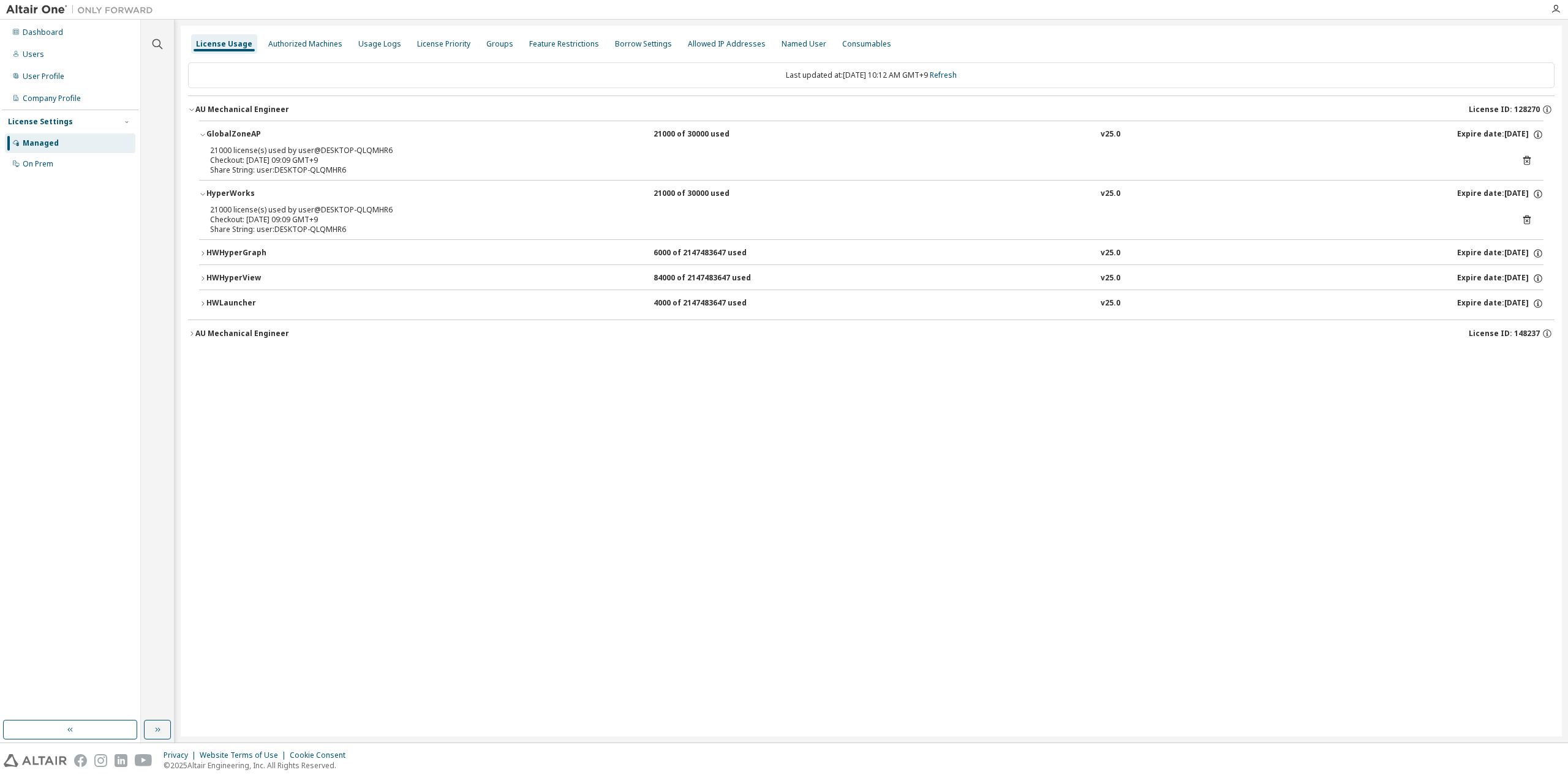
click at [250, 275] on div "HWHyperView" at bounding box center [261, 278] width 110 height 11
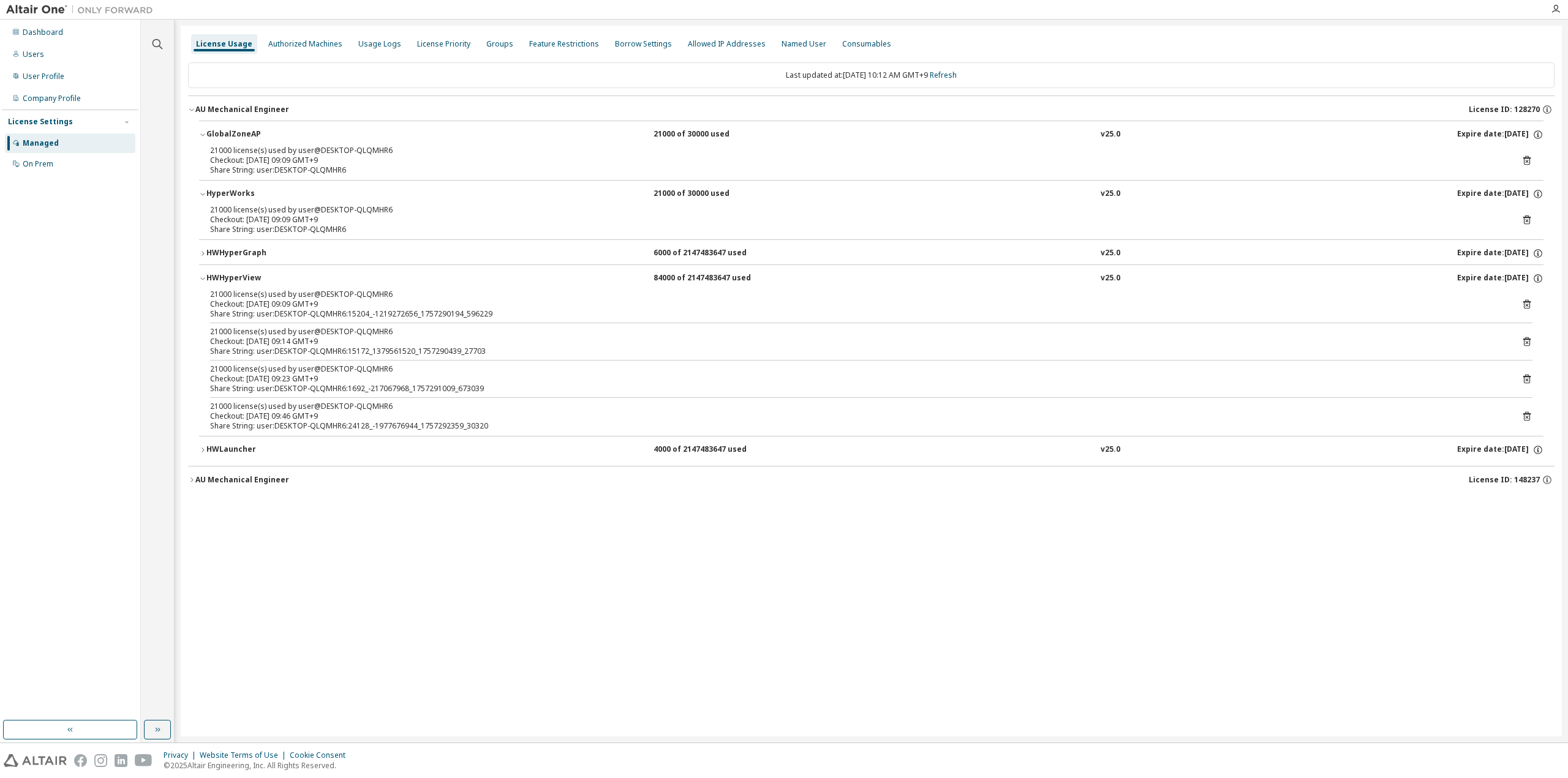
click at [250, 275] on div "HWHyperView" at bounding box center [261, 278] width 110 height 11
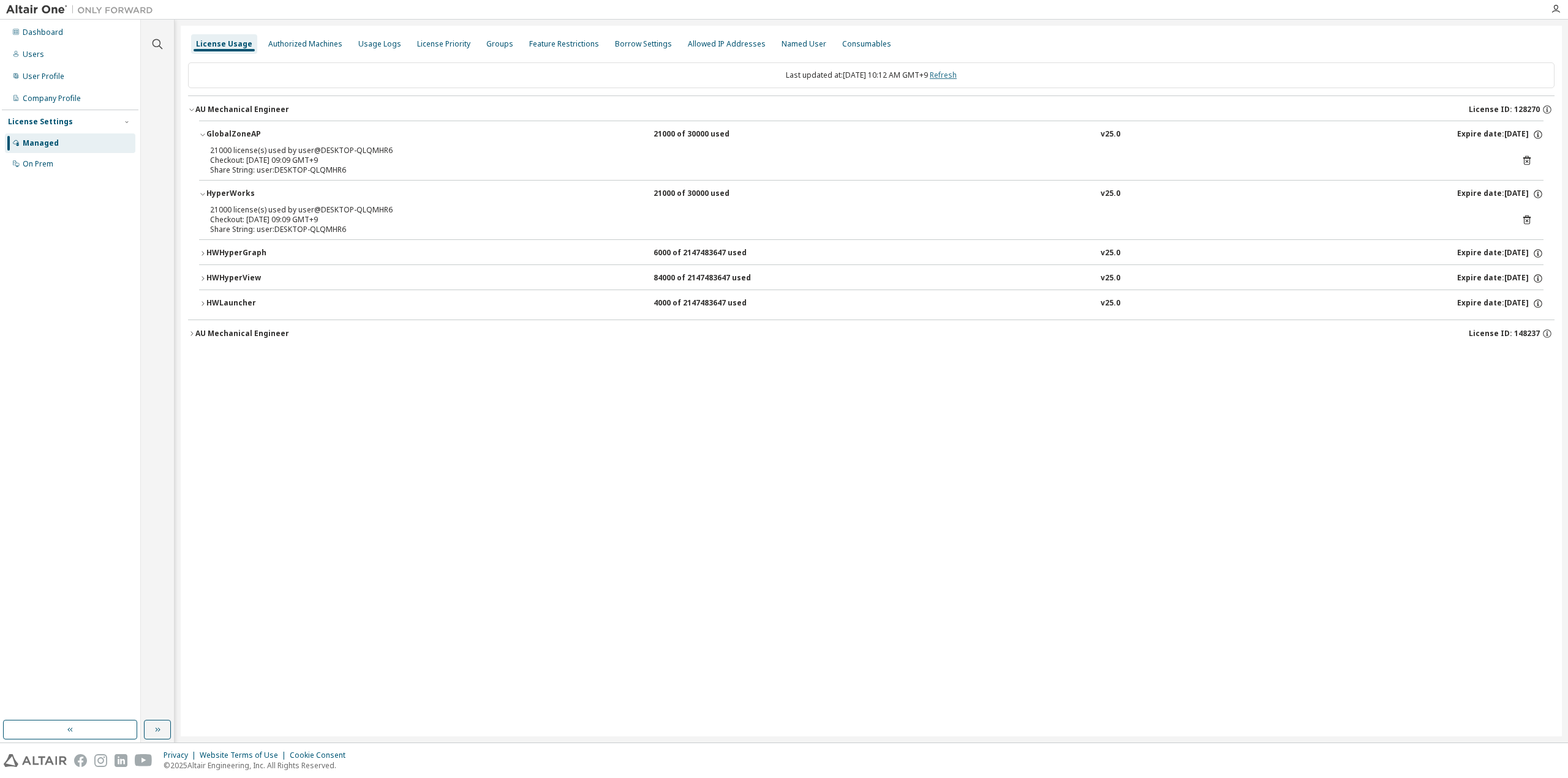
click at [953, 74] on link "Refresh" at bounding box center [943, 75] width 27 height 10
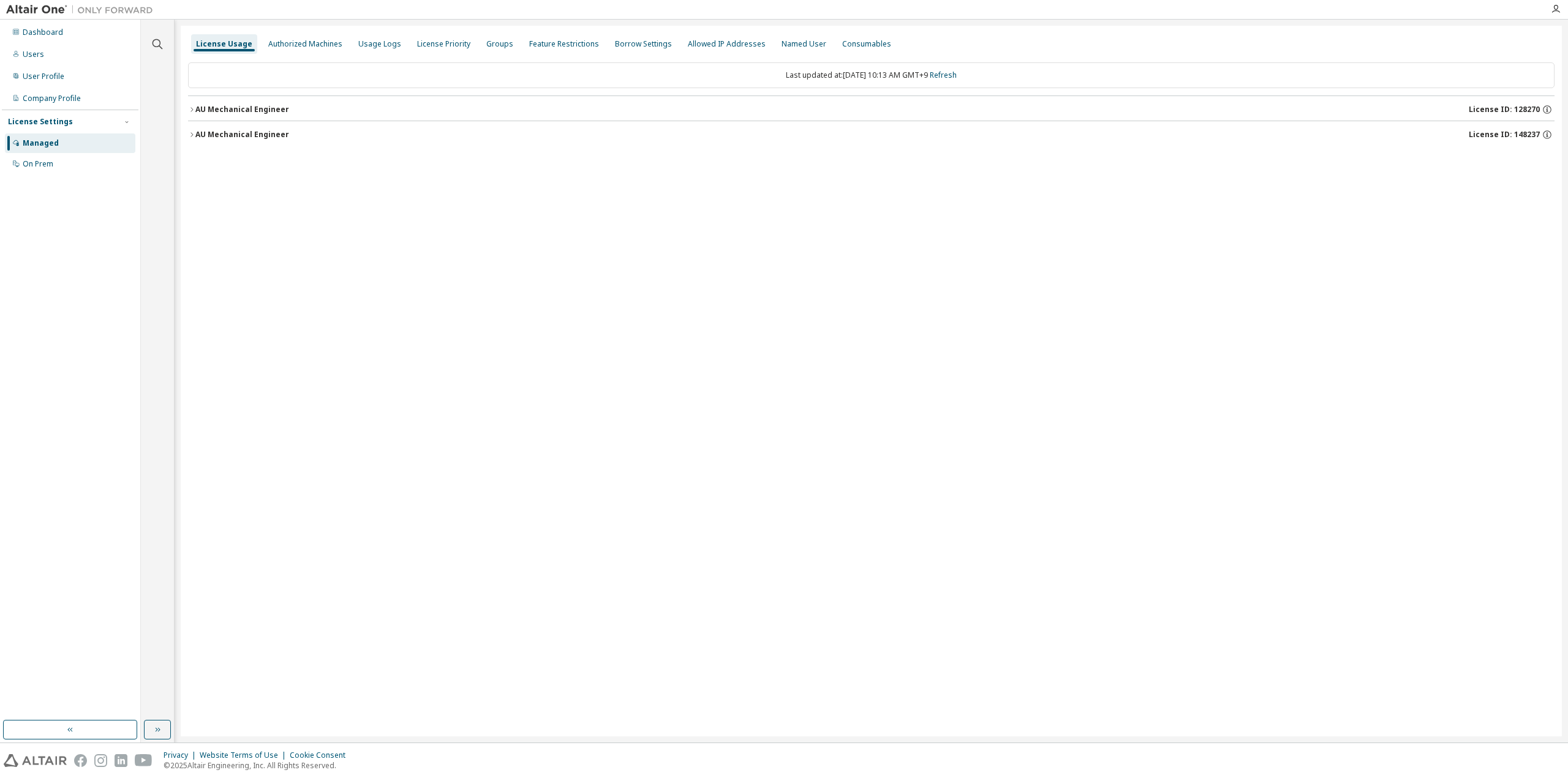
click at [283, 111] on div "AU Mechanical Engineer" at bounding box center [243, 109] width 94 height 10
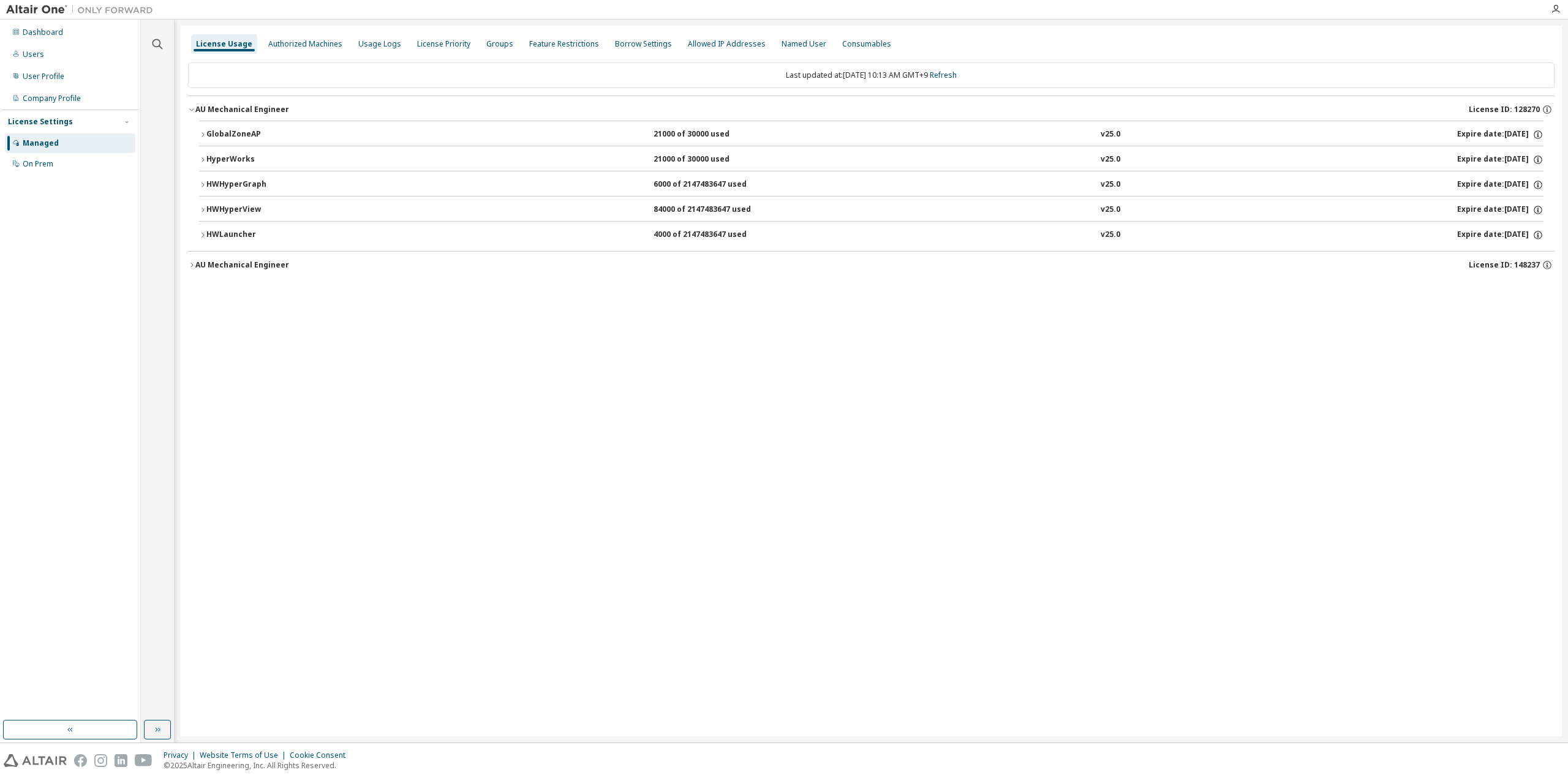
click at [245, 237] on div "HWLauncher" at bounding box center [261, 235] width 110 height 11
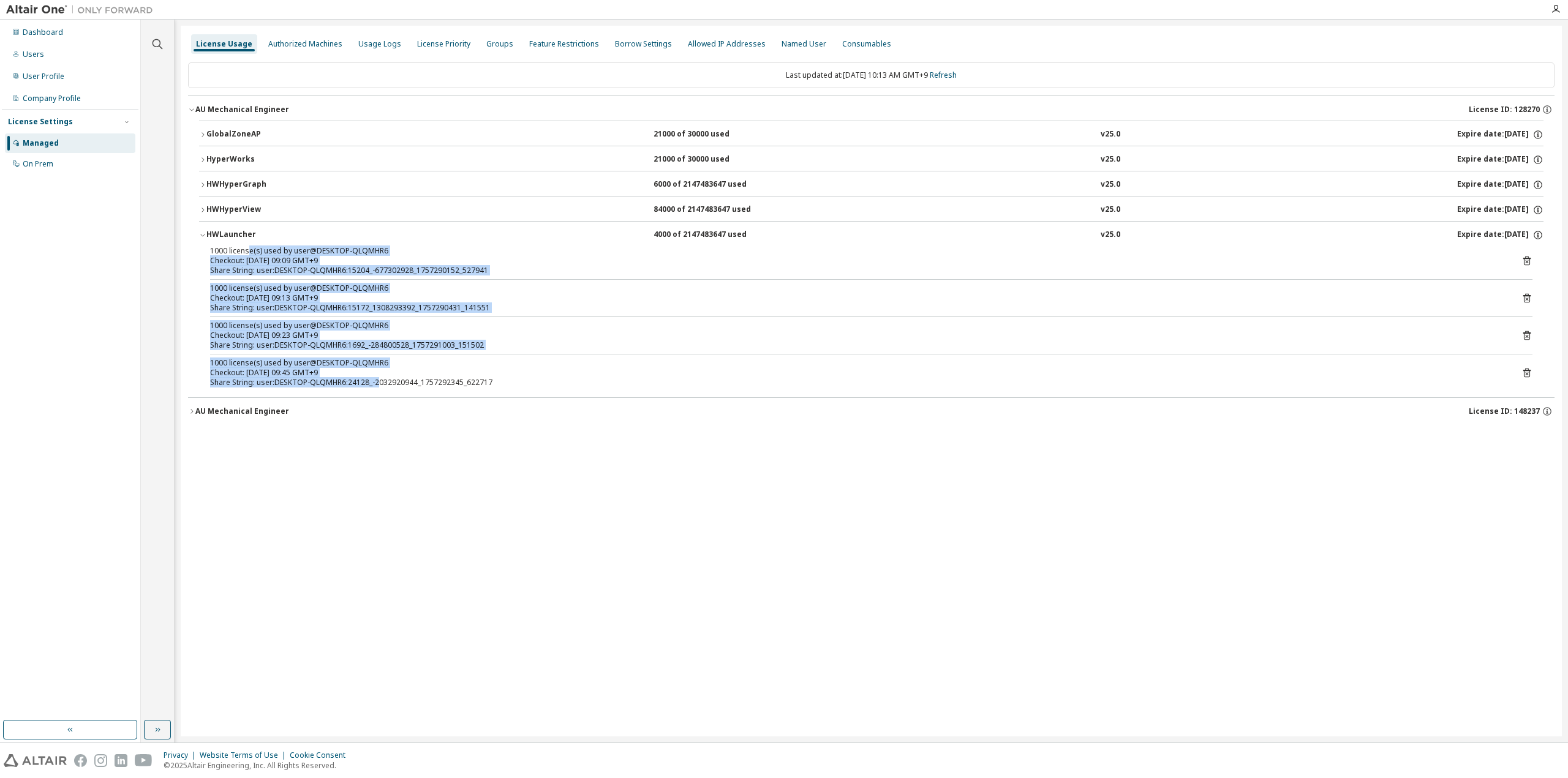
drag, startPoint x: 248, startPoint y: 246, endPoint x: 393, endPoint y: 397, distance: 209.3
click at [389, 396] on div "AU Mechanical Engineer License ID: 128270 GlobalZoneAP 21000 of 30000 used v25.…" at bounding box center [871, 259] width 1366 height 327
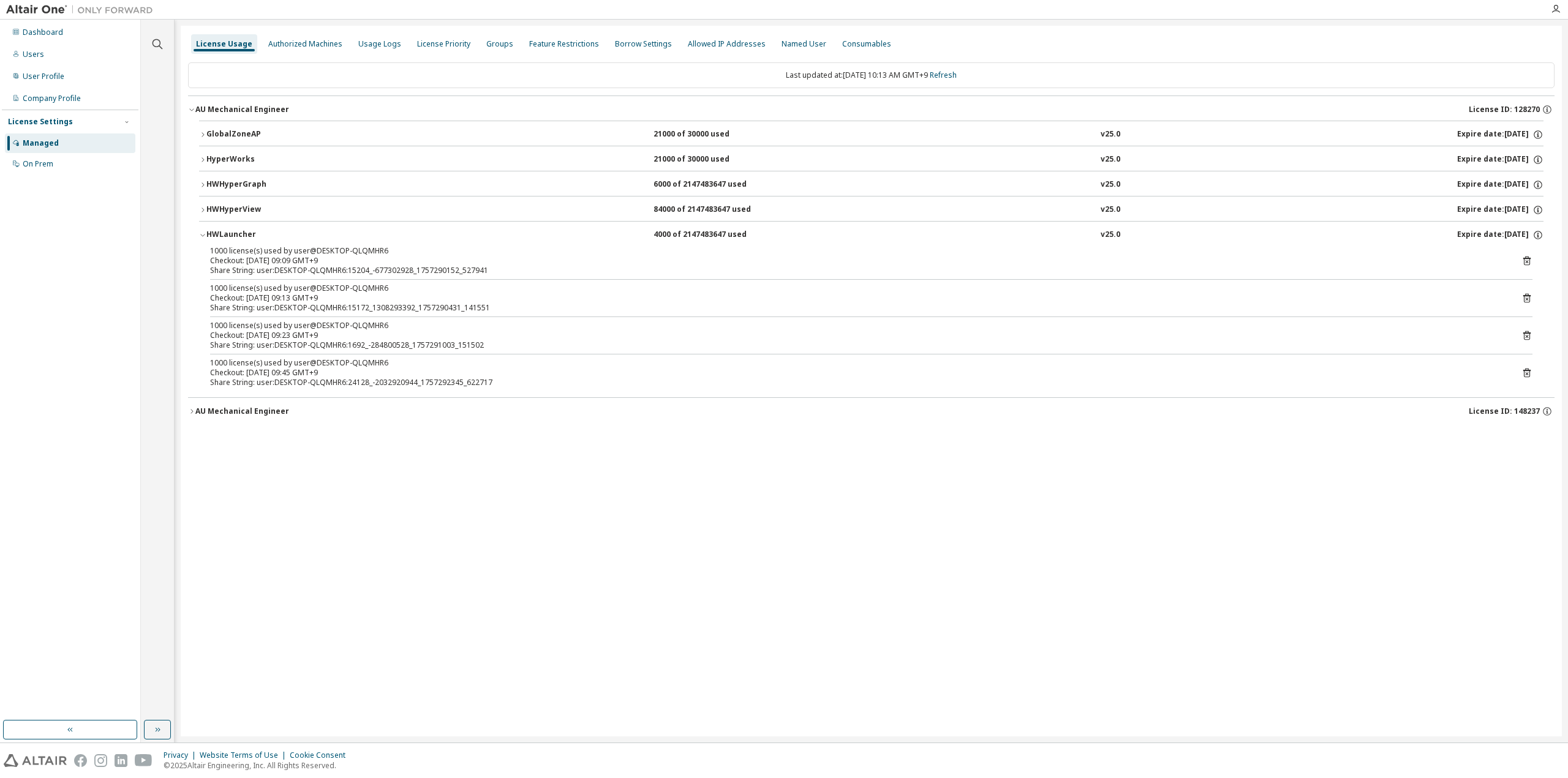
click at [526, 473] on div "License Usage Authorized Machines Usage Logs License Priority Groups Feature Re…" at bounding box center [871, 382] width 1381 height 711
click at [257, 230] on div "HWLauncher" at bounding box center [261, 235] width 110 height 11
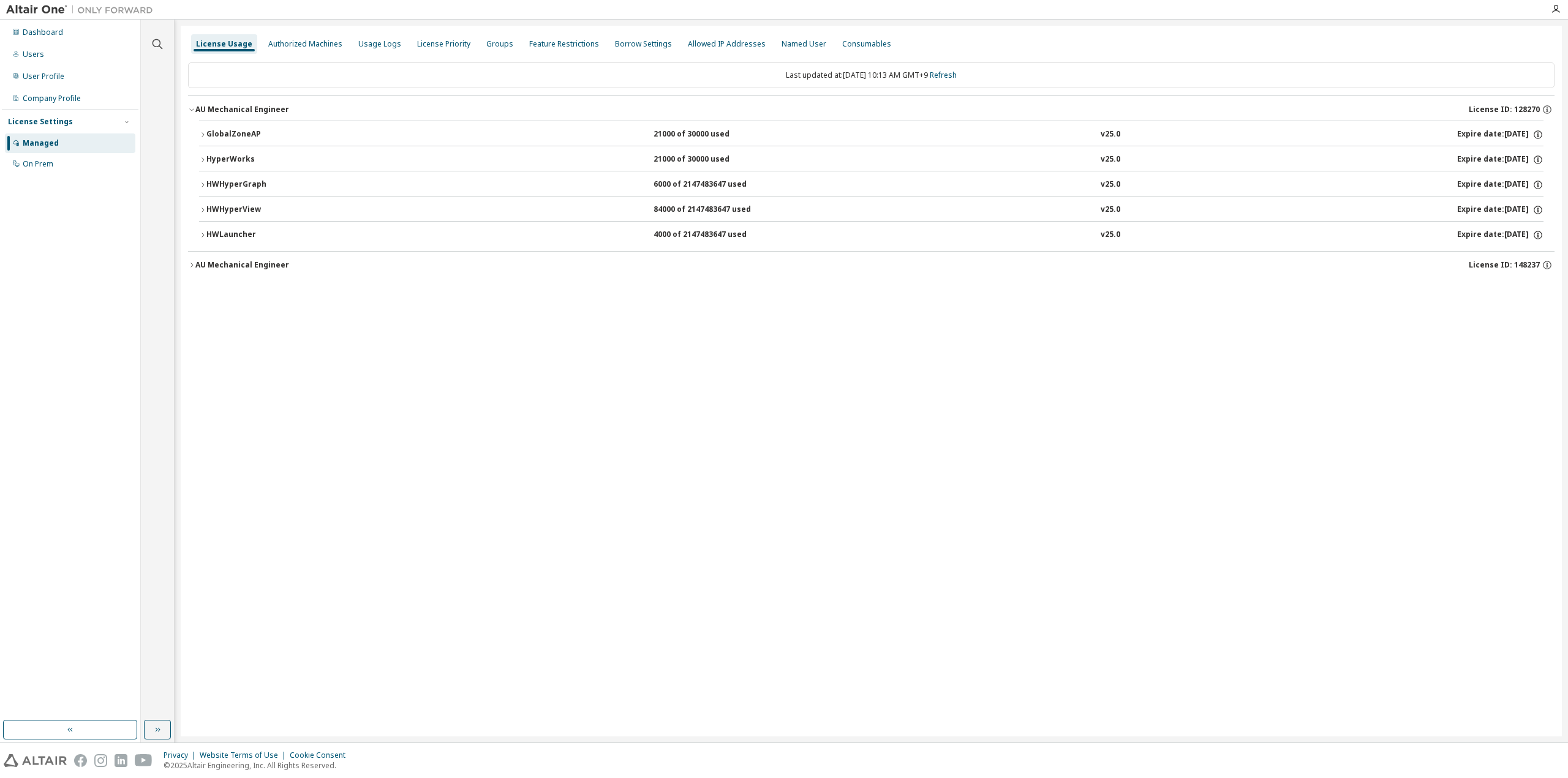
click at [258, 260] on div "AU Mechanical Engineer" at bounding box center [243, 265] width 94 height 10
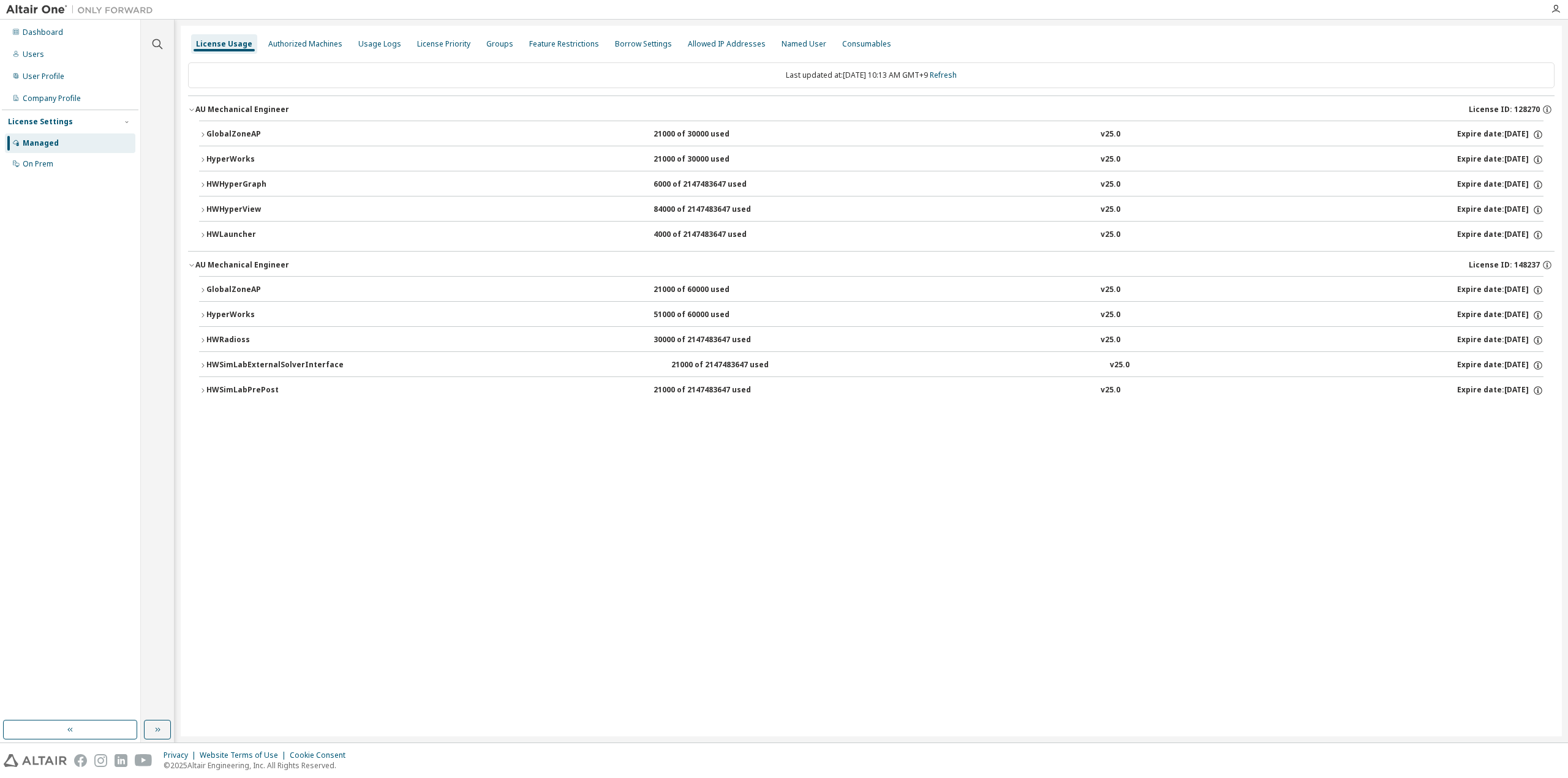
click at [258, 260] on div "AU Mechanical Engineer" at bounding box center [243, 265] width 94 height 10
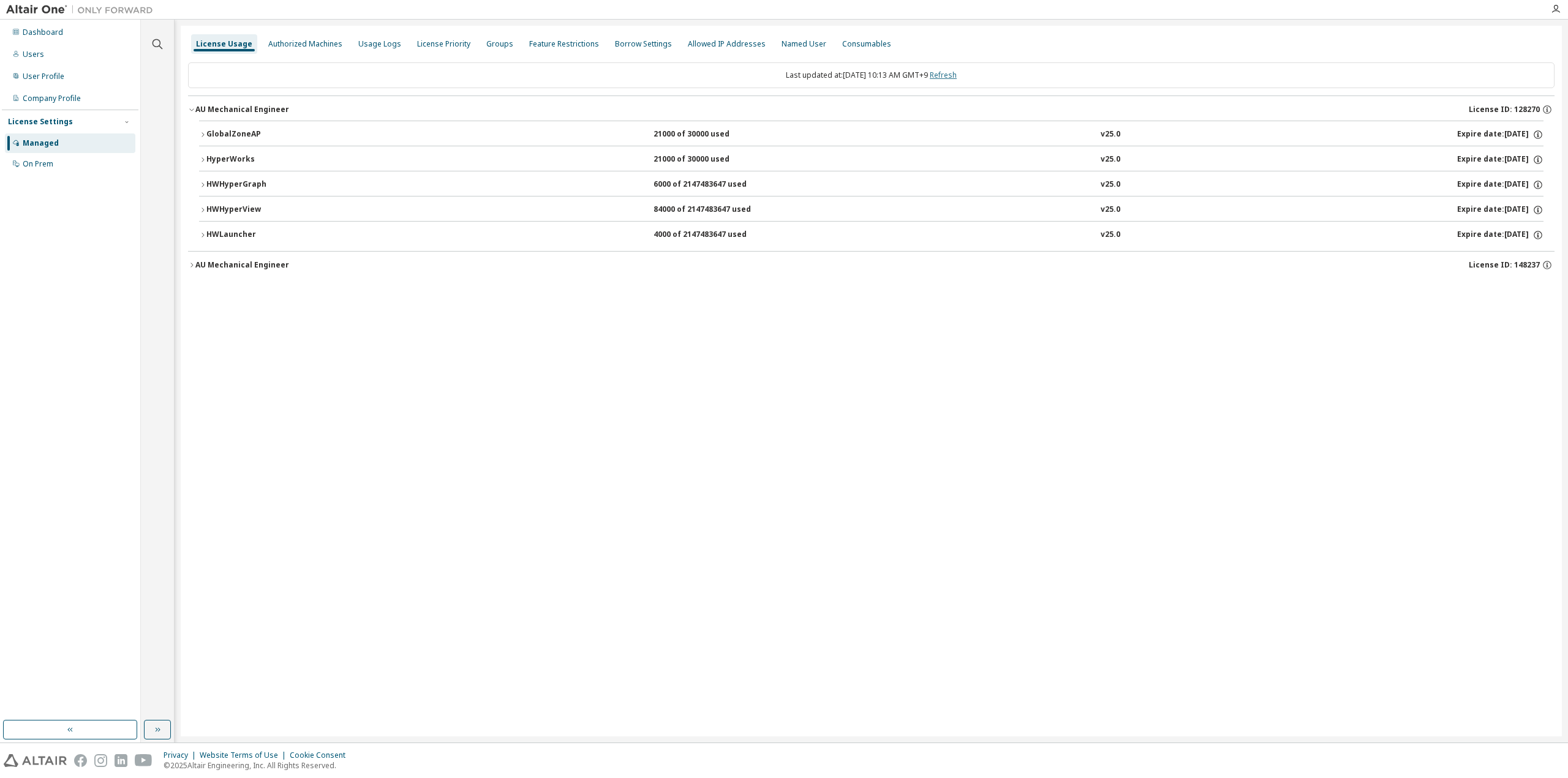
click at [957, 74] on link "Refresh" at bounding box center [943, 75] width 27 height 10
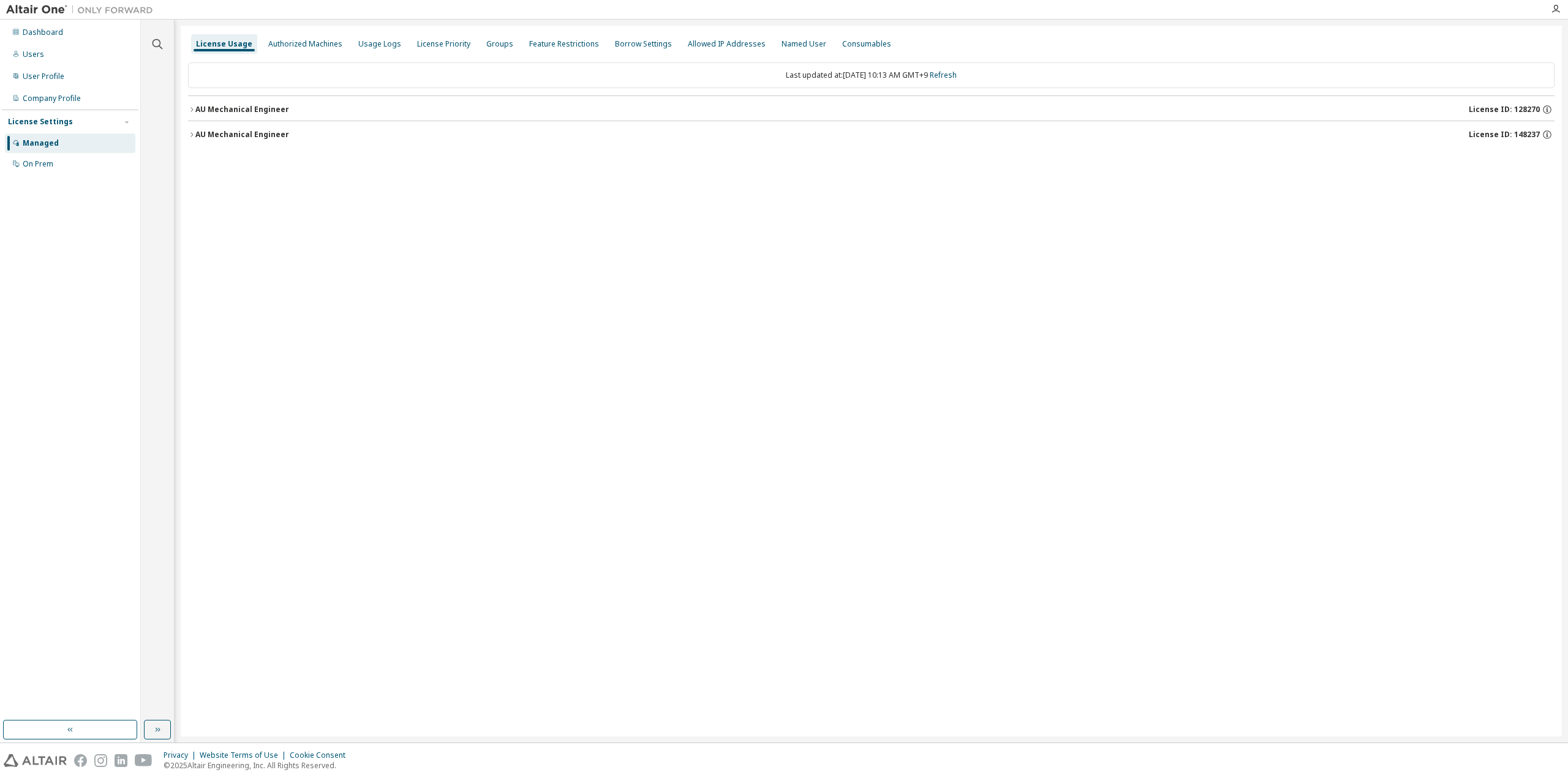
click at [261, 103] on button "AU Mechanical Engineer License ID: 128270" at bounding box center [871, 109] width 1366 height 27
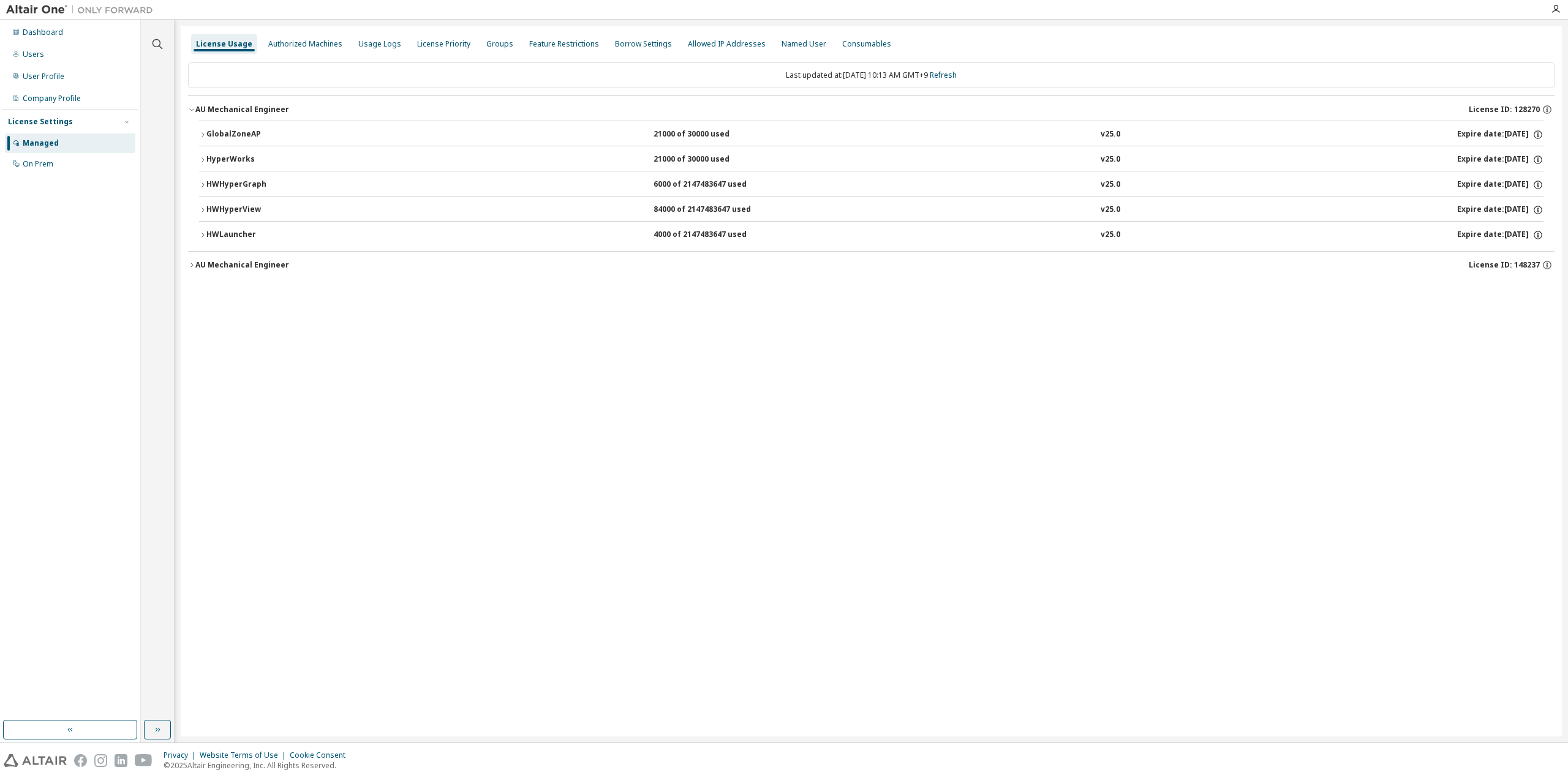
drag, startPoint x: 700, startPoint y: 498, endPoint x: 714, endPoint y: 500, distance: 14.1
click at [708, 500] on div "License Usage Authorized Machines Usage Logs License Priority Groups Feature Re…" at bounding box center [871, 382] width 1381 height 711
click at [714, 500] on div "License Usage Authorized Machines Usage Logs License Priority Groups Feature Re…" at bounding box center [871, 382] width 1381 height 711
click at [1247, 434] on div "License Usage Authorized Machines Usage Logs License Priority Groups Feature Re…" at bounding box center [871, 382] width 1381 height 711
click at [1038, 599] on div "License Usage Authorized Machines Usage Logs License Priority Groups Feature Re…" at bounding box center [871, 382] width 1381 height 711
